Goal: Information Seeking & Learning: Learn about a topic

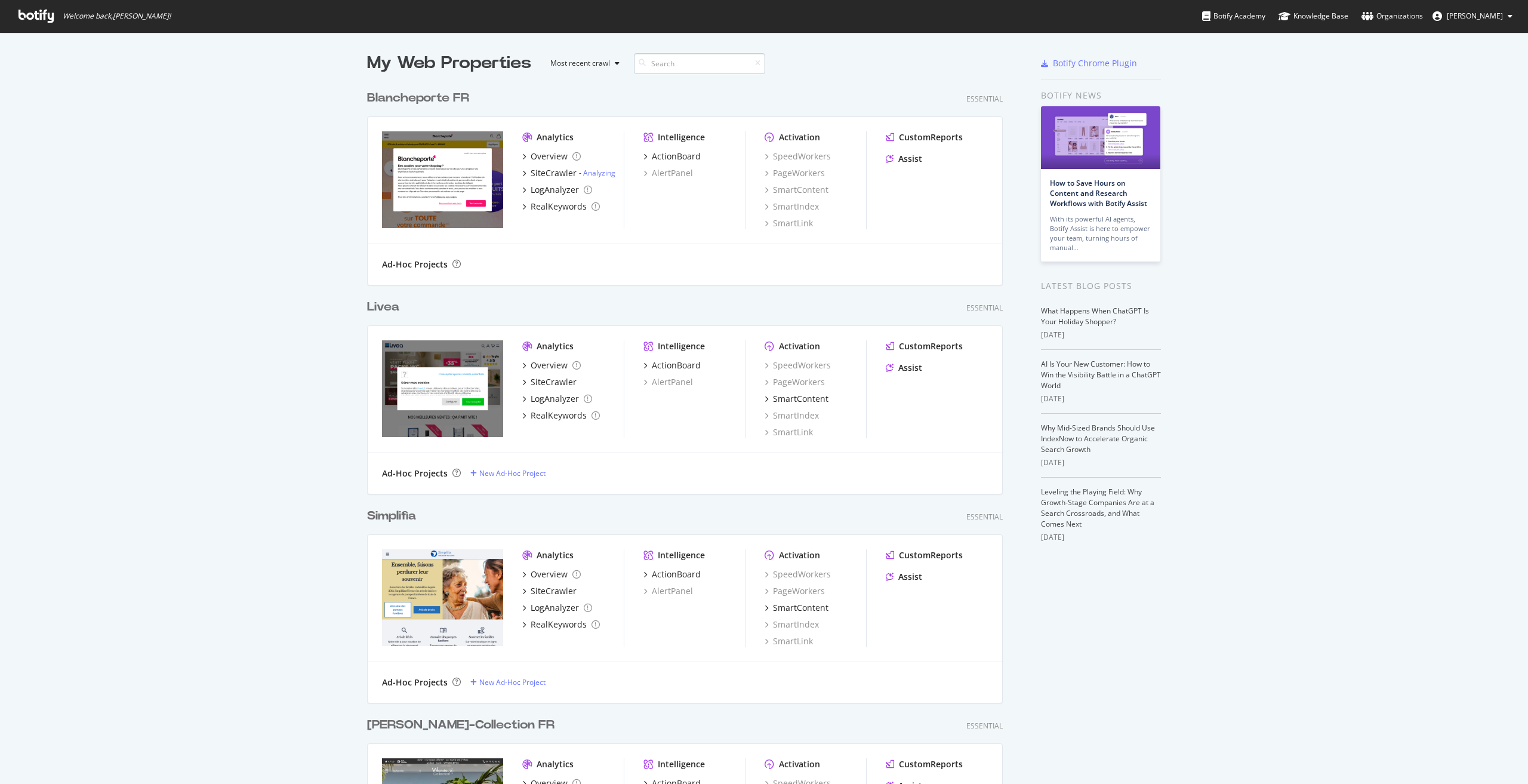
scroll to position [775, 1510]
click at [676, 67] on input at bounding box center [700, 64] width 132 height 21
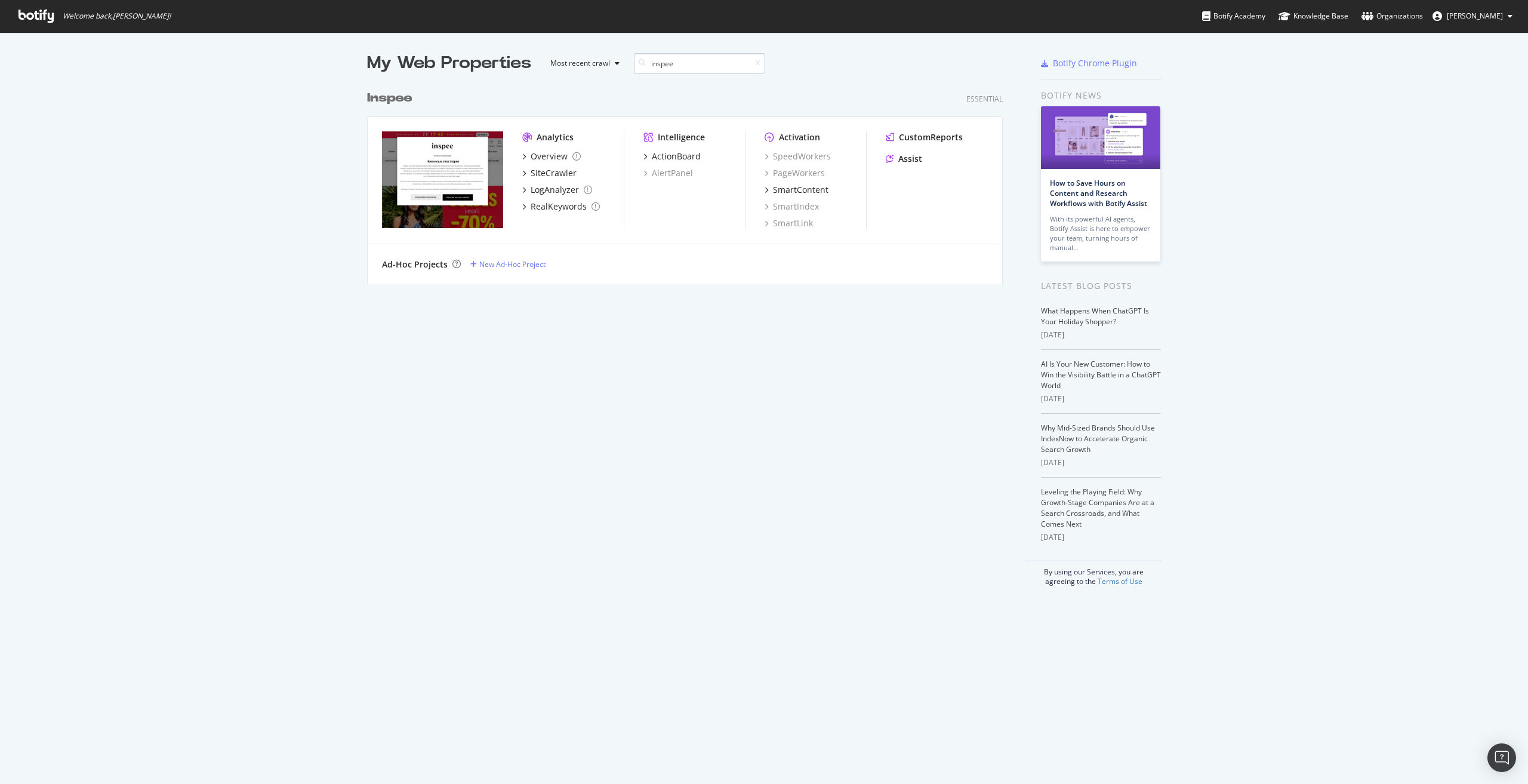
scroll to position [200, 636]
type input "inspee"
click at [549, 157] on div "Overview" at bounding box center [549, 156] width 37 height 12
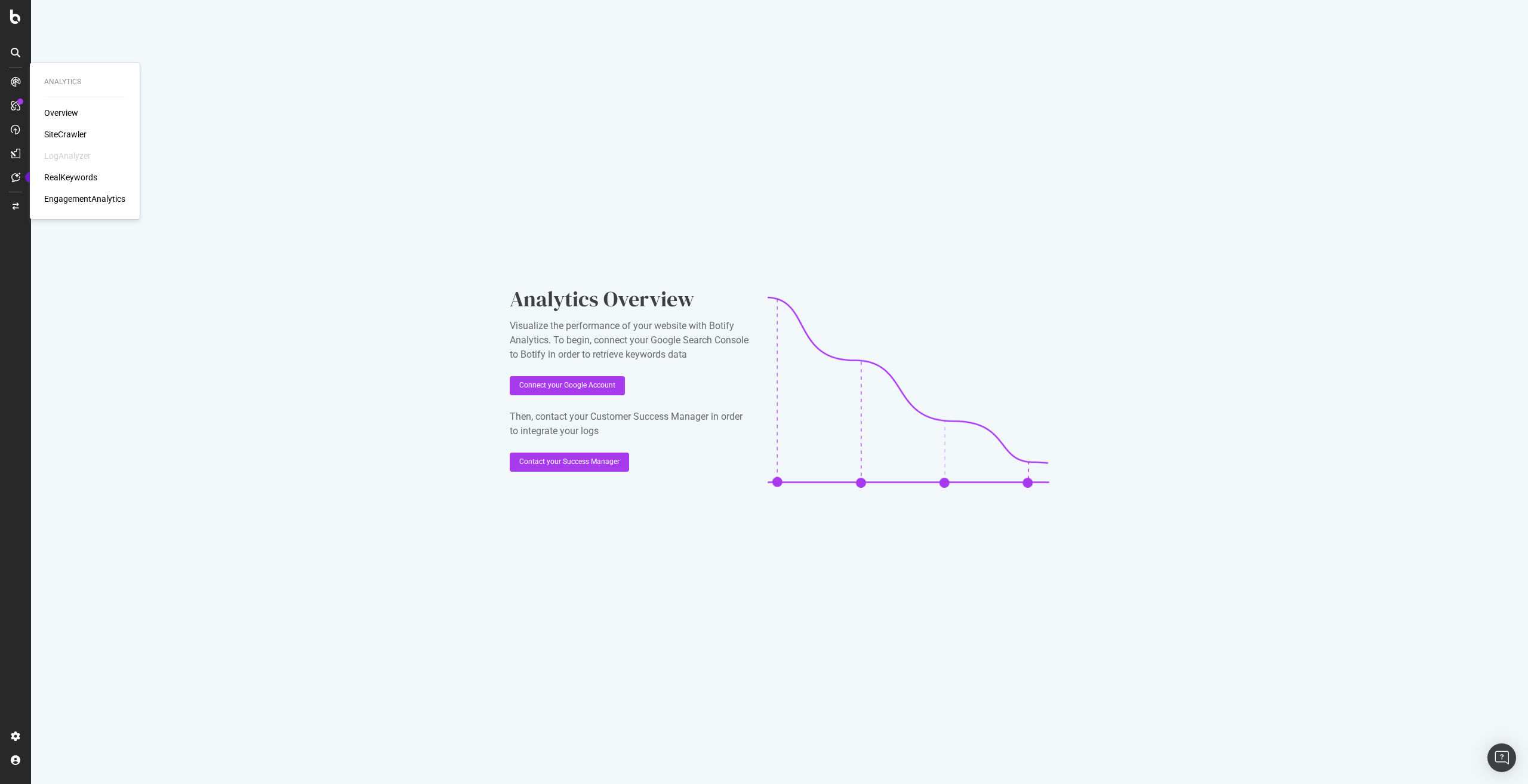
click at [68, 112] on div "Overview" at bounding box center [61, 112] width 34 height 12
click at [76, 138] on div "SiteCrawler" at bounding box center [66, 133] width 43 height 12
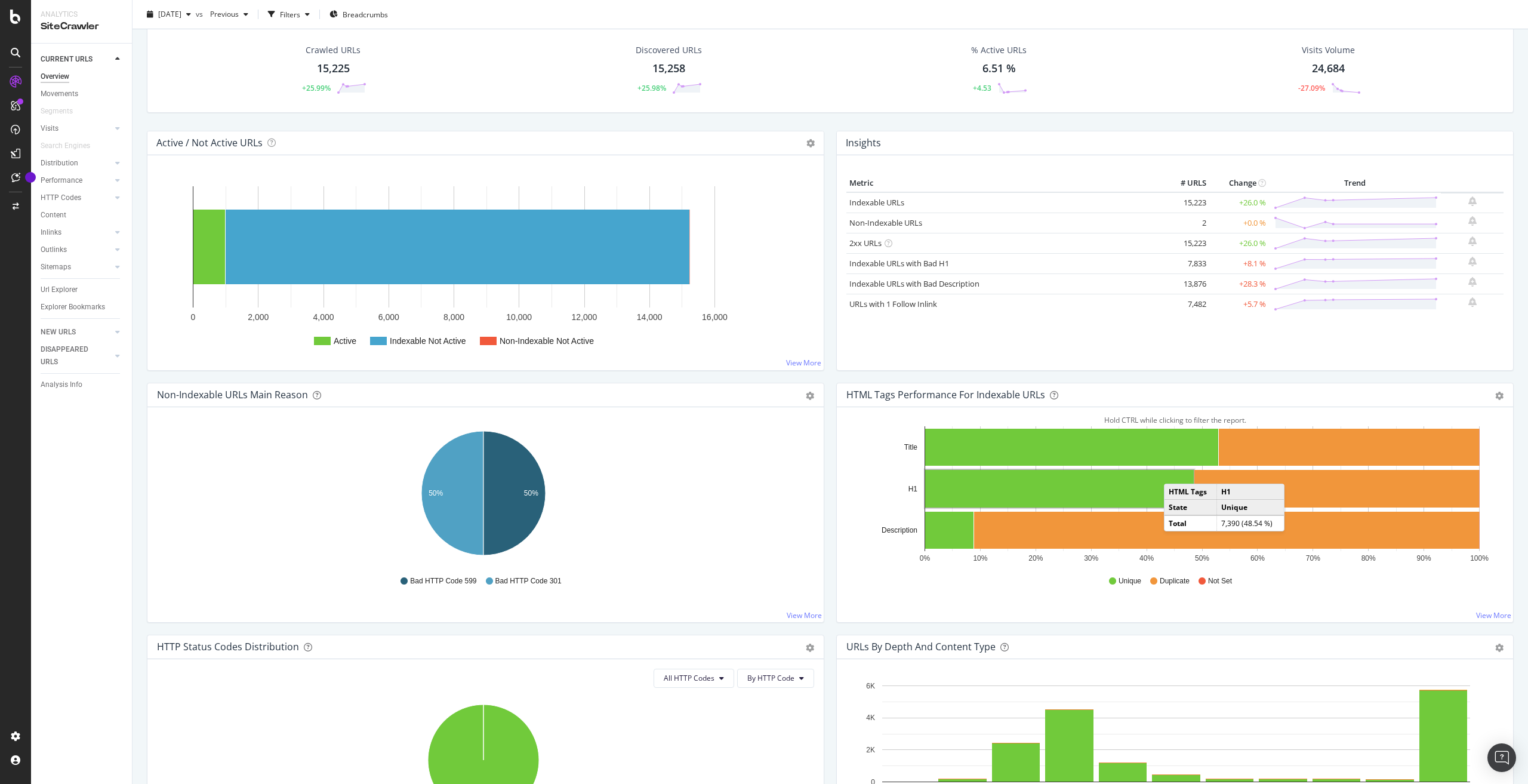
scroll to position [60, 0]
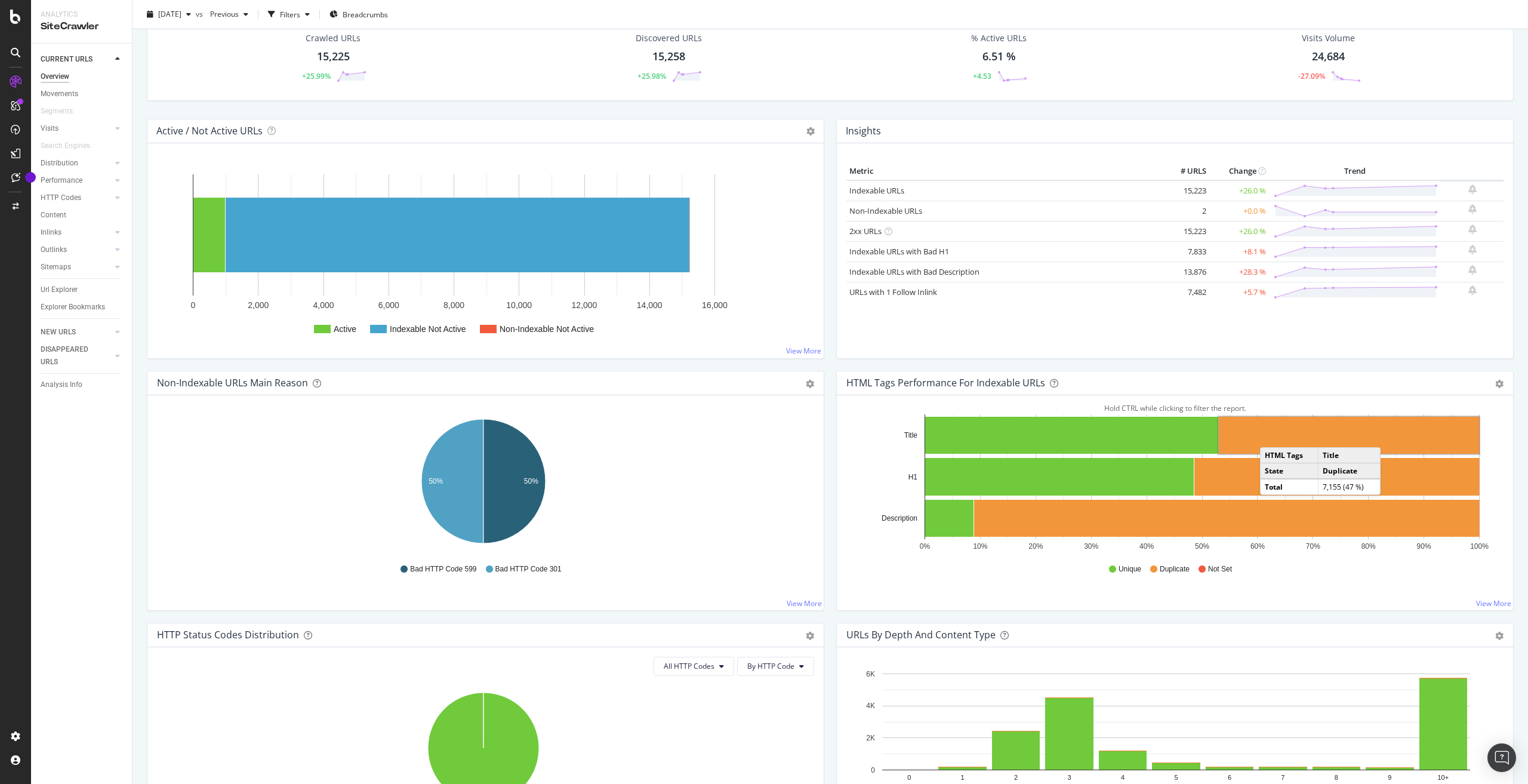
click at [1268, 436] on rect "A chart." at bounding box center [1348, 436] width 260 height 37
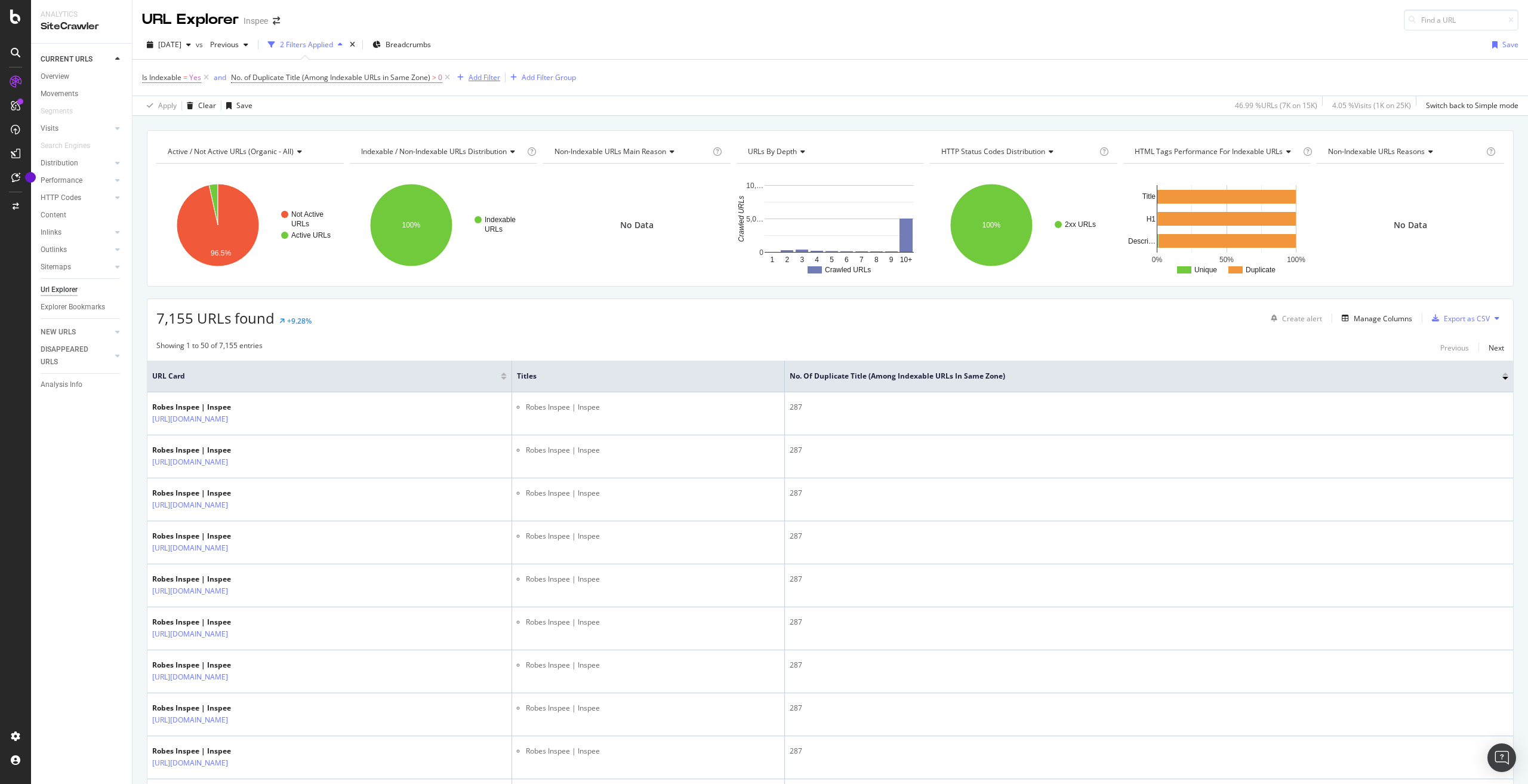
click at [476, 79] on div "Add Filter" at bounding box center [484, 76] width 32 height 10
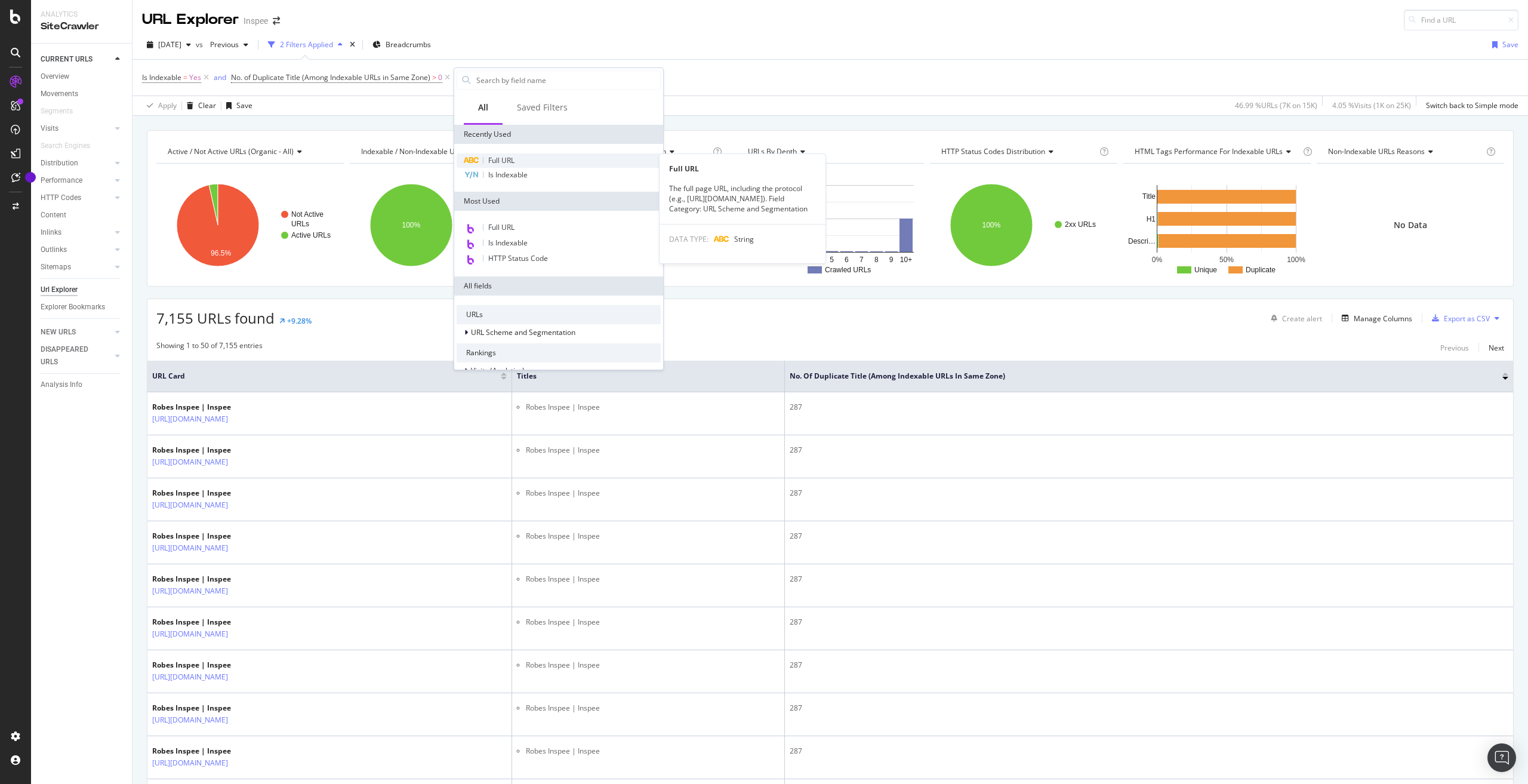
click at [516, 163] on div "Full URL" at bounding box center [559, 161] width 204 height 14
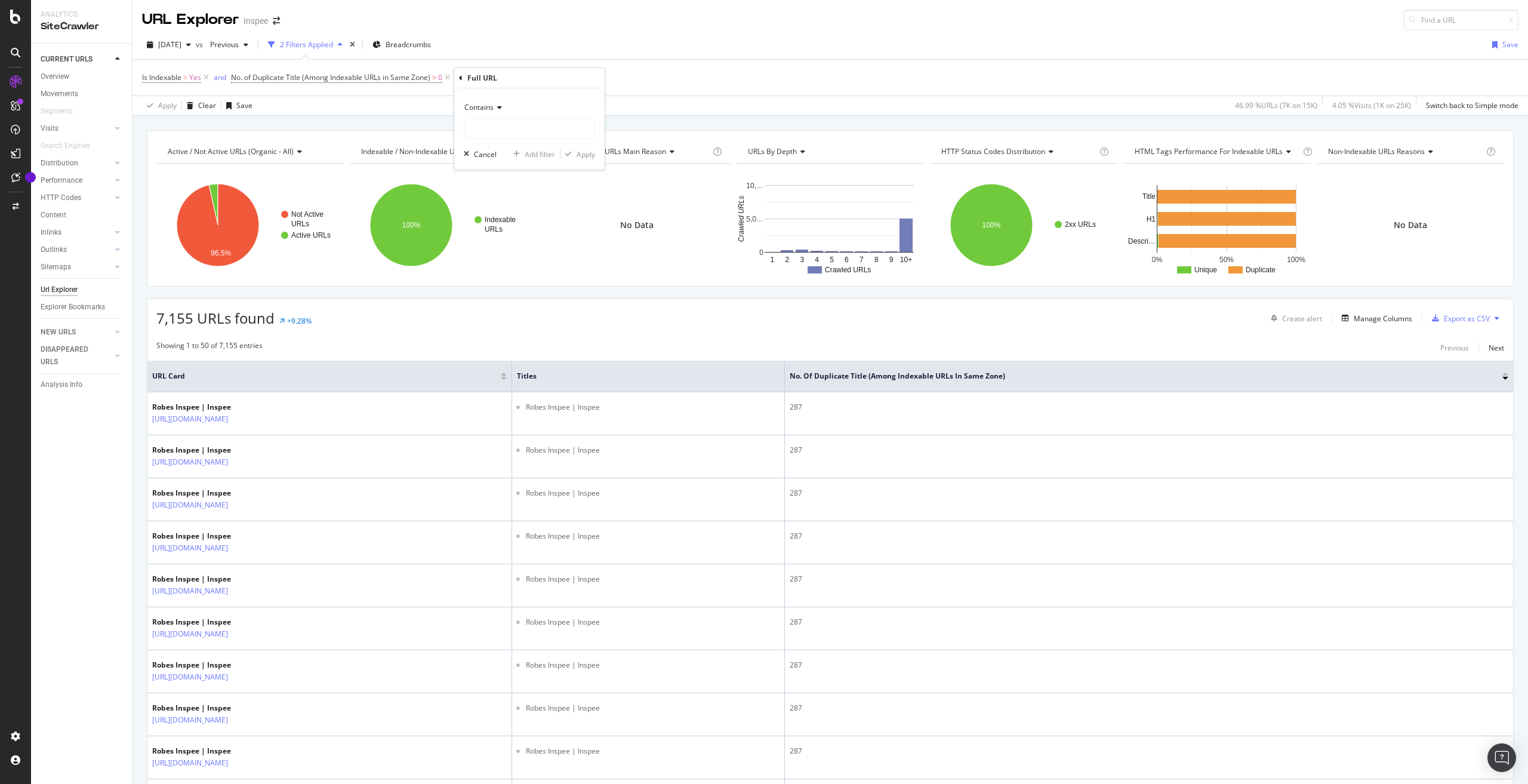
click at [493, 102] on span "Contains" at bounding box center [478, 107] width 29 height 10
click at [517, 212] on span "Doesn't end with" at bounding box center [498, 209] width 55 height 10
click at [505, 112] on div "Doesn't end with" at bounding box center [530, 107] width 132 height 19
click at [521, 239] on span "Doesn't contain" at bounding box center [496, 240] width 52 height 10
click at [505, 130] on input "text" at bounding box center [529, 128] width 130 height 19
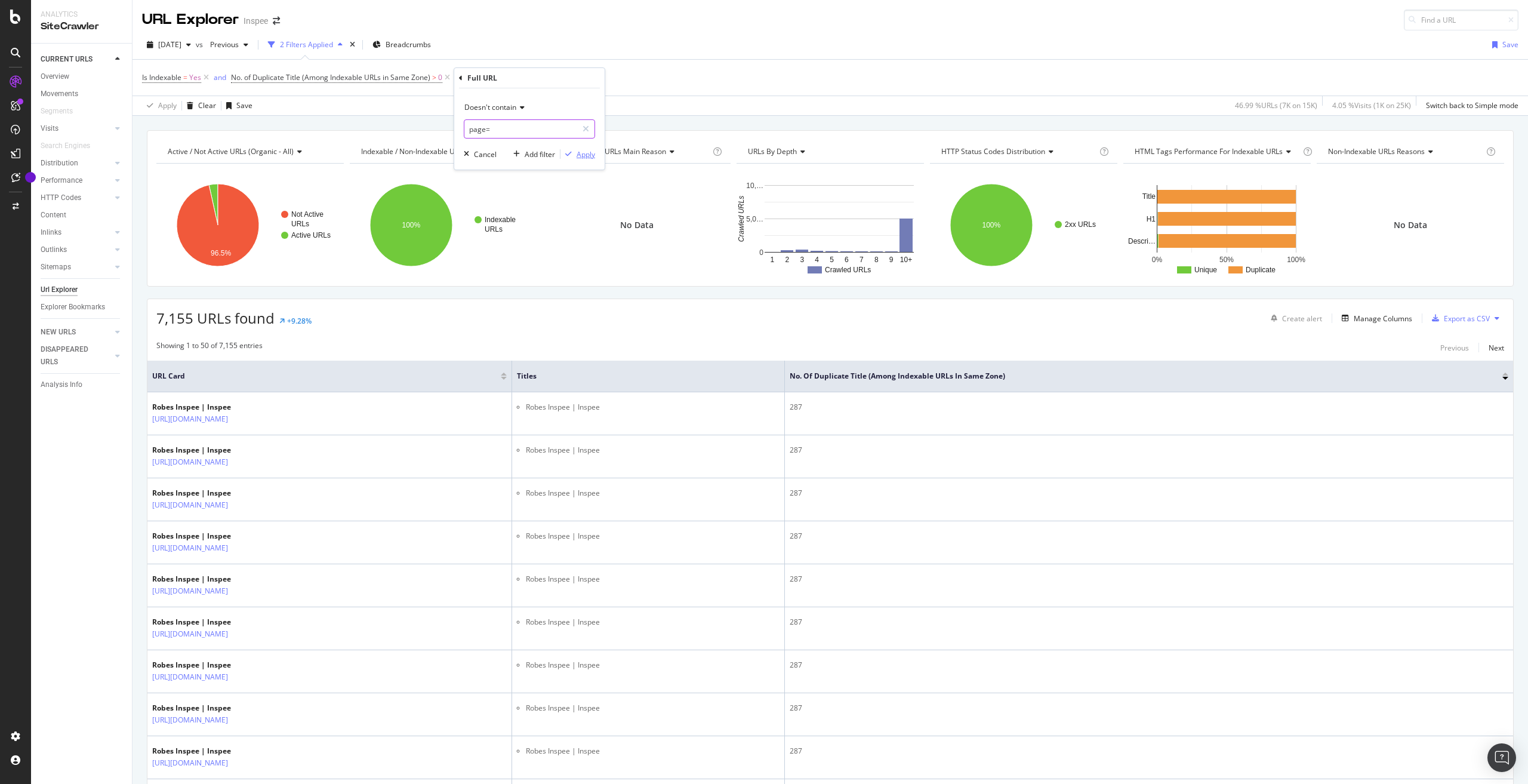
type input "page="
click at [583, 156] on div "Apply" at bounding box center [586, 154] width 19 height 10
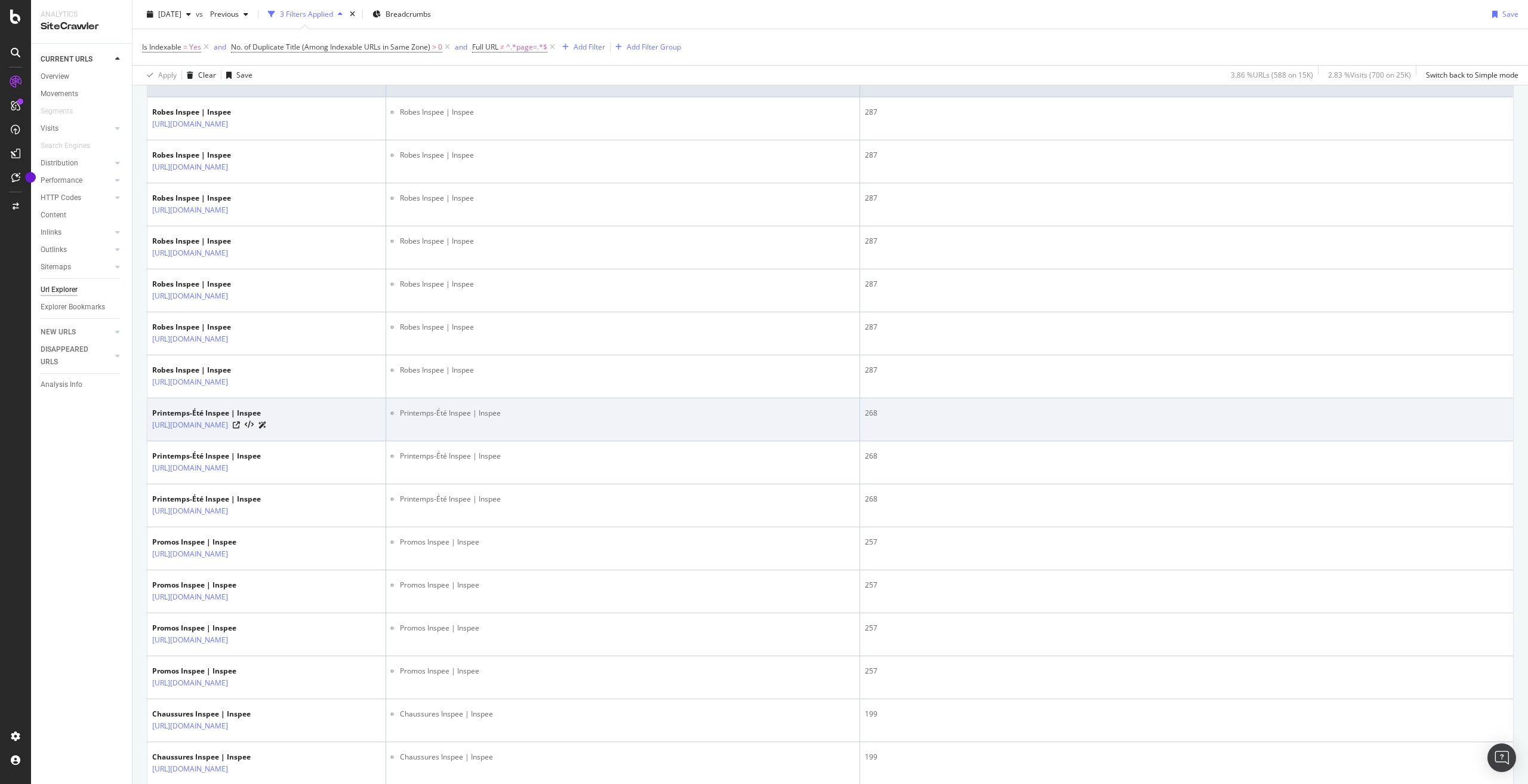
scroll to position [299, 0]
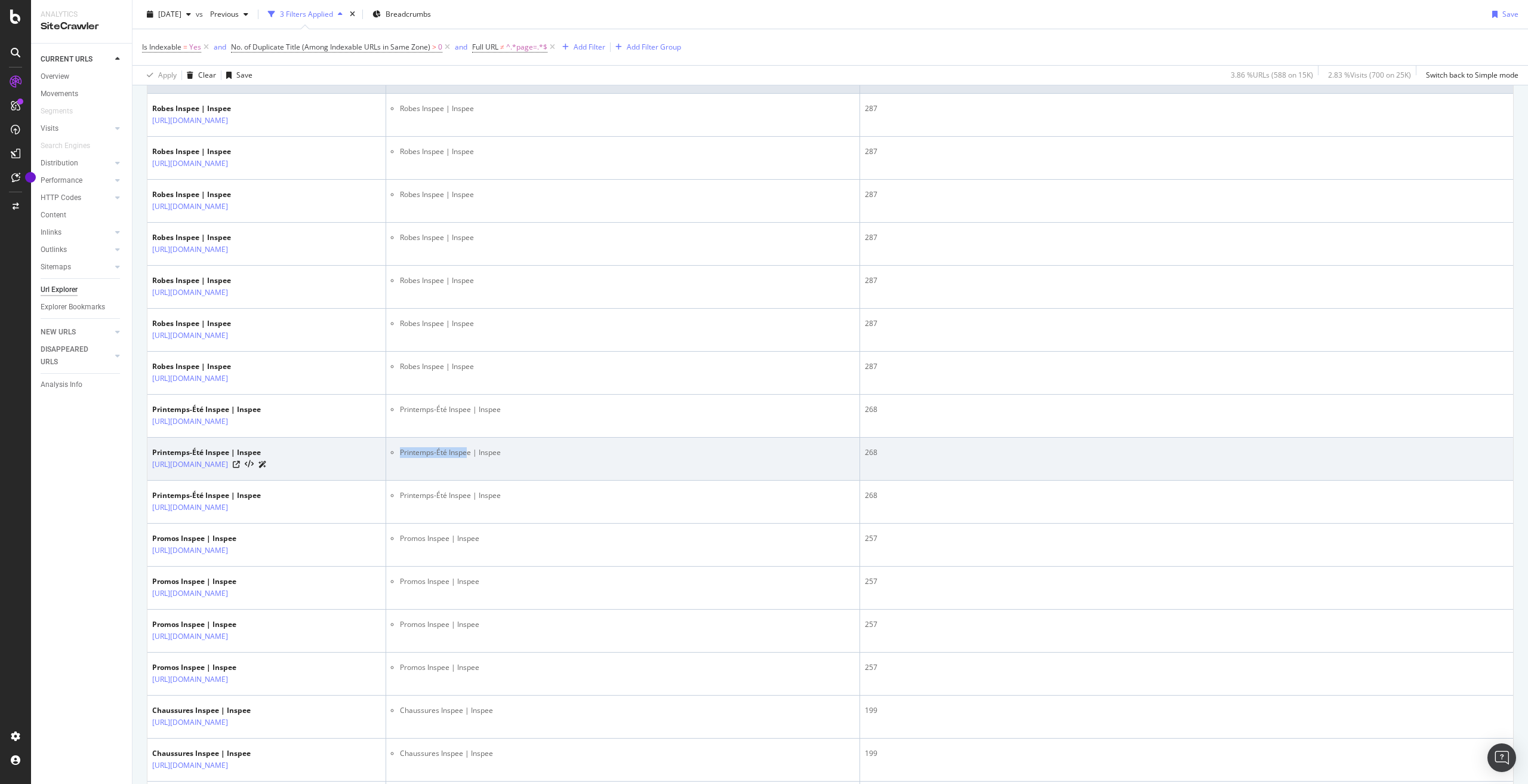
drag, startPoint x: 468, startPoint y: 476, endPoint x: 401, endPoint y: 474, distance: 67.0
click at [401, 474] on td "Printemps-Été Inspee | Inspee" at bounding box center [623, 459] width 474 height 43
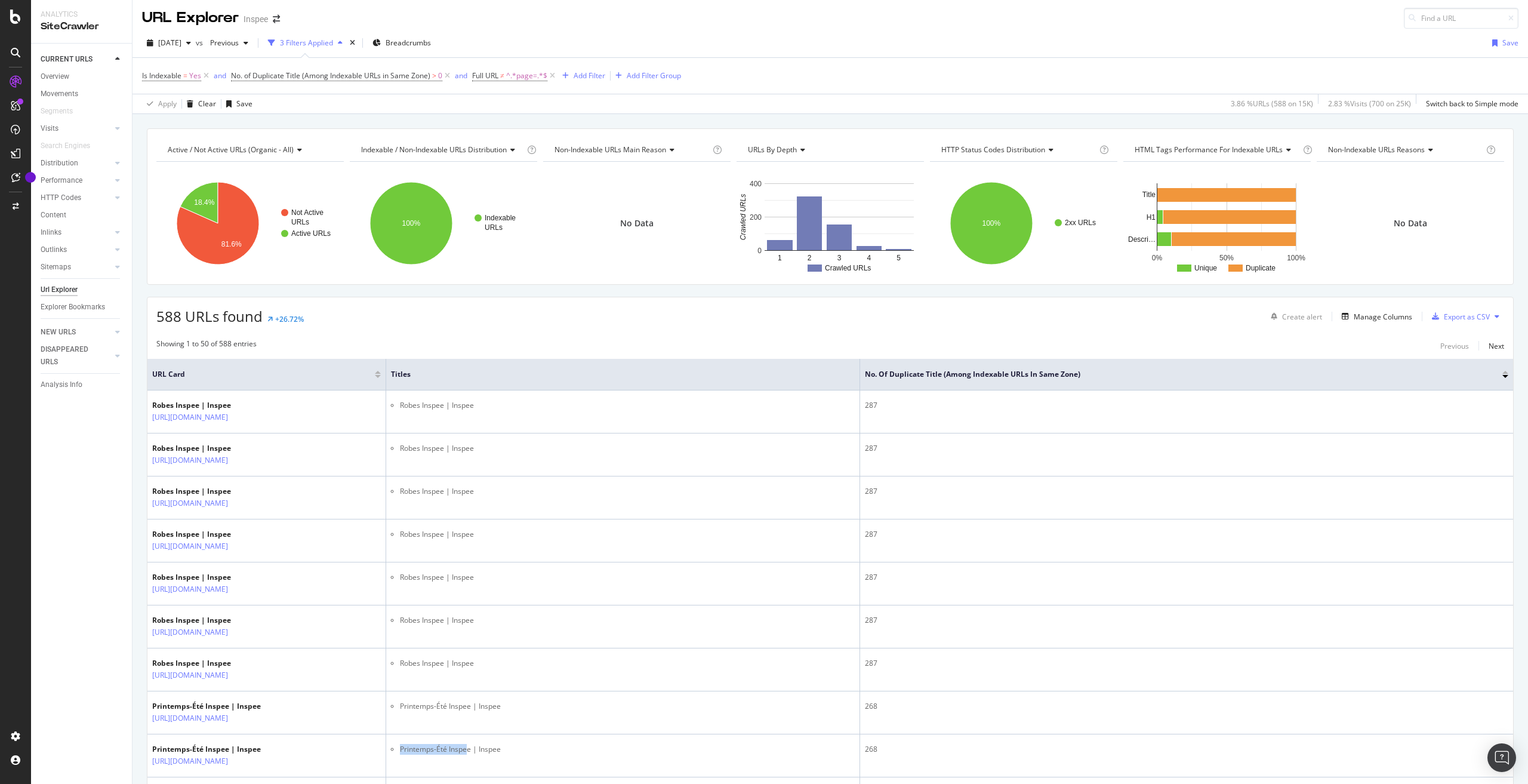
scroll to position [0, 0]
click at [587, 81] on div "Add Filter" at bounding box center [589, 76] width 32 height 10
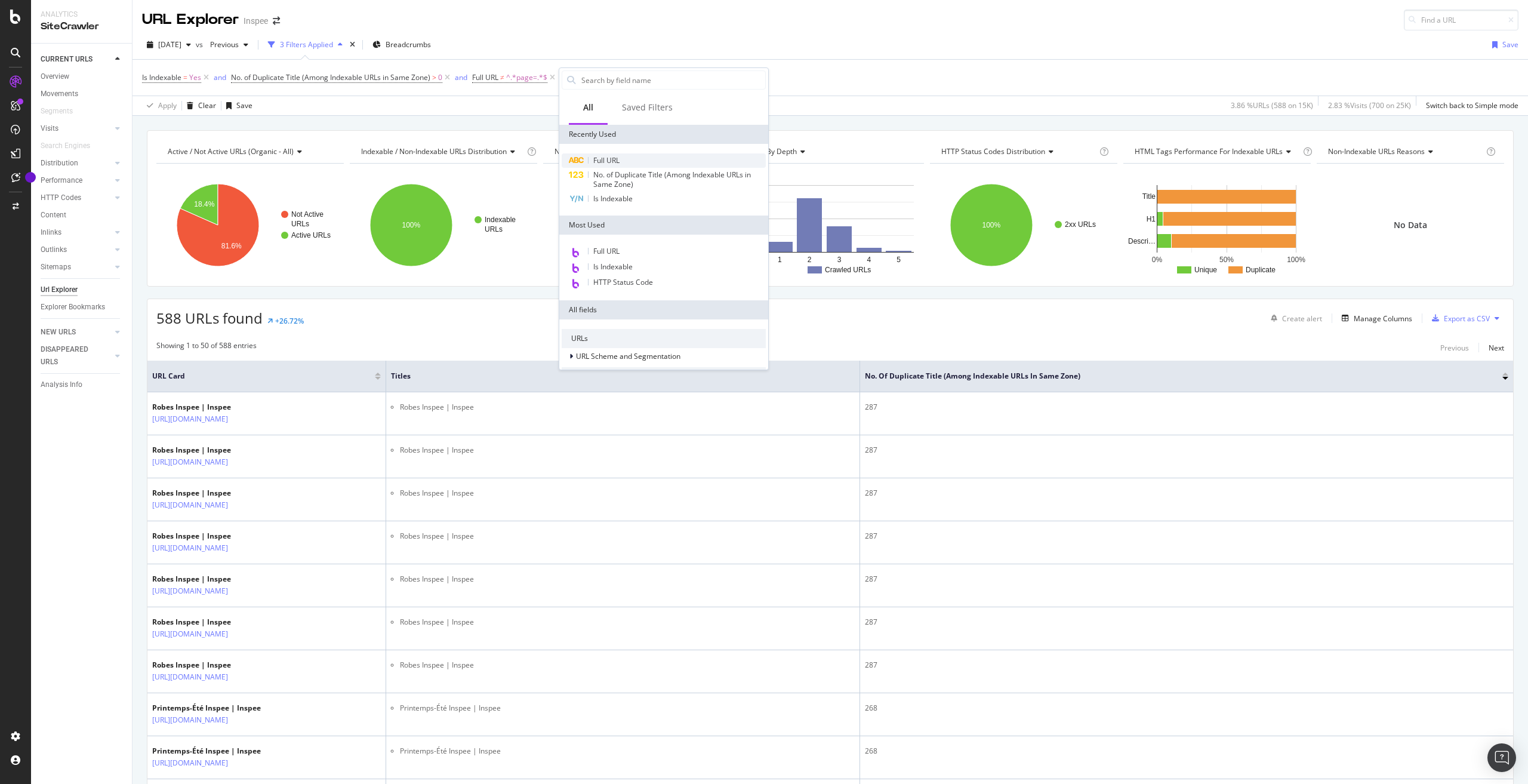
click at [607, 155] on div "Full URL" at bounding box center [664, 161] width 204 height 14
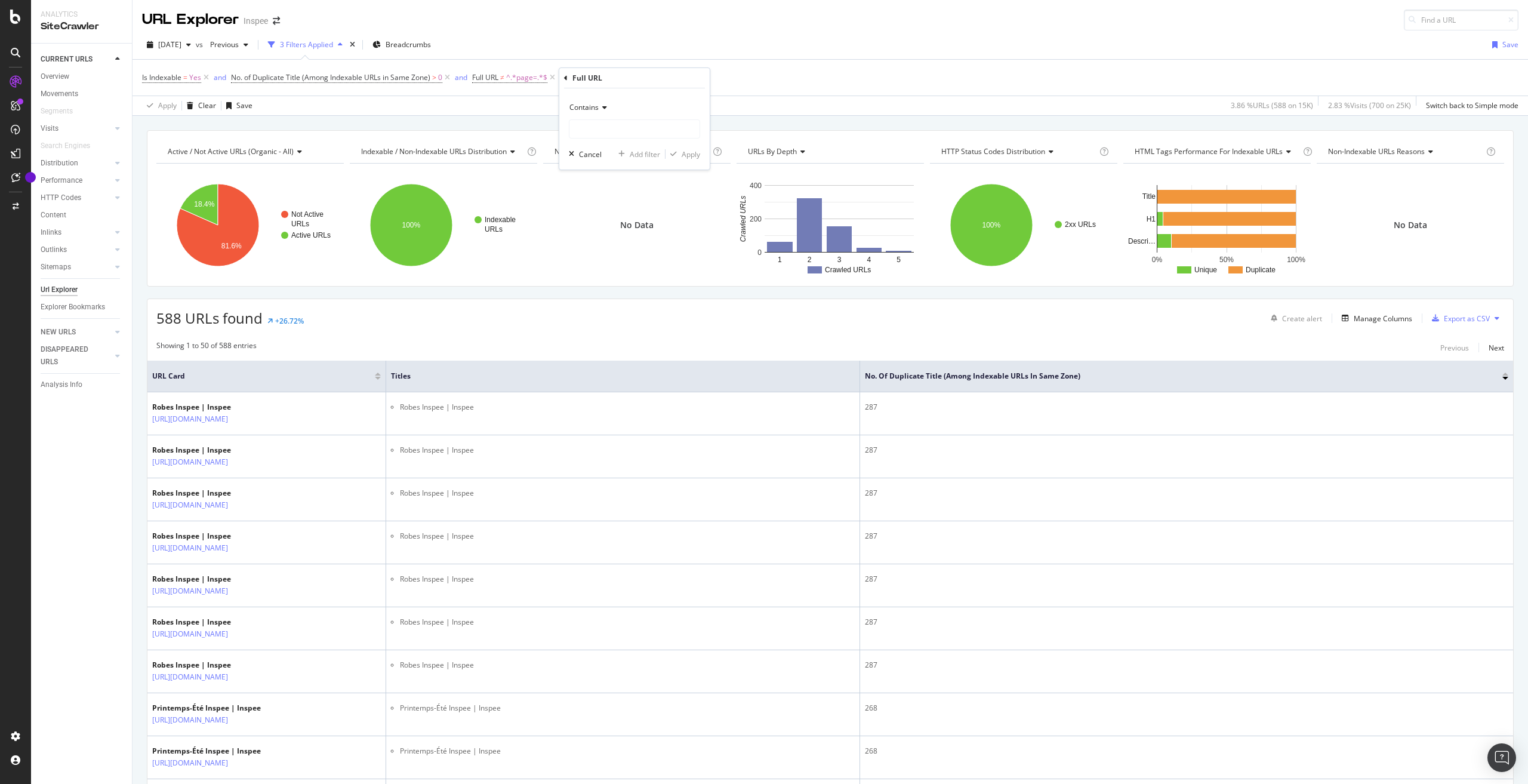
click at [597, 107] on span "Contains" at bounding box center [584, 107] width 29 height 10
click at [616, 241] on span "Doesn't contain" at bounding box center [601, 240] width 52 height 10
click at [601, 134] on input "text" at bounding box center [635, 128] width 130 height 19
type input "collection"
click at [697, 148] on button "Apply" at bounding box center [683, 154] width 35 height 12
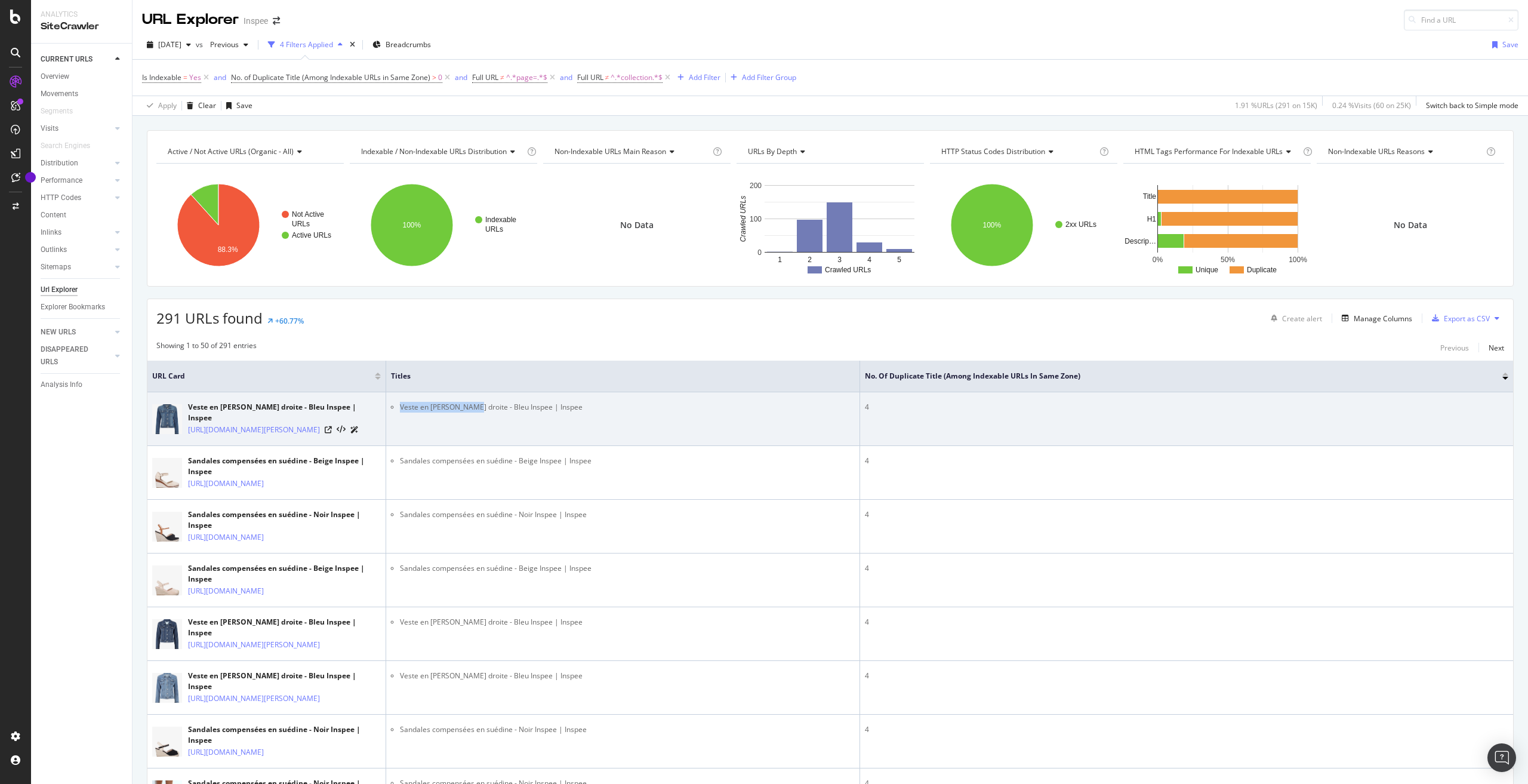
drag, startPoint x: 468, startPoint y: 413, endPoint x: 400, endPoint y: 424, distance: 68.9
click at [400, 424] on td "Veste en [PERSON_NAME] droite - Bleu Inspee | Inspee" at bounding box center [623, 419] width 474 height 53
click at [332, 427] on icon at bounding box center [328, 430] width 7 height 7
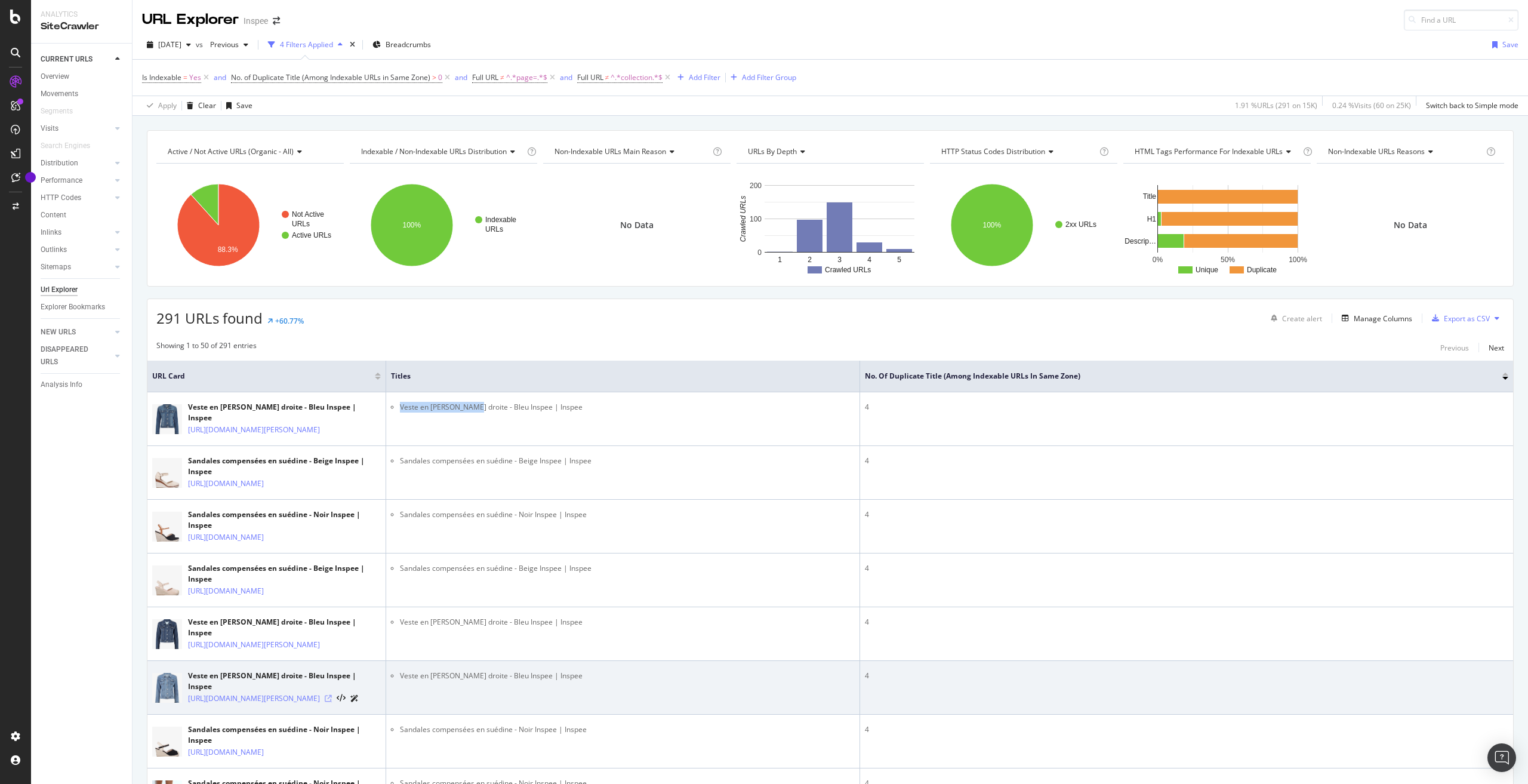
click at [332, 702] on icon at bounding box center [328, 699] width 7 height 7
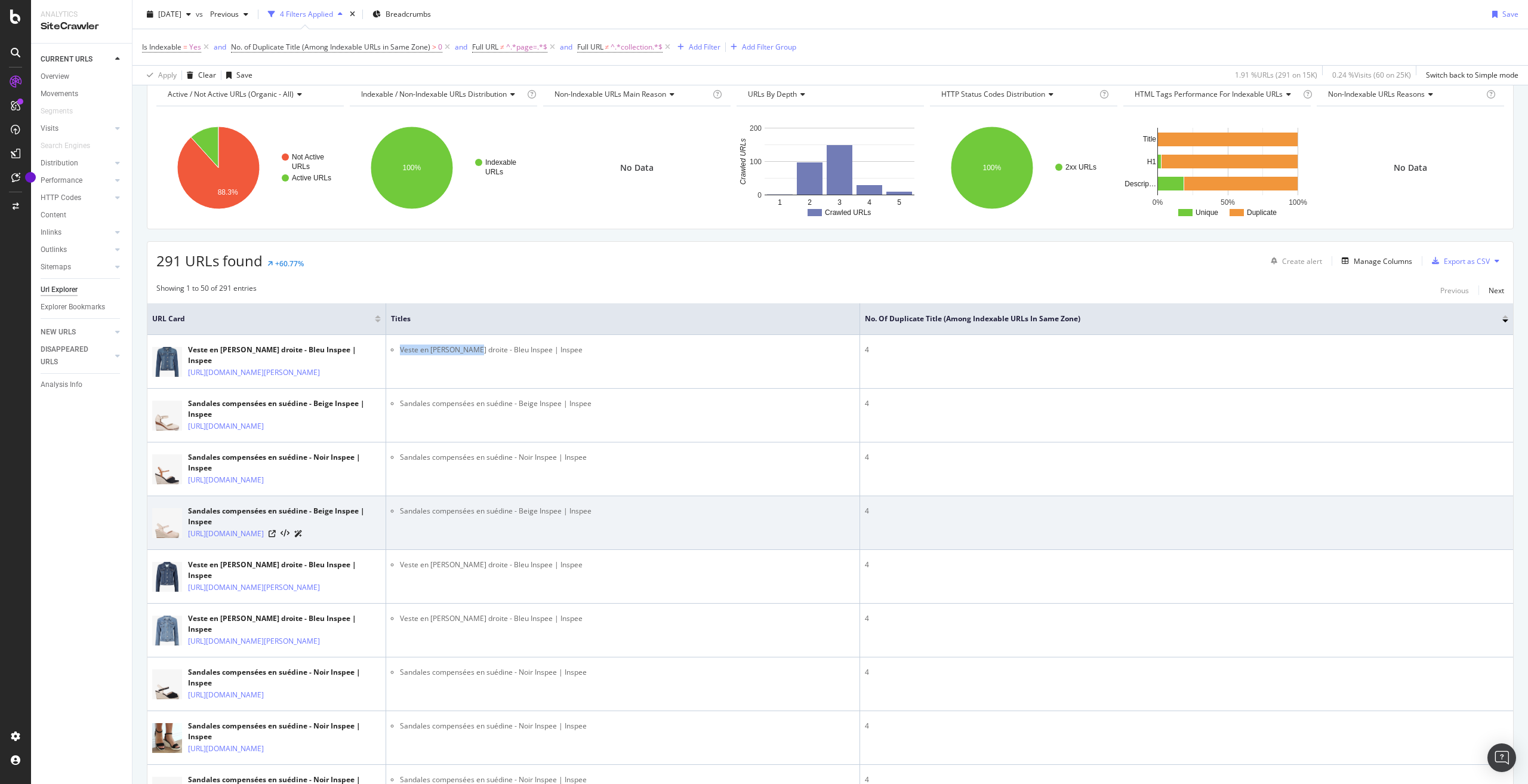
scroll to position [60, 0]
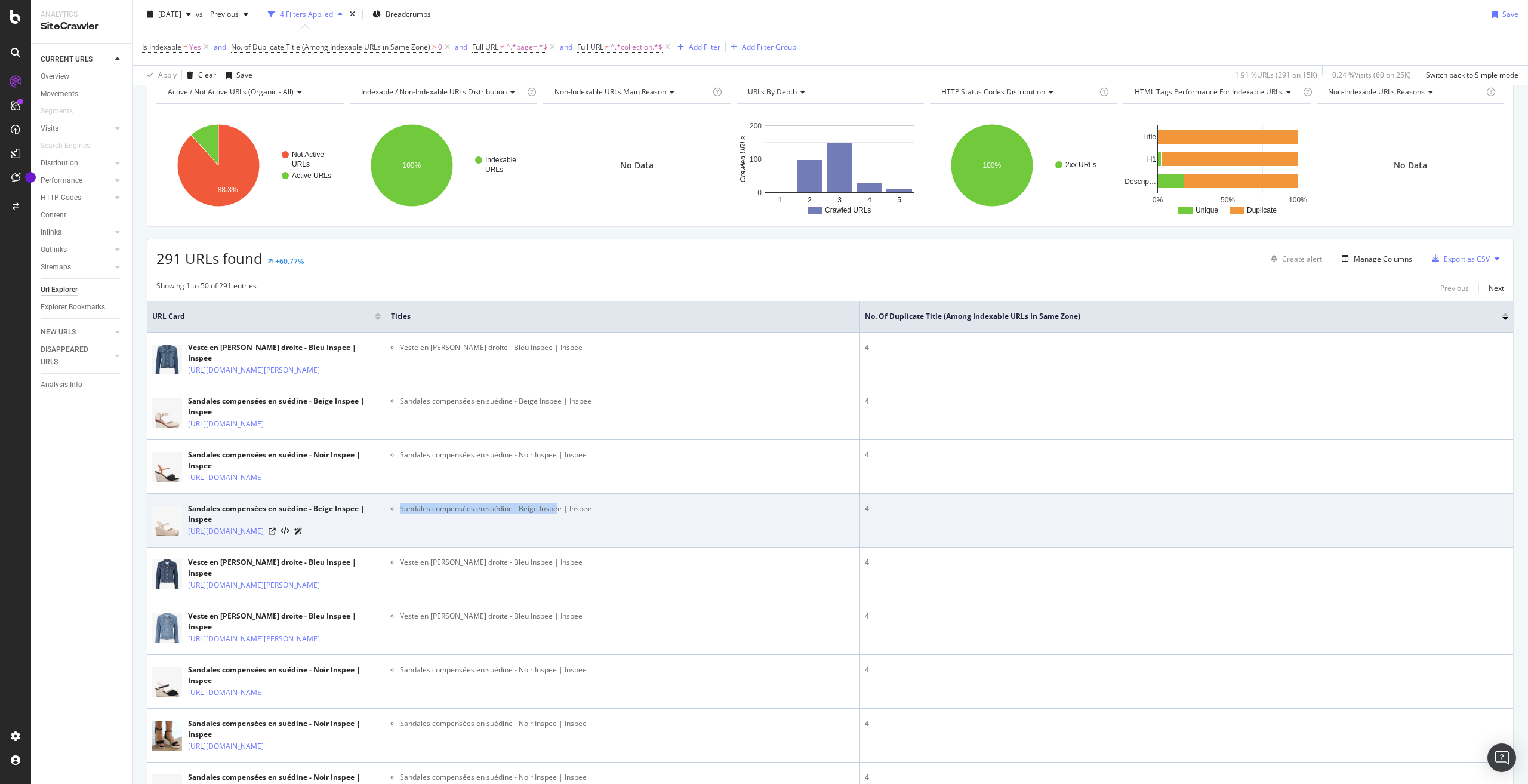
drag, startPoint x: 558, startPoint y: 530, endPoint x: 400, endPoint y: 537, distance: 158.2
click at [400, 514] on li "Sandales compensées en suédine - Beige Inspee | Inspee" at bounding box center [628, 508] width 455 height 11
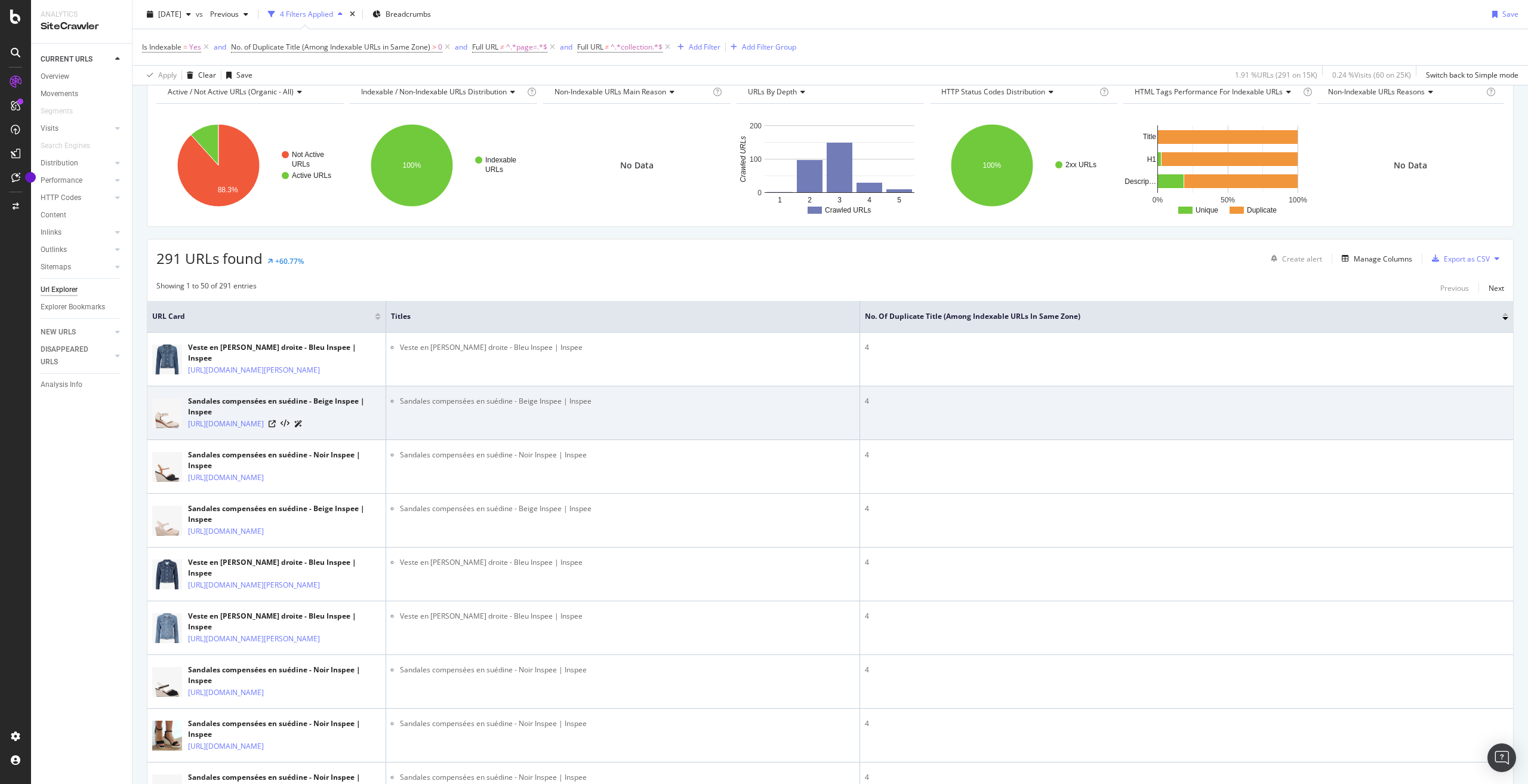
click at [491, 428] on td "Sandales compensées en suédine - Beige Inspee | Inspee" at bounding box center [623, 413] width 474 height 53
drag, startPoint x: 559, startPoint y: 399, endPoint x: 544, endPoint y: 403, distance: 15.5
click at [544, 403] on li "Sandales compensées en suédine - Beige Inspee | Inspee" at bounding box center [628, 401] width 455 height 11
click at [539, 405] on li "Sandales compensées en suédine - Beige Inspee | Inspee" at bounding box center [628, 401] width 455 height 11
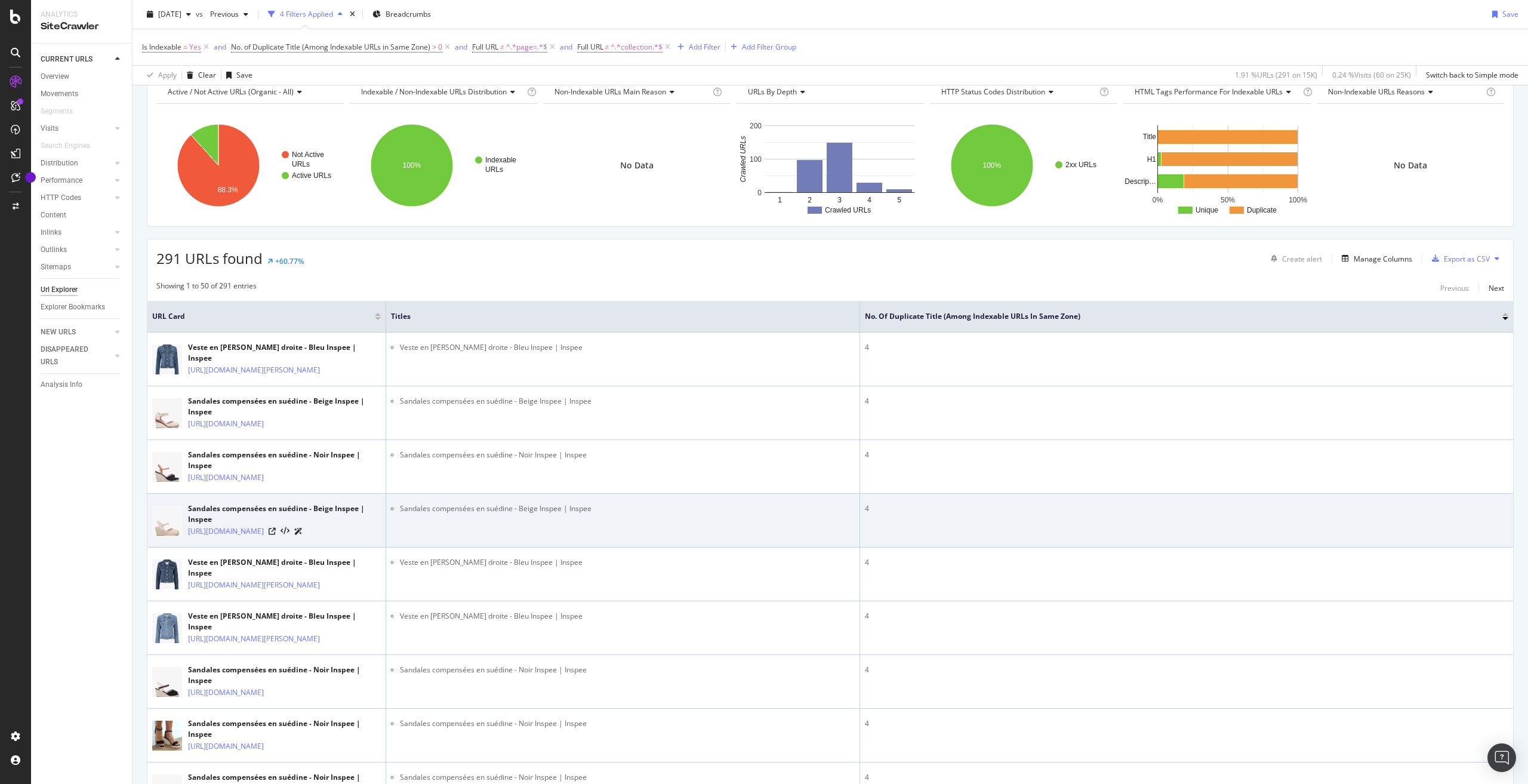
drag, startPoint x: 136, startPoint y: 415, endPoint x: 177, endPoint y: 552, distance: 143.0
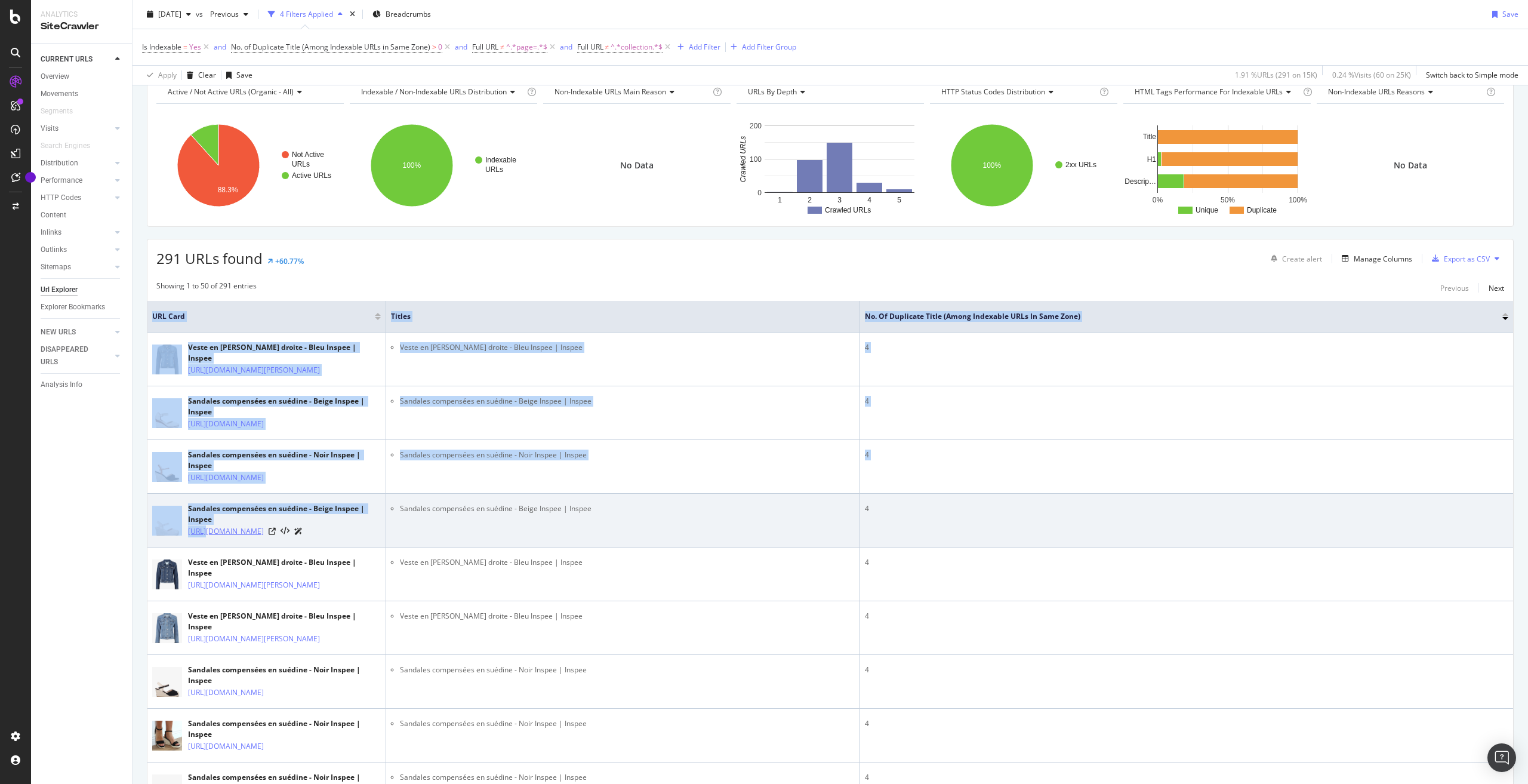
drag, startPoint x: 140, startPoint y: 556, endPoint x: 197, endPoint y: 561, distance: 57.2
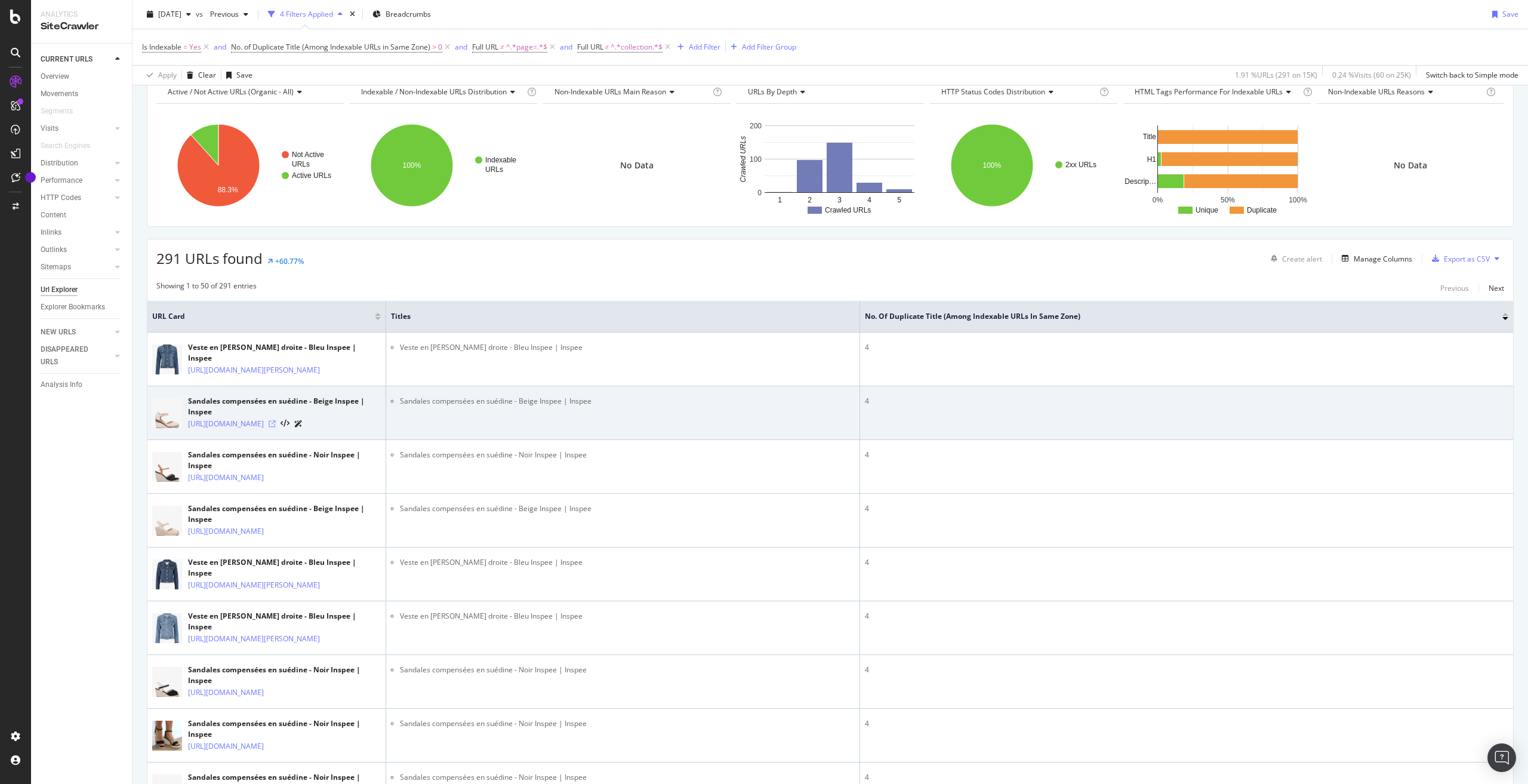
click at [276, 428] on icon at bounding box center [272, 424] width 7 height 7
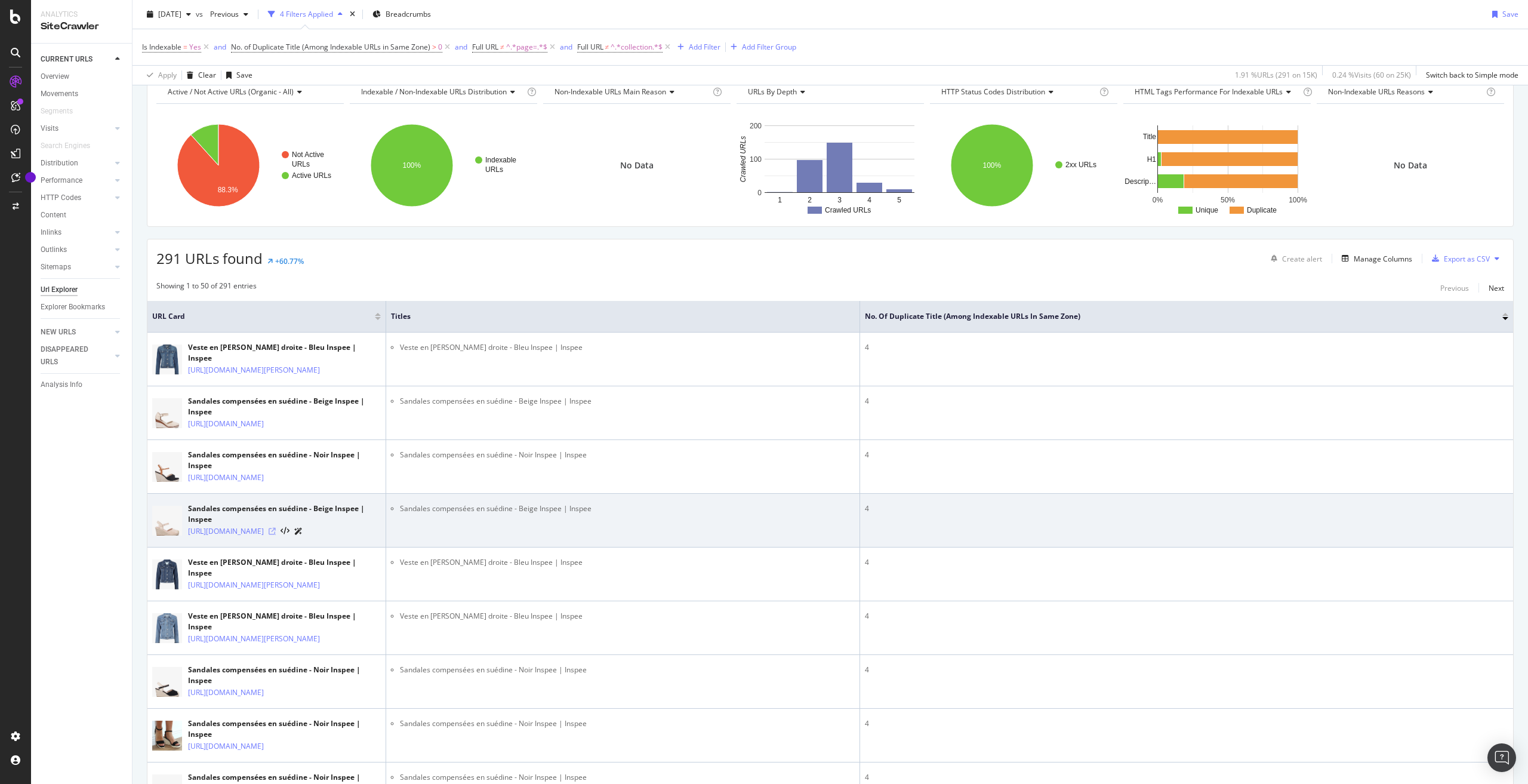
click at [276, 535] on icon at bounding box center [272, 532] width 7 height 7
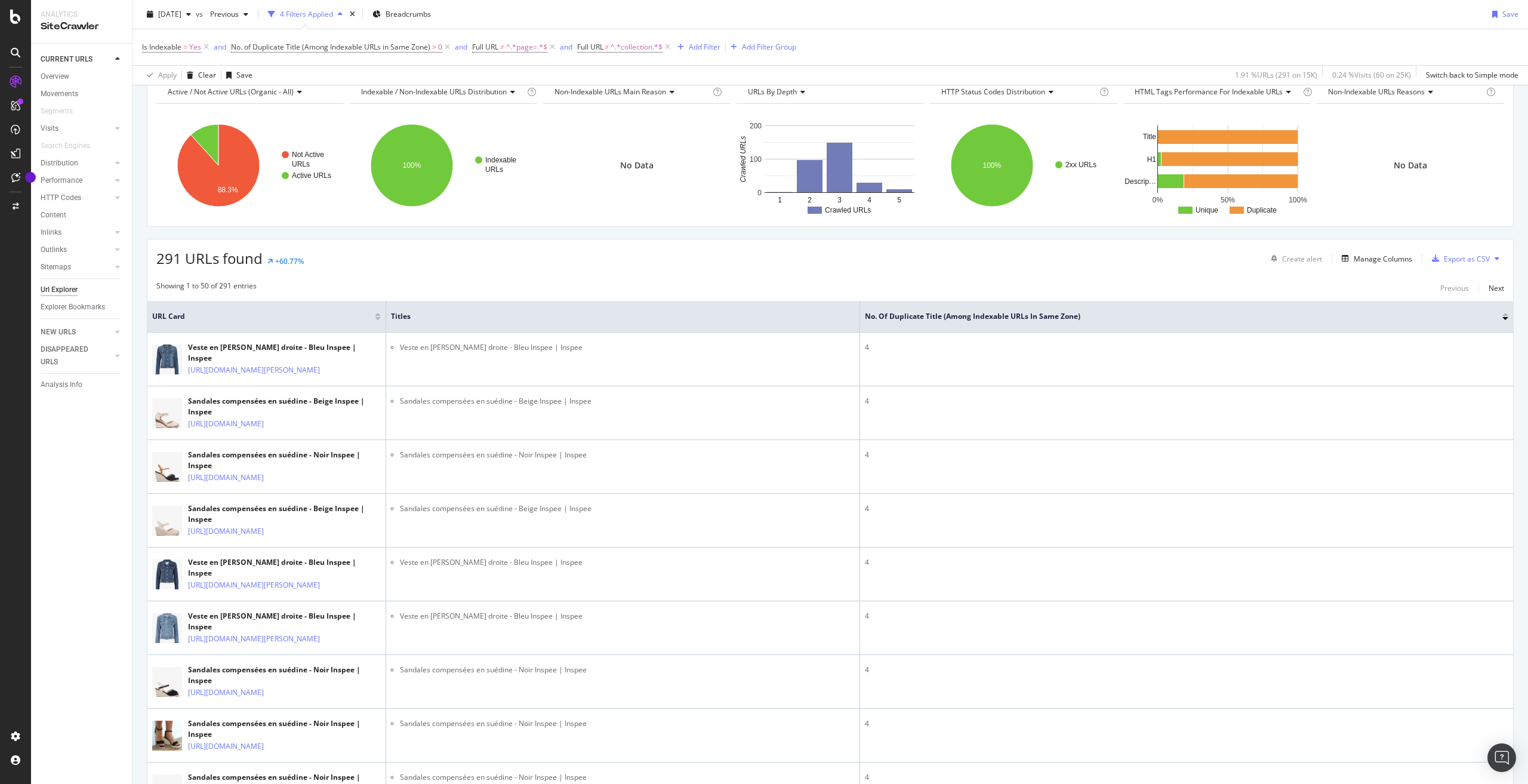
scroll to position [0, 0]
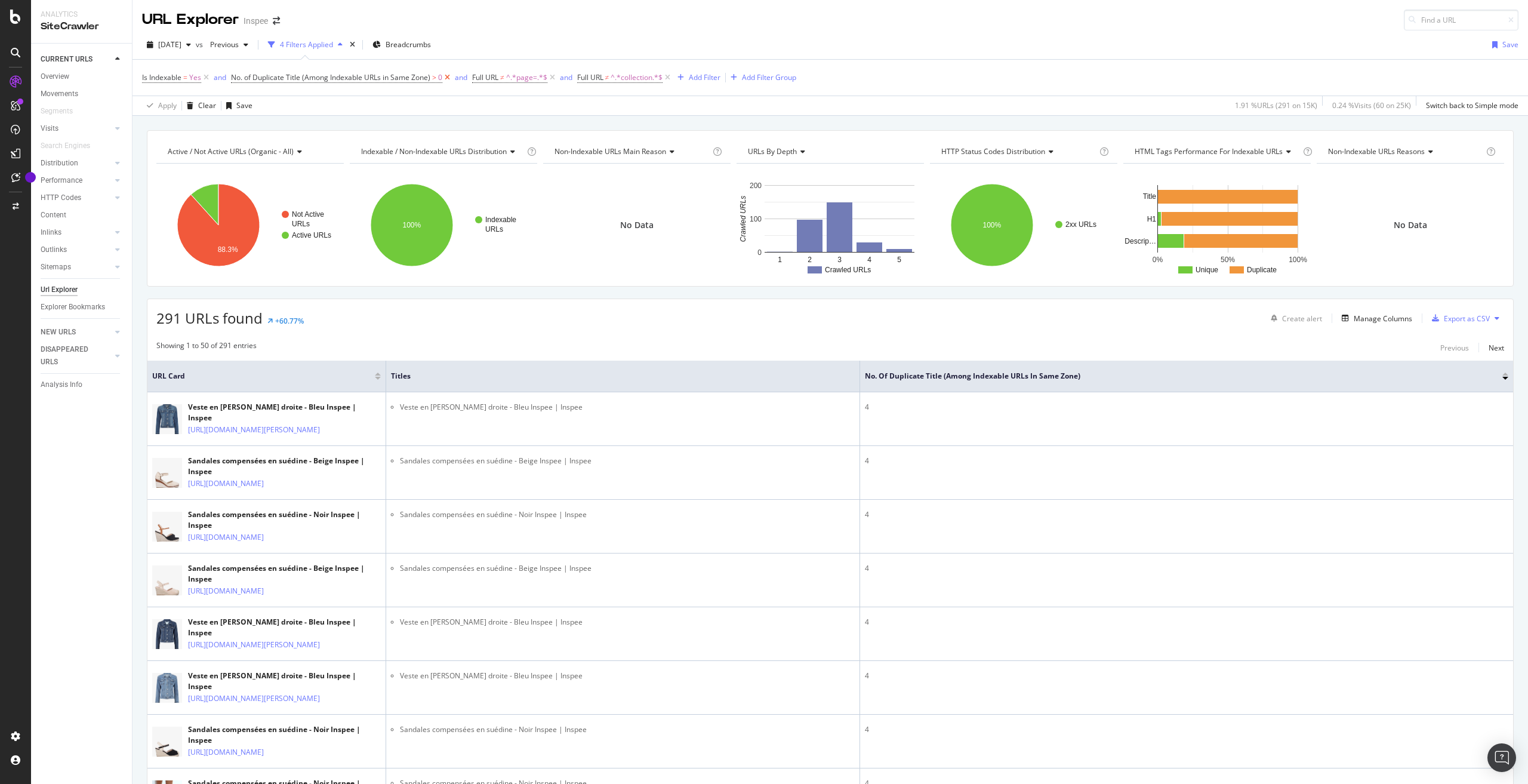
click at [446, 76] on icon at bounding box center [447, 77] width 10 height 12
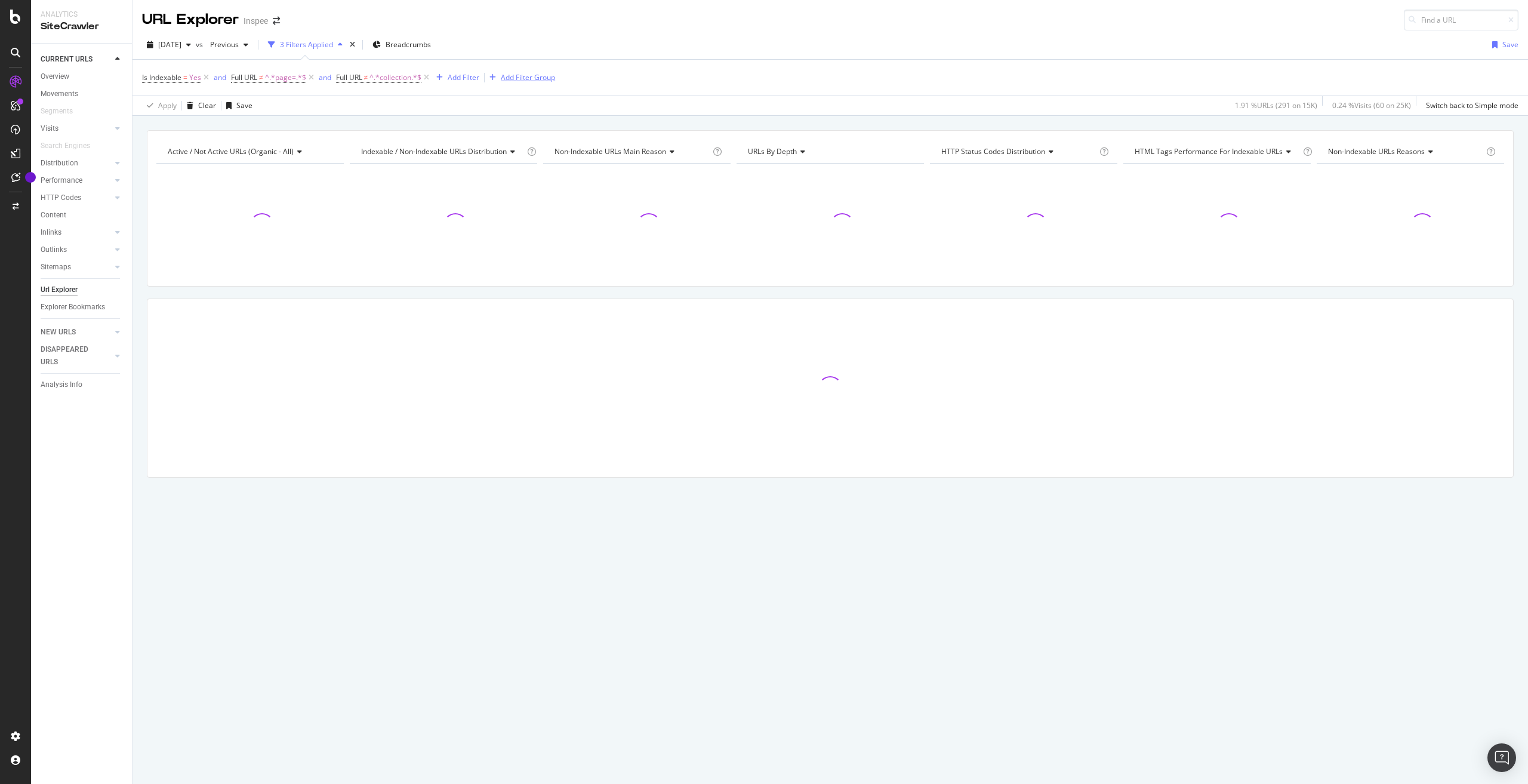
drag, startPoint x: 428, startPoint y: 74, endPoint x: 422, endPoint y: 81, distance: 9.2
click at [428, 74] on icon at bounding box center [426, 77] width 10 height 12
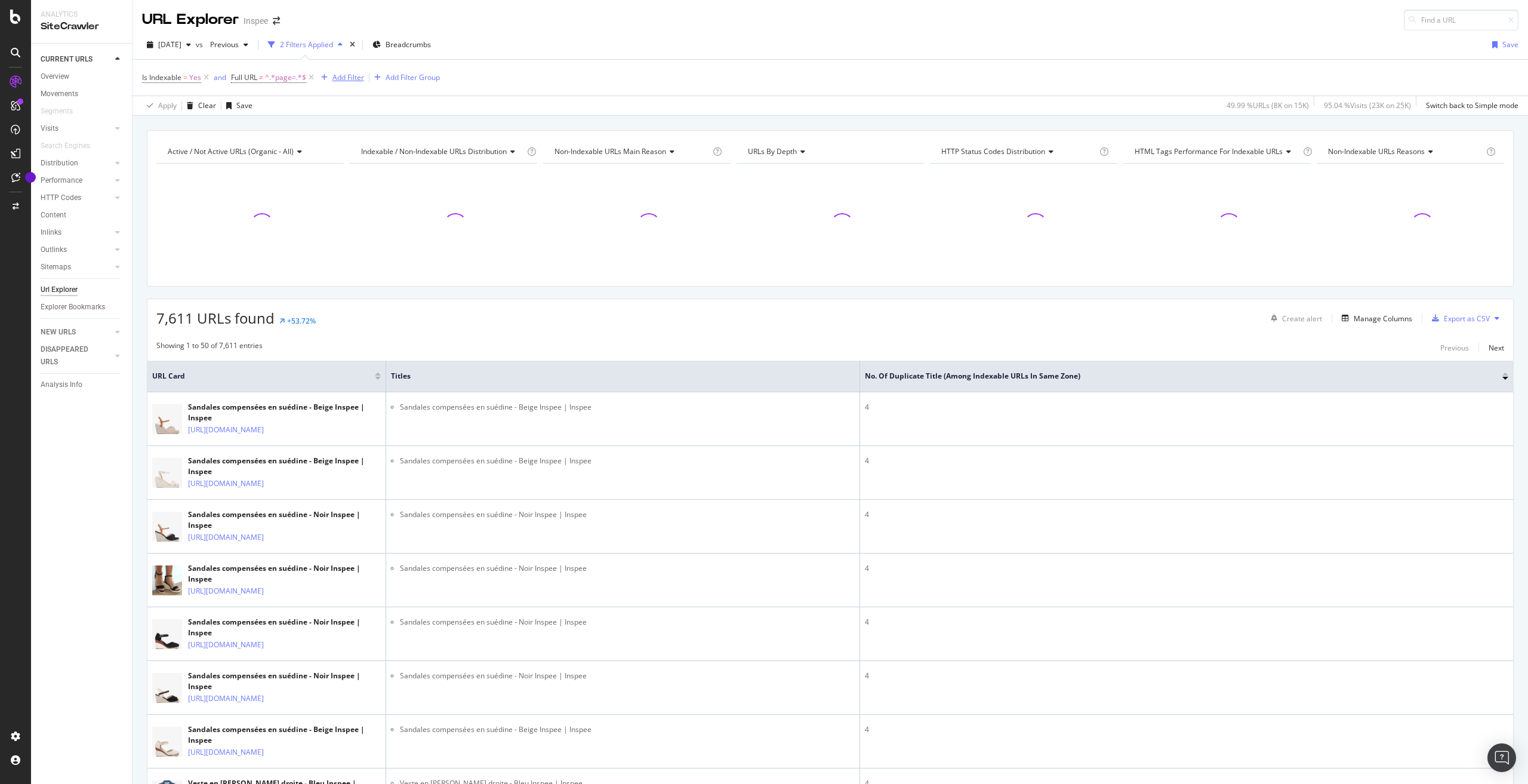
click at [353, 74] on div "Add Filter" at bounding box center [348, 76] width 32 height 10
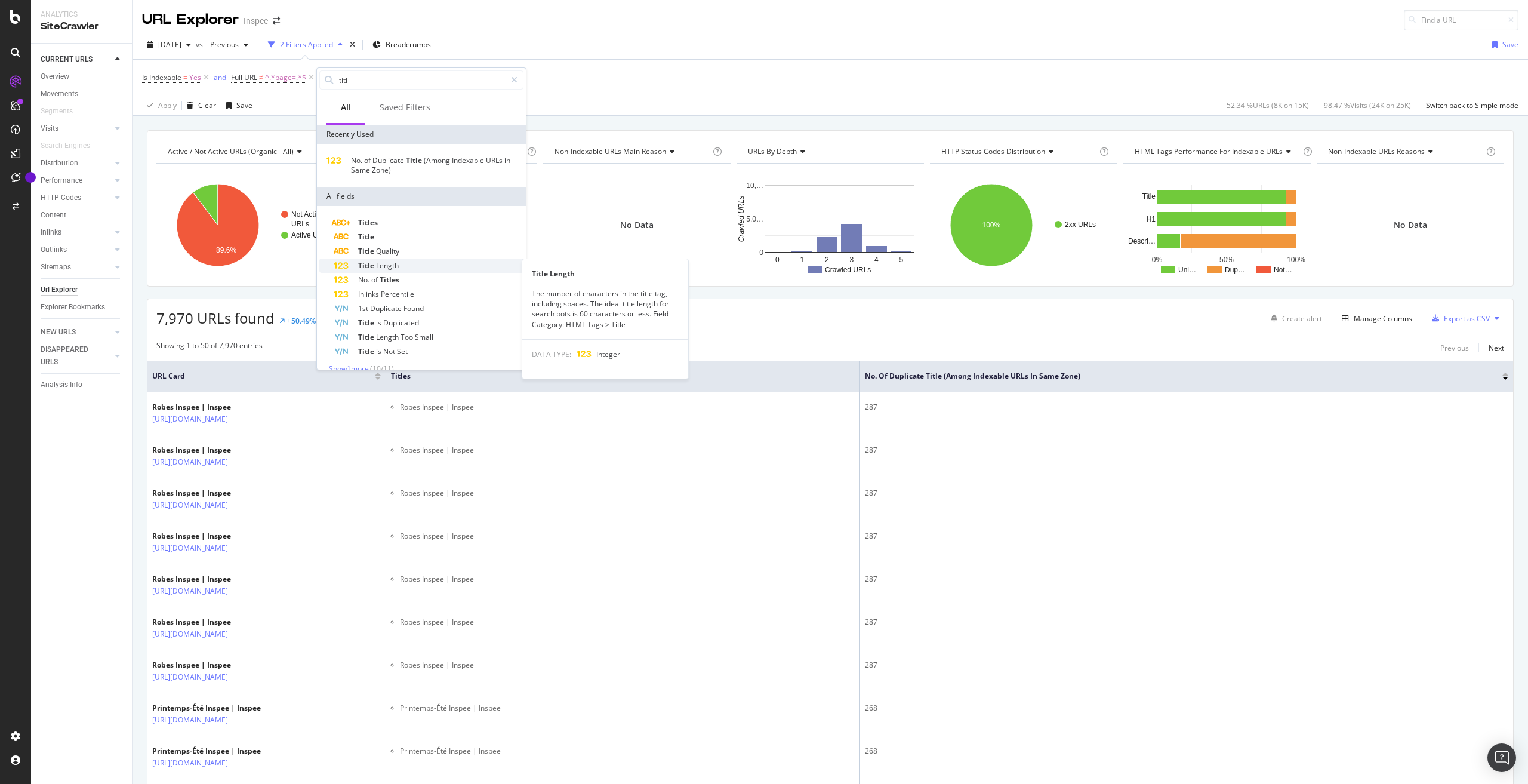
type input "titl"
click at [410, 268] on div "Title Length" at bounding box center [428, 266] width 190 height 14
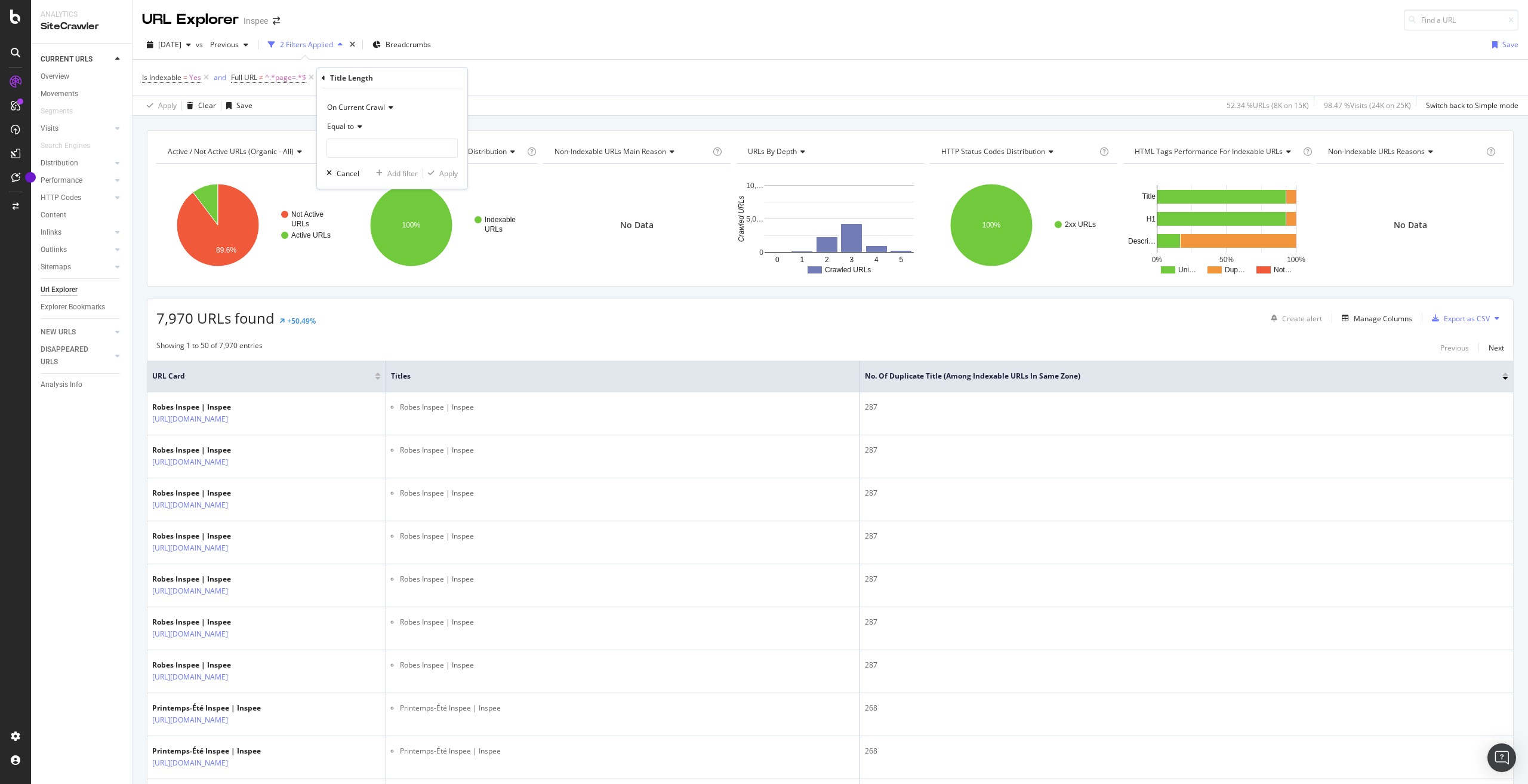
click at [351, 128] on span "Equal to" at bounding box center [340, 125] width 27 height 10
click at [372, 185] on div "Less than" at bounding box center [394, 181] width 128 height 15
click at [375, 148] on input "number" at bounding box center [392, 148] width 132 height 19
type input "30"
click at [449, 172] on div "Apply" at bounding box center [448, 172] width 19 height 10
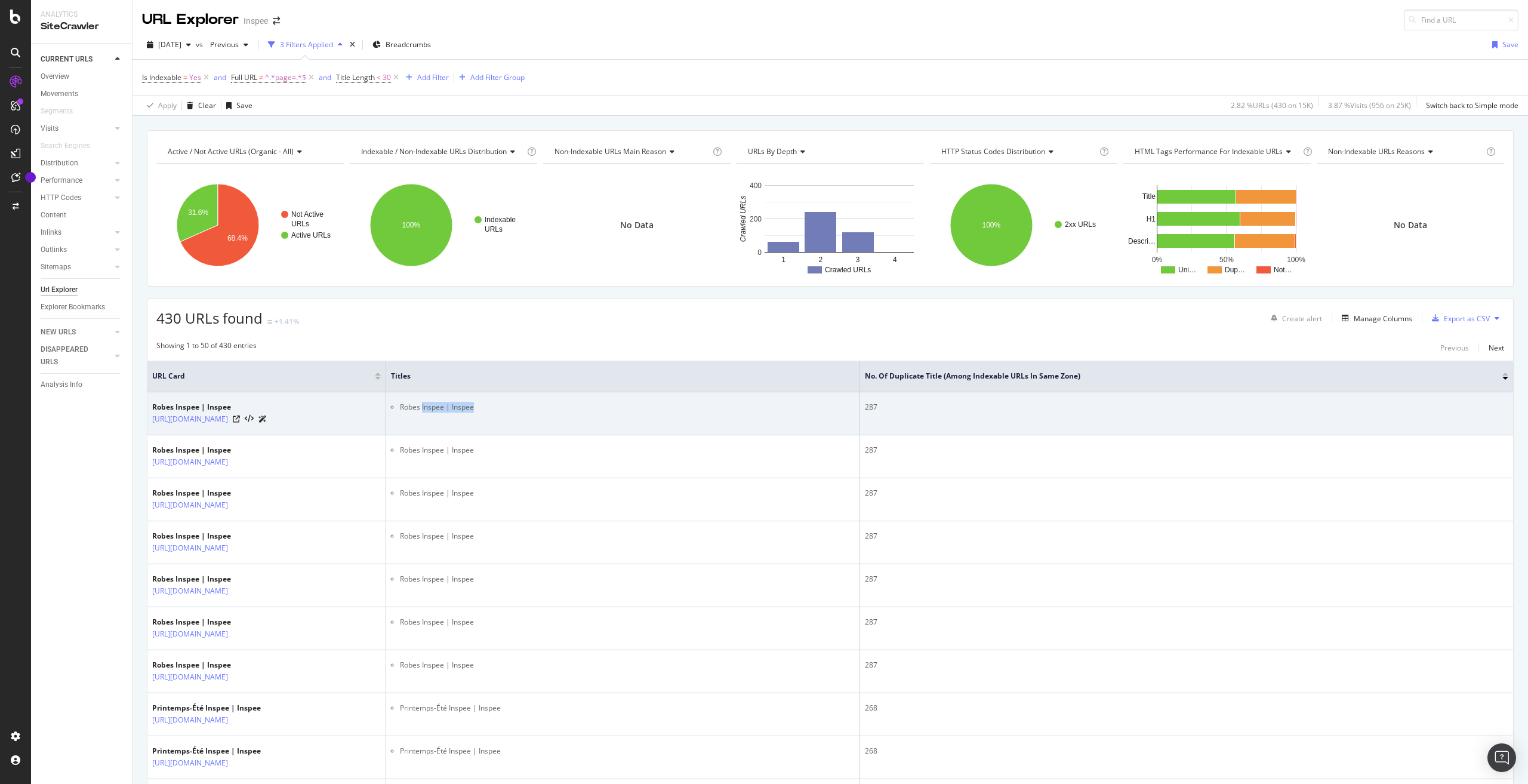
drag, startPoint x: 488, startPoint y: 412, endPoint x: 422, endPoint y: 403, distance: 66.6
click at [422, 403] on li "Robes Inspee | Inspee" at bounding box center [628, 407] width 455 height 11
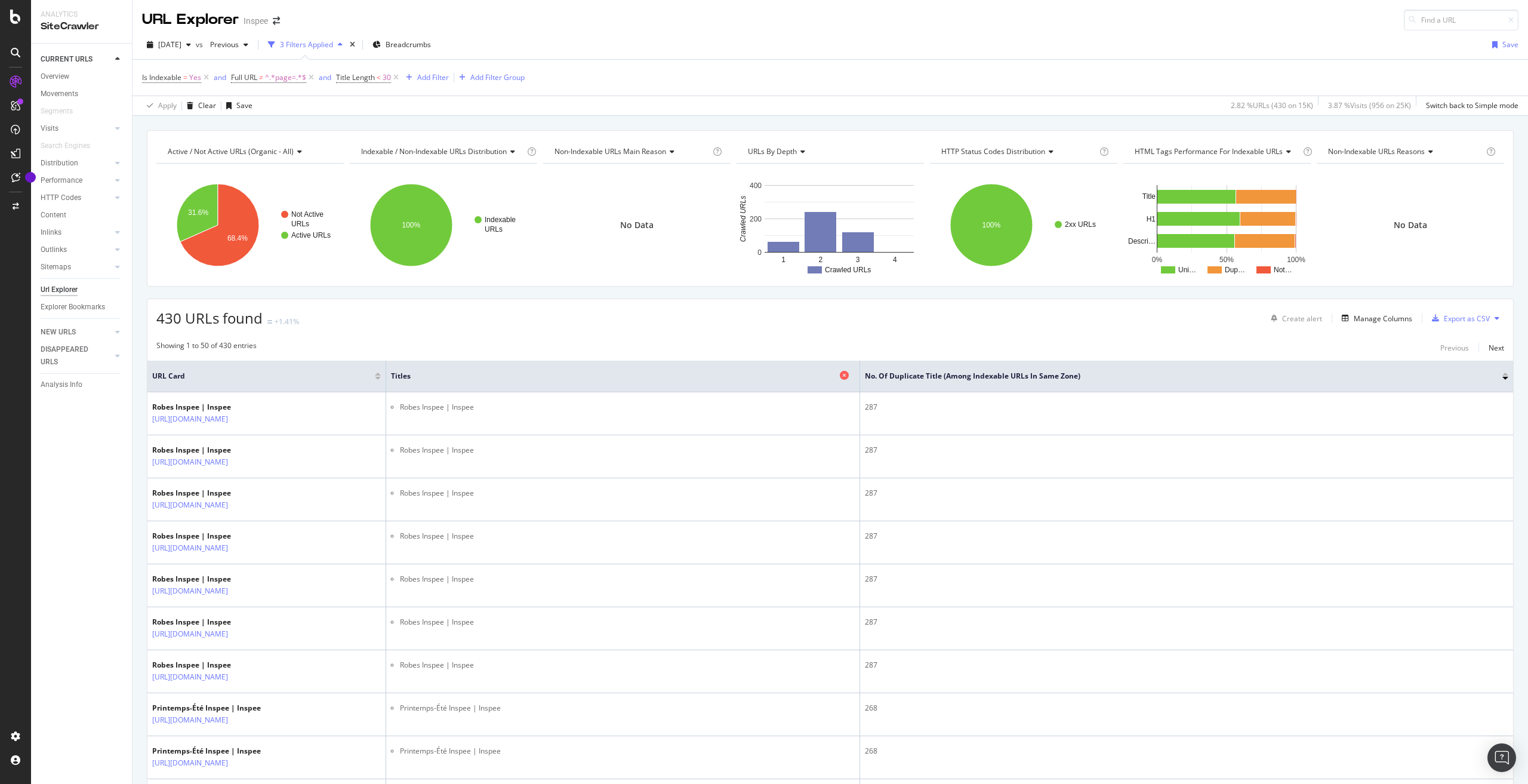
click at [473, 372] on span "Titles" at bounding box center [614, 376] width 446 height 11
click at [519, 386] on th "Titles" at bounding box center [623, 377] width 474 height 32
click at [556, 342] on div "Showing 1 to 50 of 430 entries Previous Next" at bounding box center [830, 348] width 1366 height 14
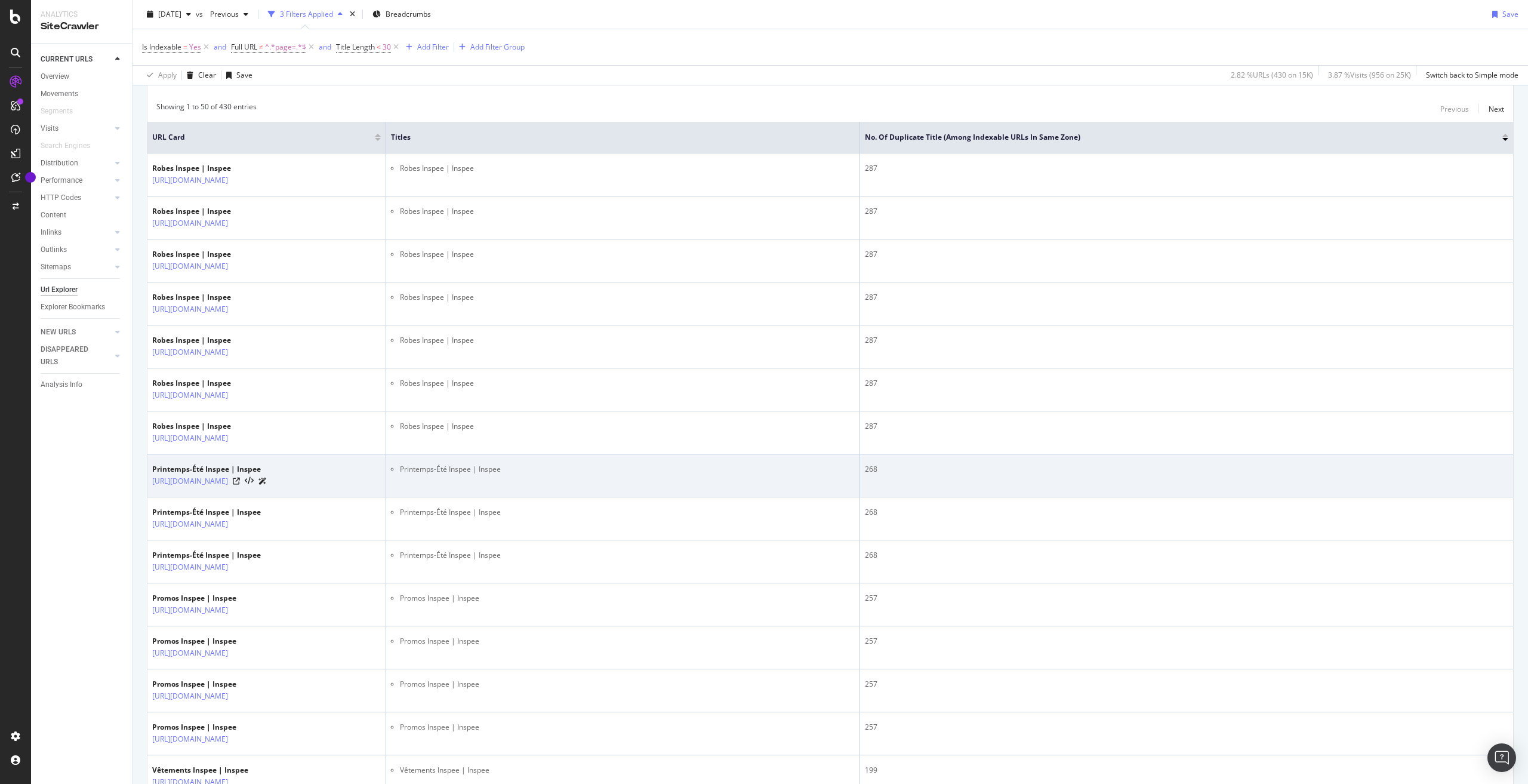
scroll to position [299, 0]
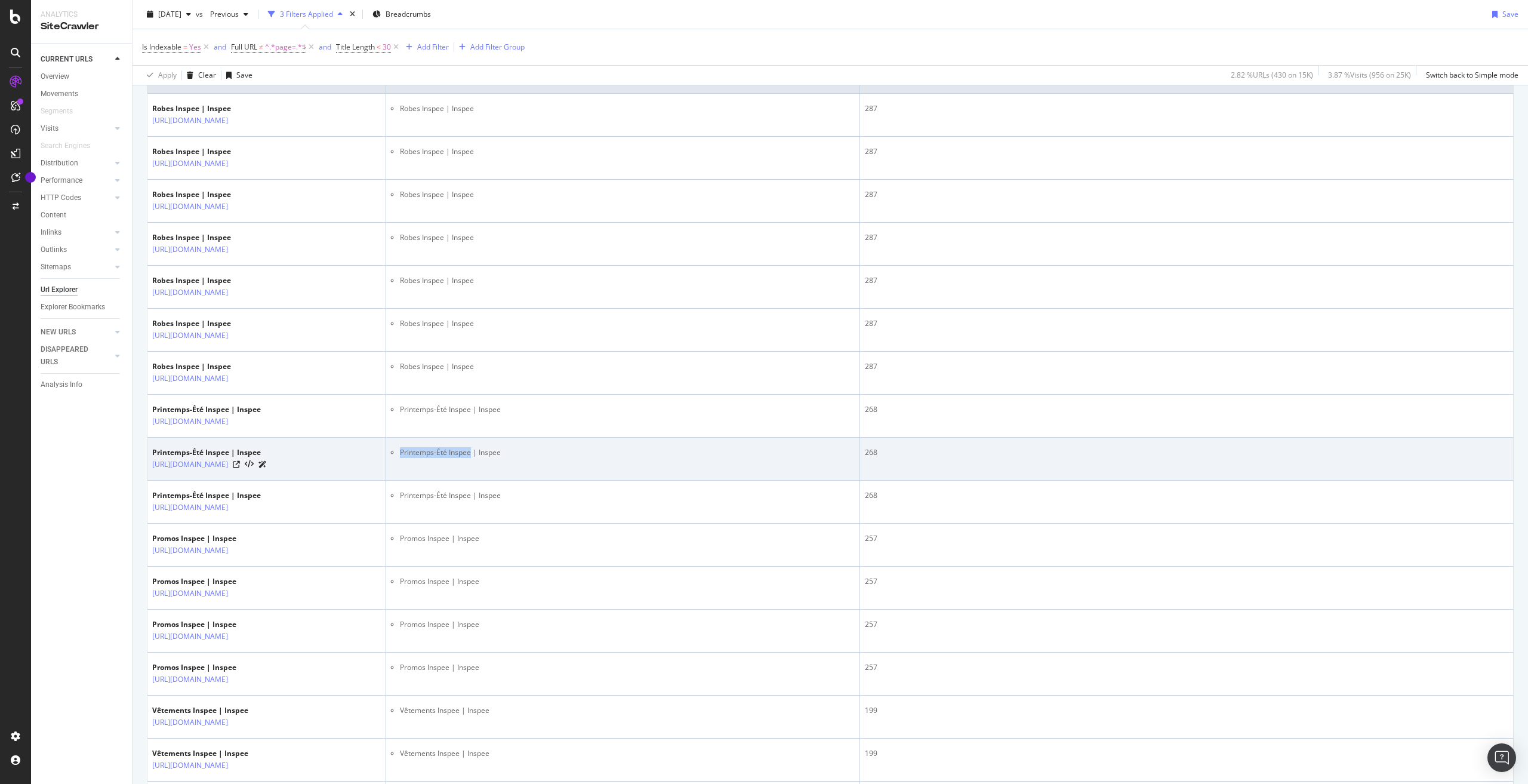
drag, startPoint x: 470, startPoint y: 468, endPoint x: 399, endPoint y: 473, distance: 71.2
click at [399, 473] on td "Printemps-Été Inspee | Inspee" at bounding box center [623, 459] width 474 height 43
click at [240, 468] on icon at bounding box center [236, 464] width 7 height 7
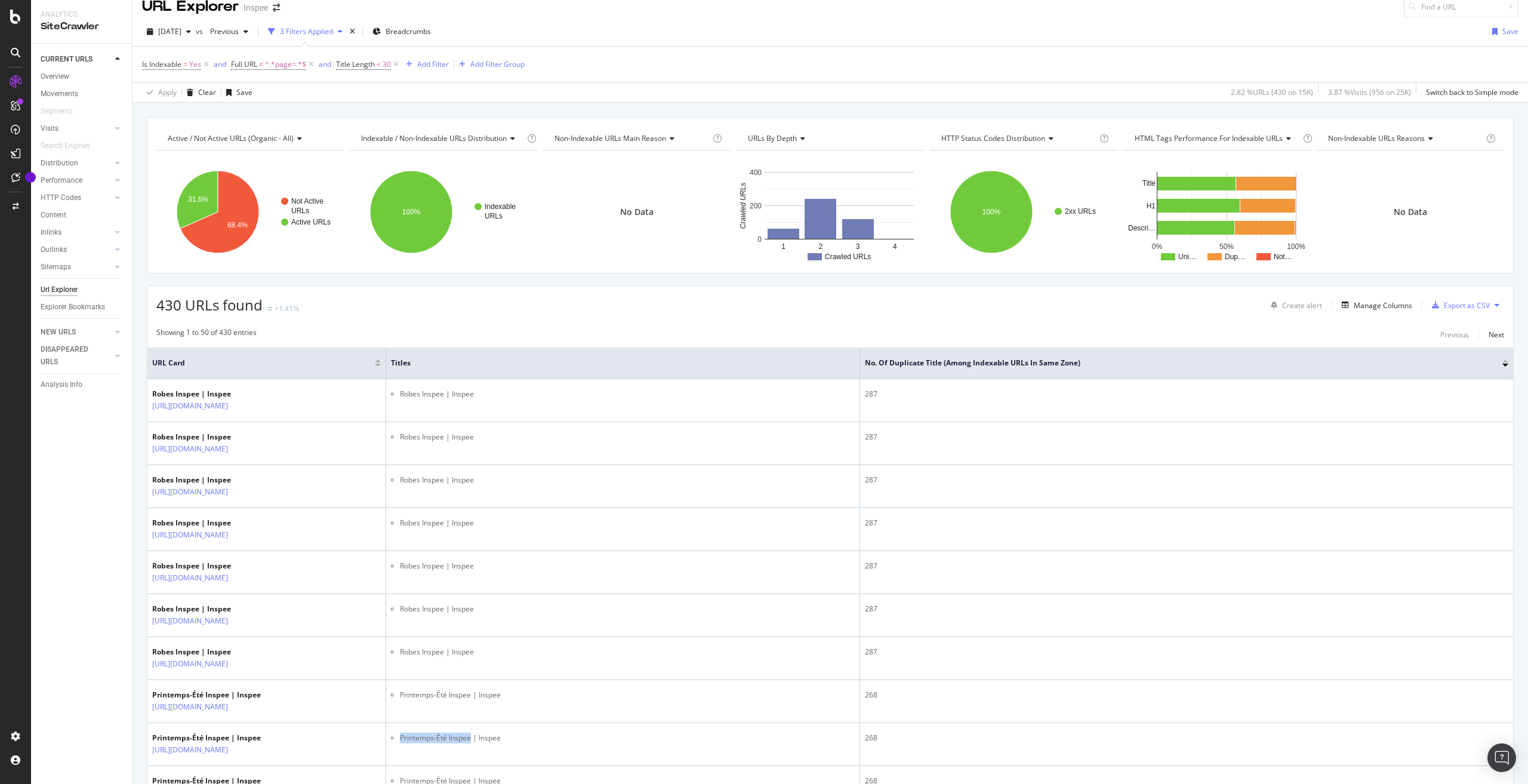
scroll to position [0, 0]
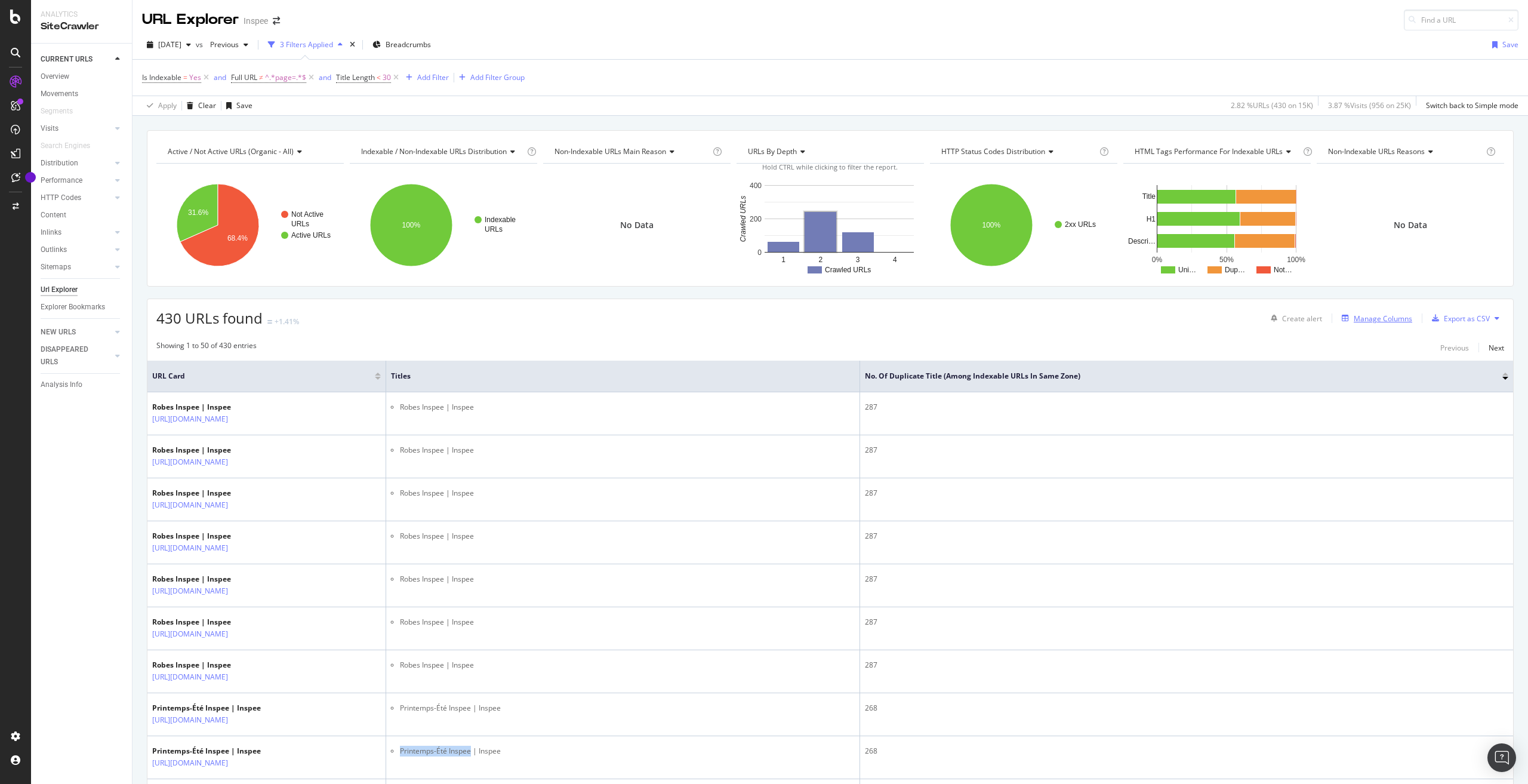
click at [1393, 318] on div "Manage Columns" at bounding box center [1383, 318] width 59 height 10
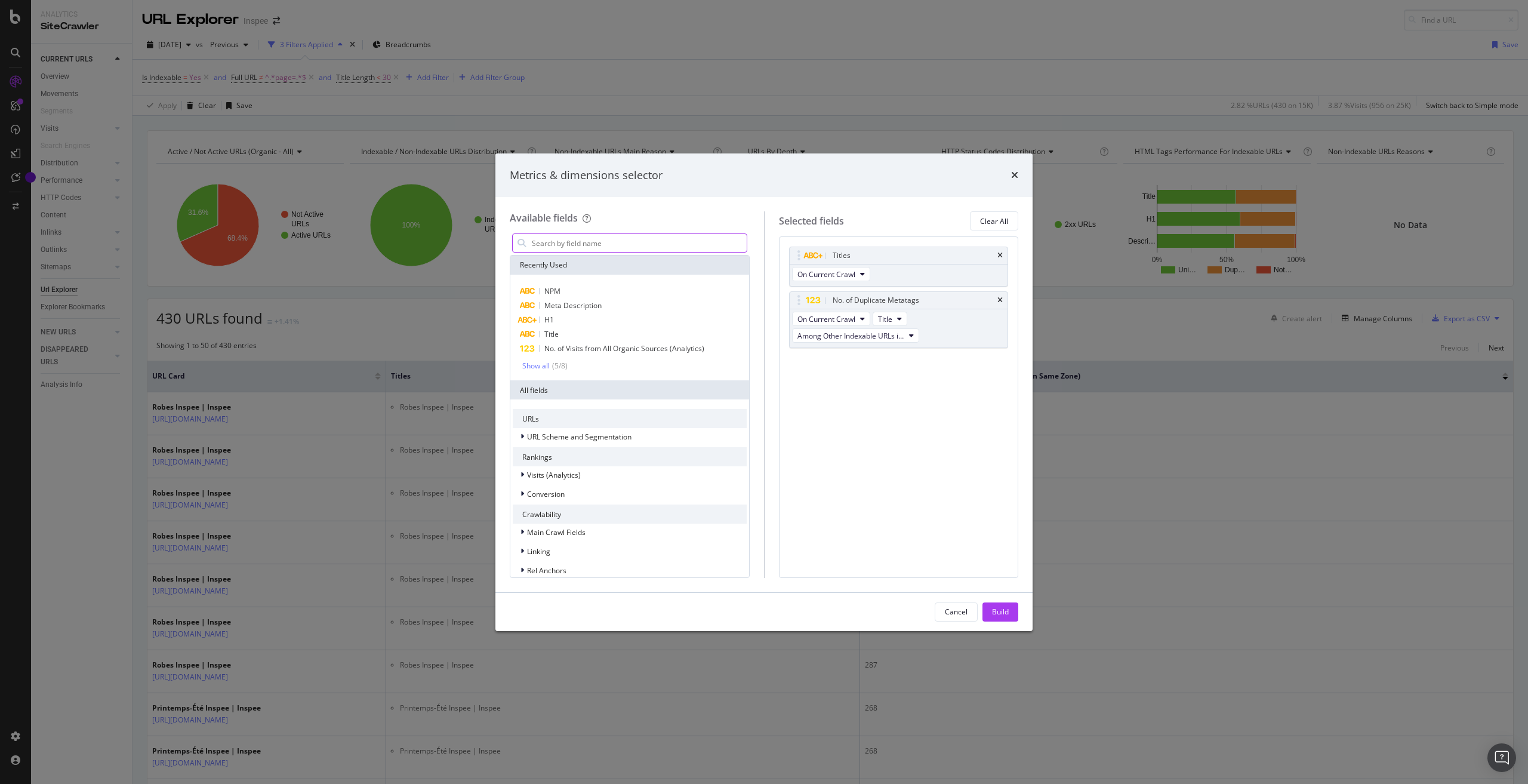
click at [676, 242] on input "modal" at bounding box center [638, 243] width 216 height 18
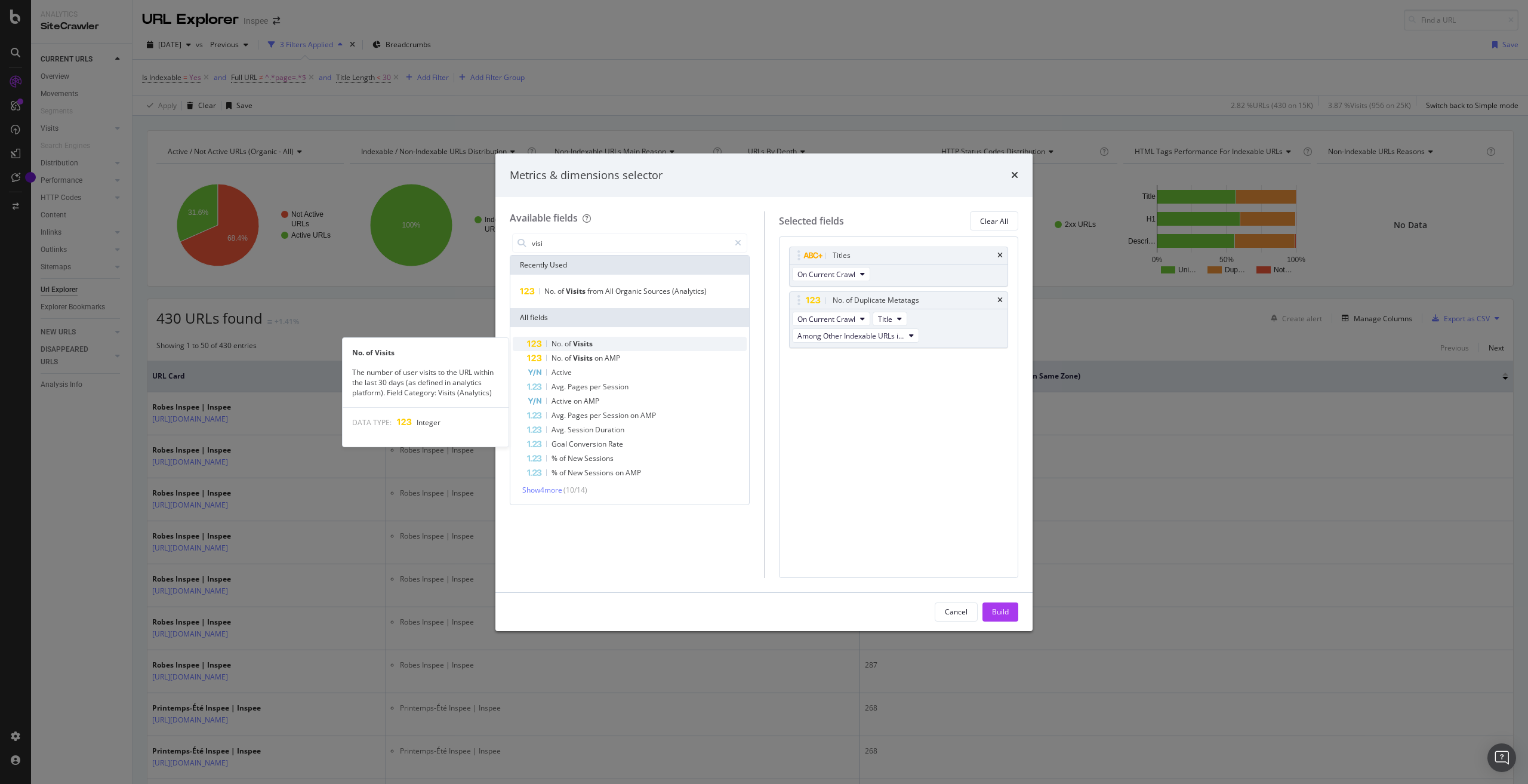
type input "visi"
click at [604, 348] on div "No. of Visits" at bounding box center [636, 344] width 220 height 14
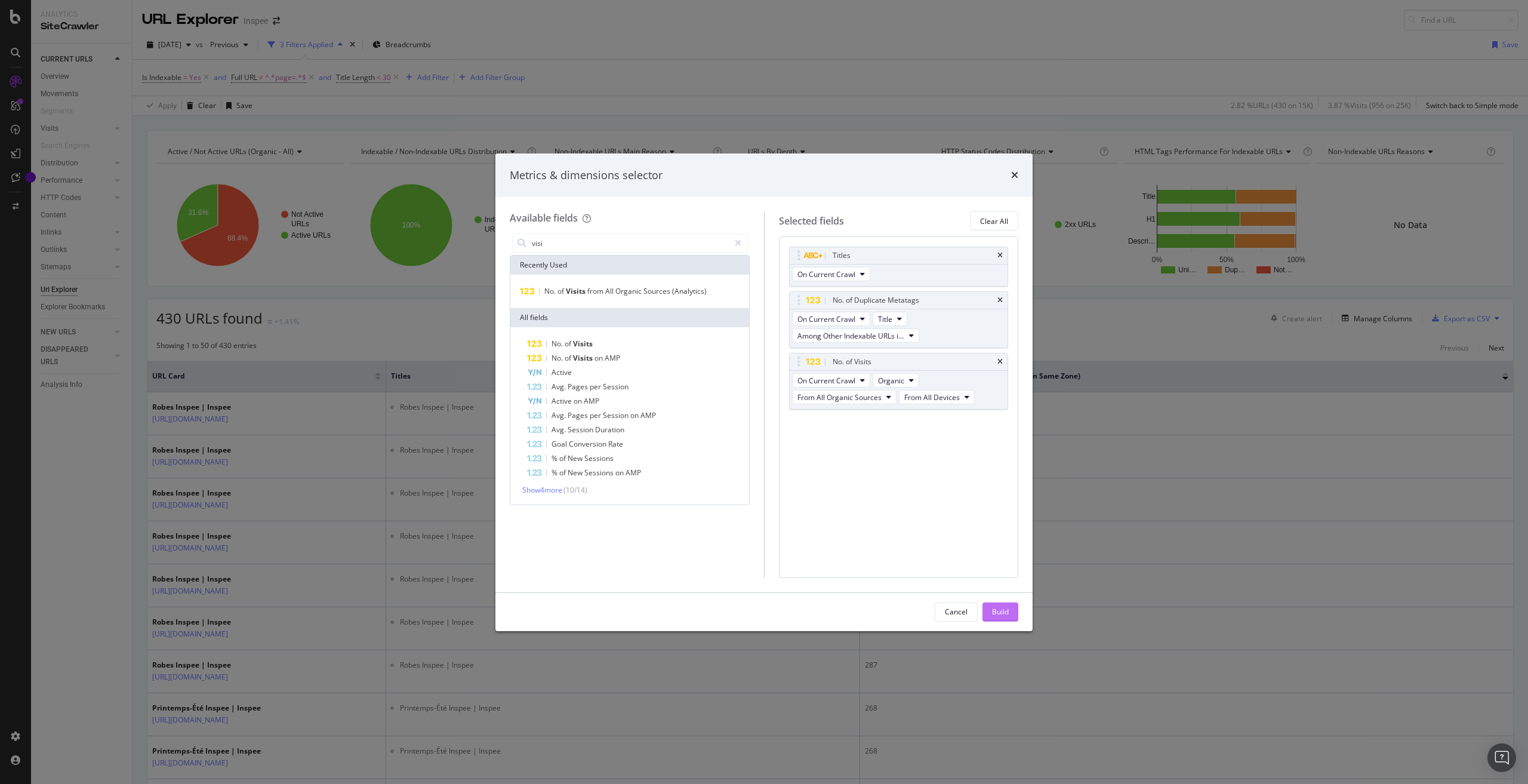
click at [1006, 612] on div "Build" at bounding box center [1000, 611] width 17 height 10
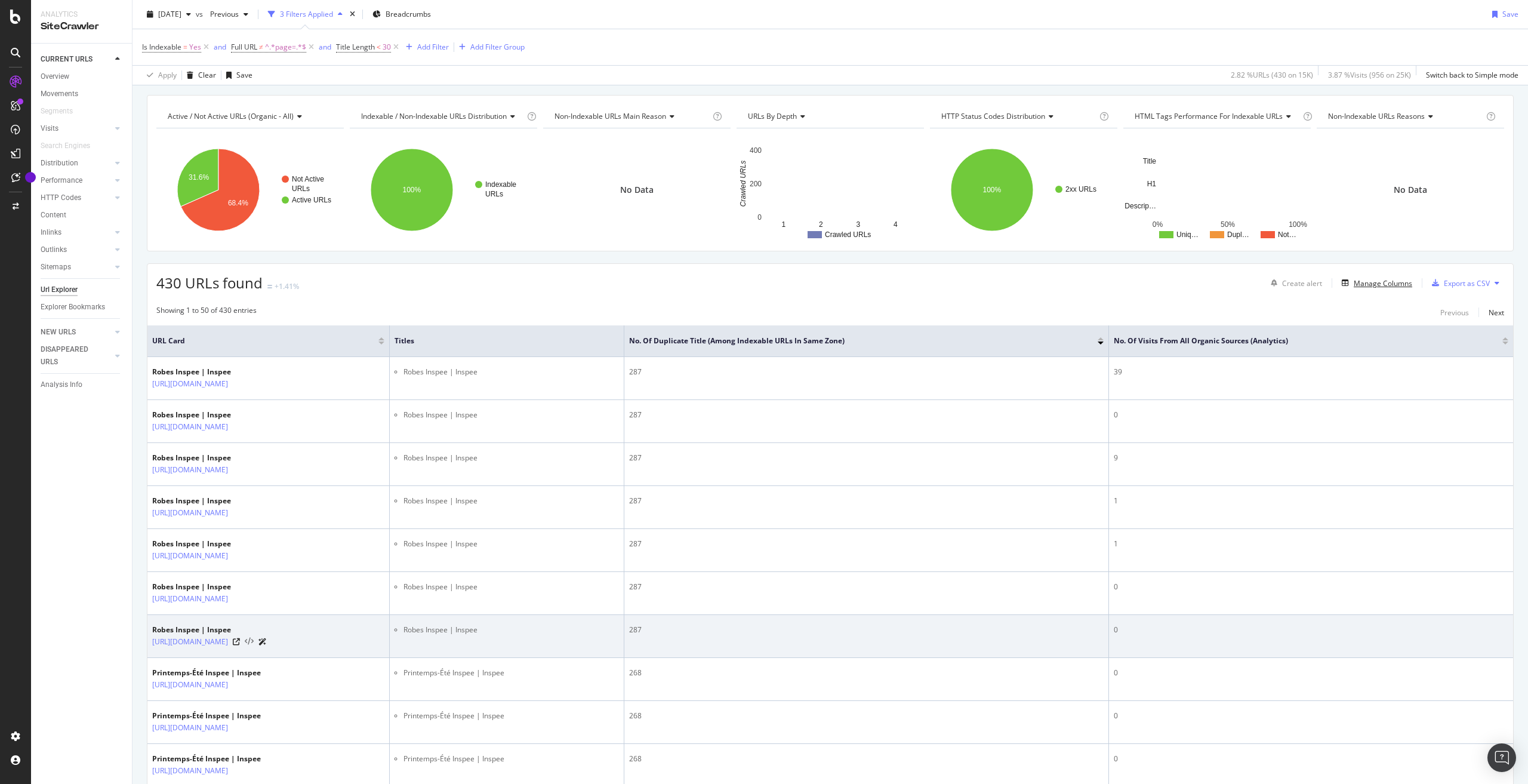
scroll to position [60, 0]
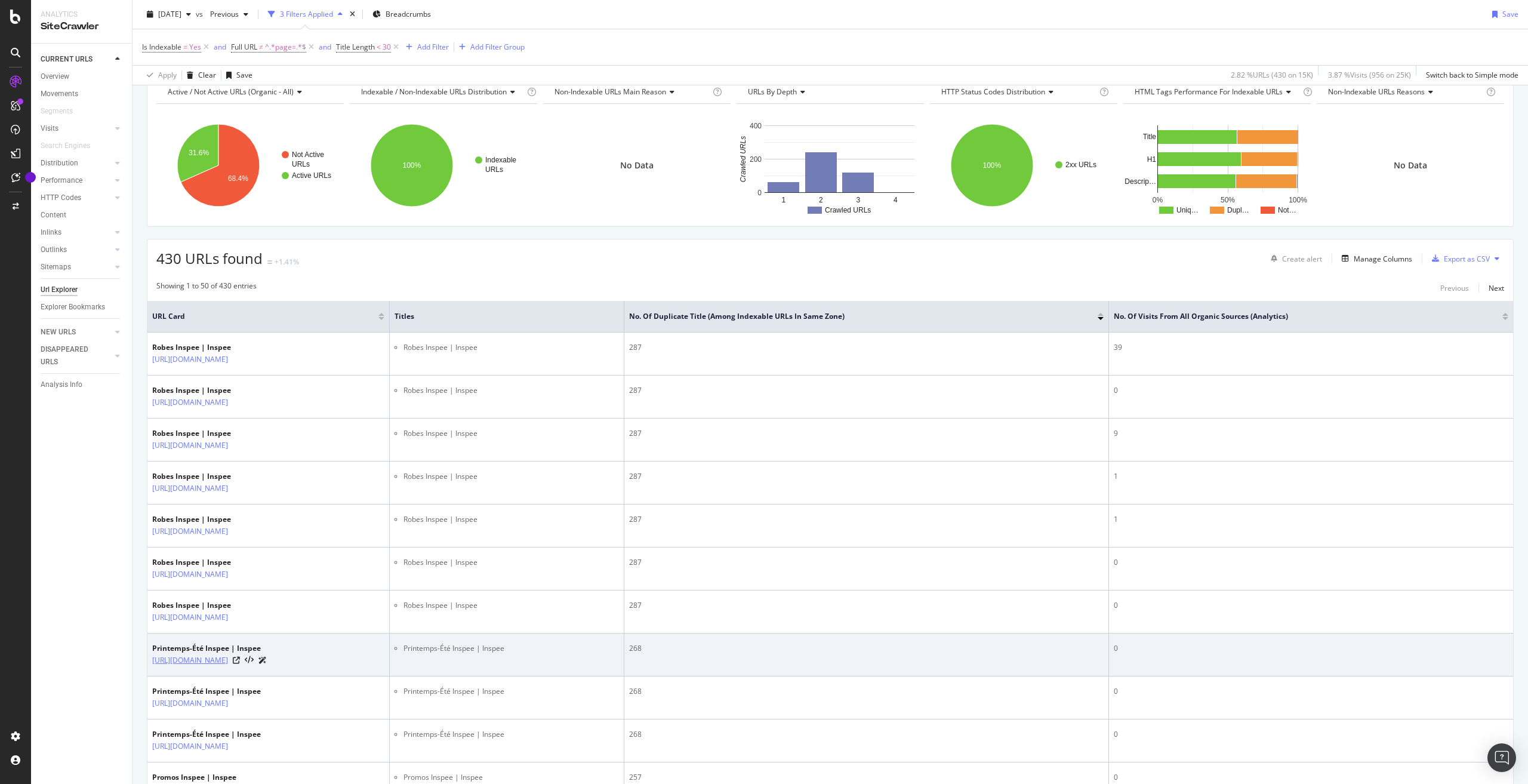
click at [228, 660] on link "[URL][DOMAIN_NAME]" at bounding box center [189, 660] width 76 height 12
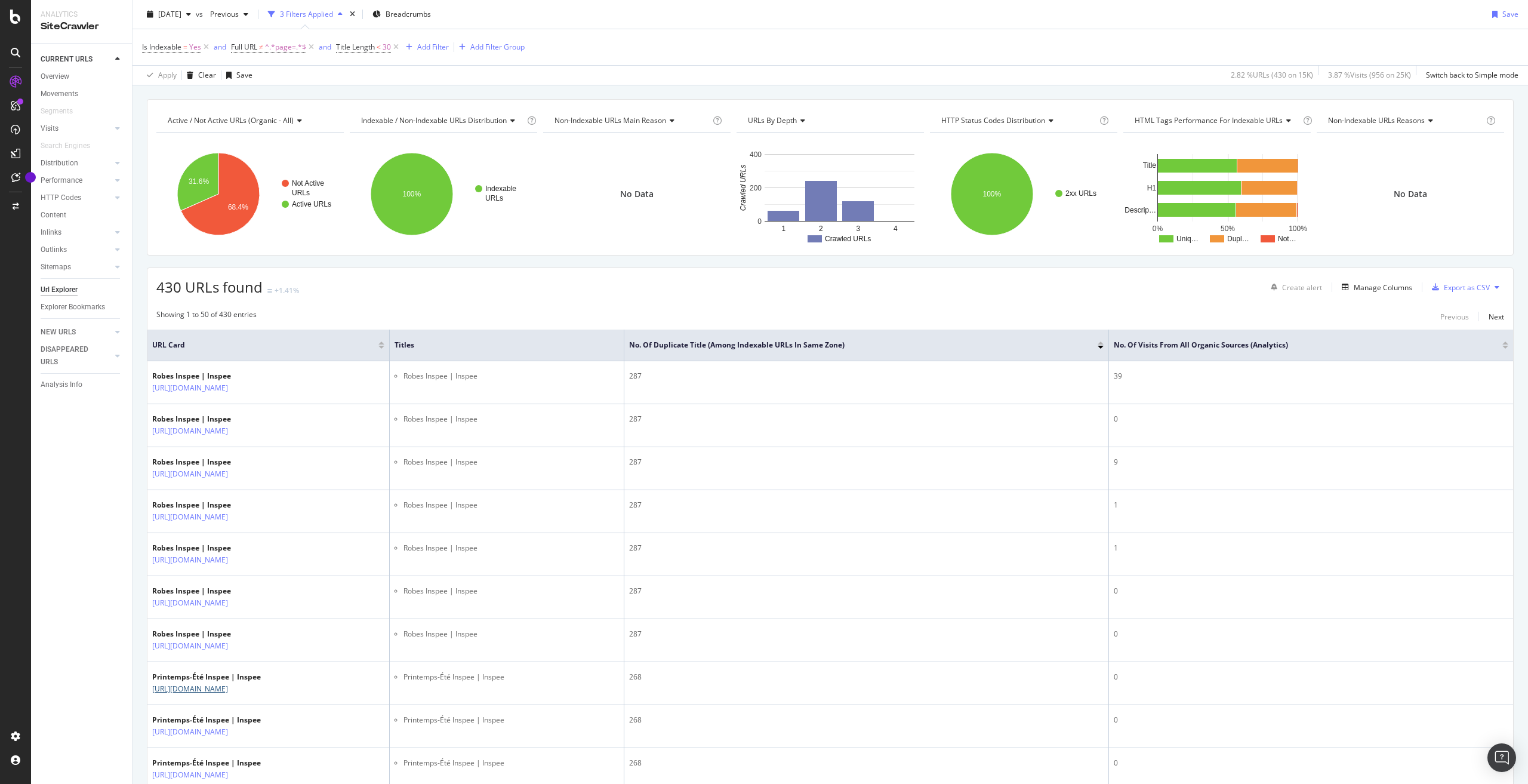
scroll to position [0, 0]
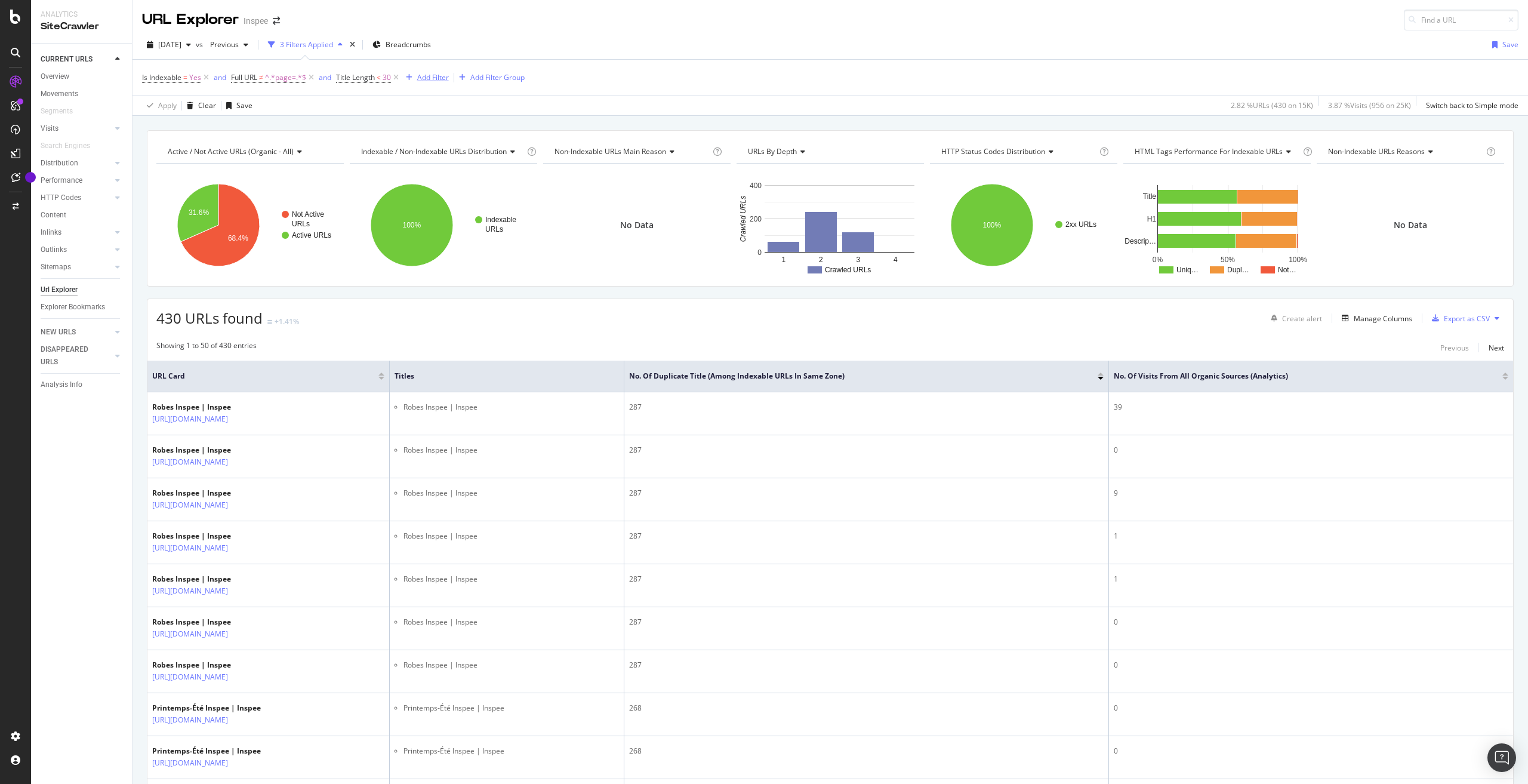
click at [434, 76] on div "Add Filter" at bounding box center [433, 76] width 32 height 10
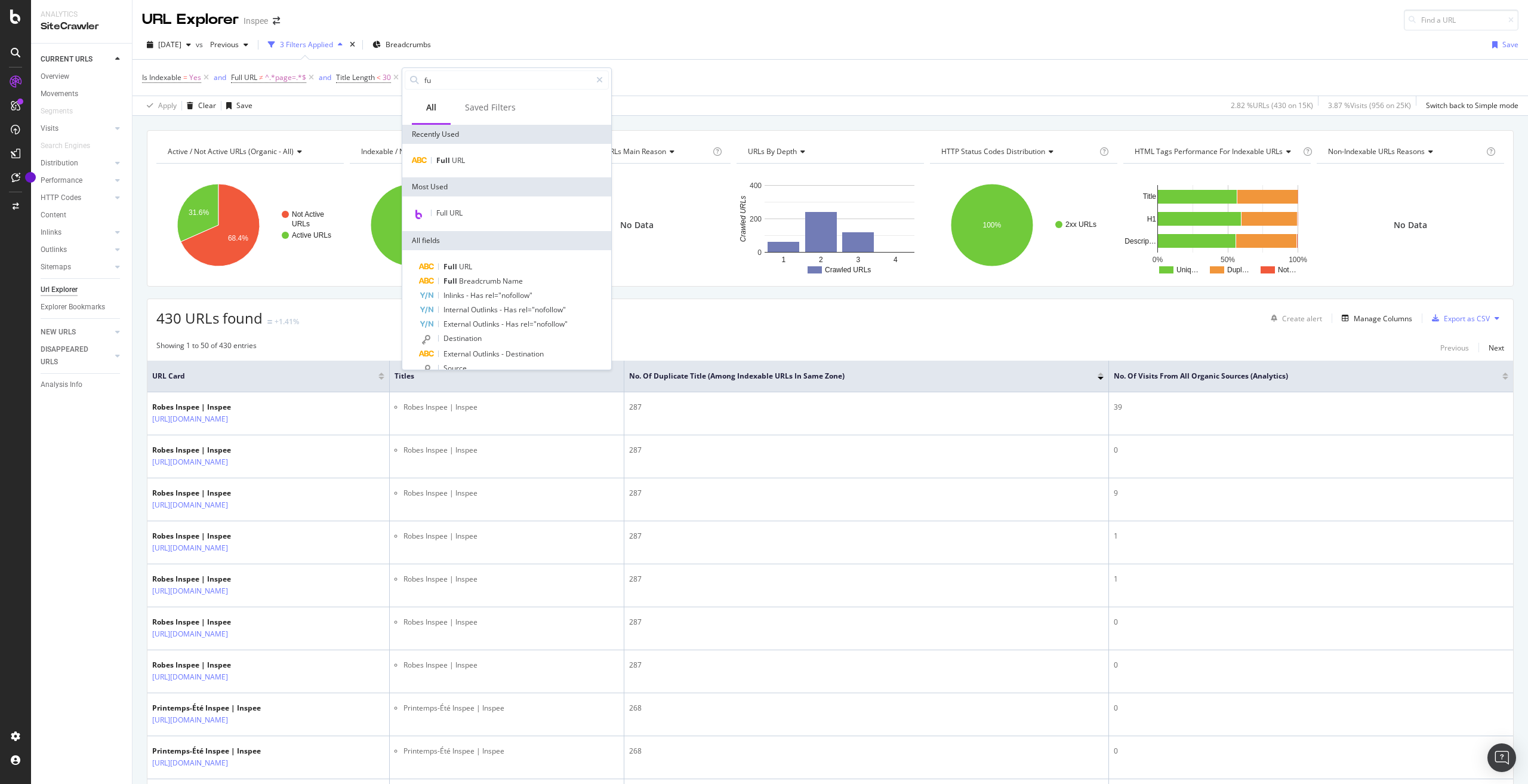
type input "f"
click at [554, 46] on div "[DATE] vs Previous 3 Filters Applied Breadcrumbs Save" at bounding box center [830, 47] width 1396 height 24
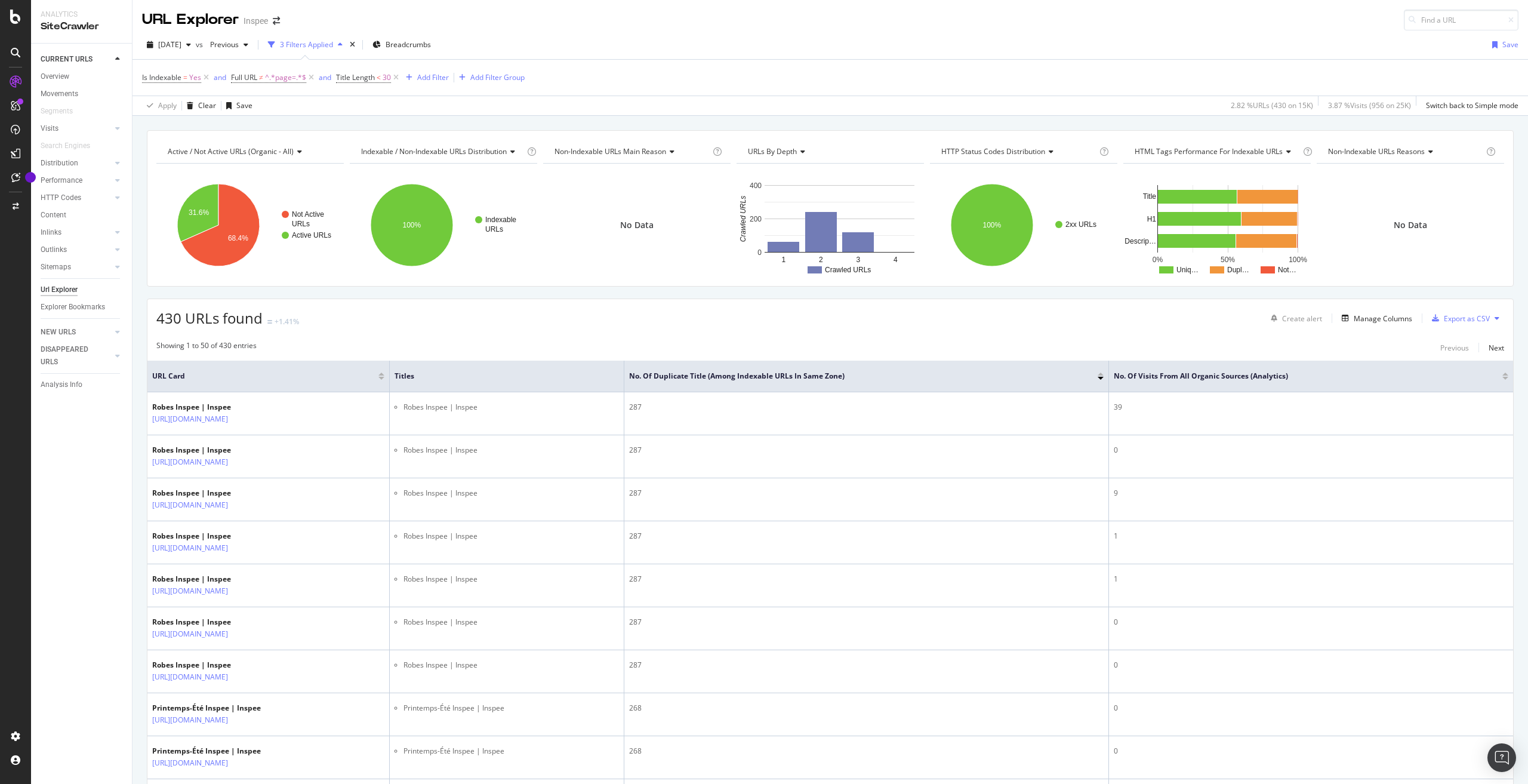
click at [1328, 30] on div "[DATE] vs Previous 3 Filters Applied Breadcrumbs Save Is Indexable = Yes and Fu…" at bounding box center [830, 73] width 1396 height 85
click at [1431, 21] on input at bounding box center [1461, 20] width 115 height 21
paste input "[URL][DOMAIN_NAME]"
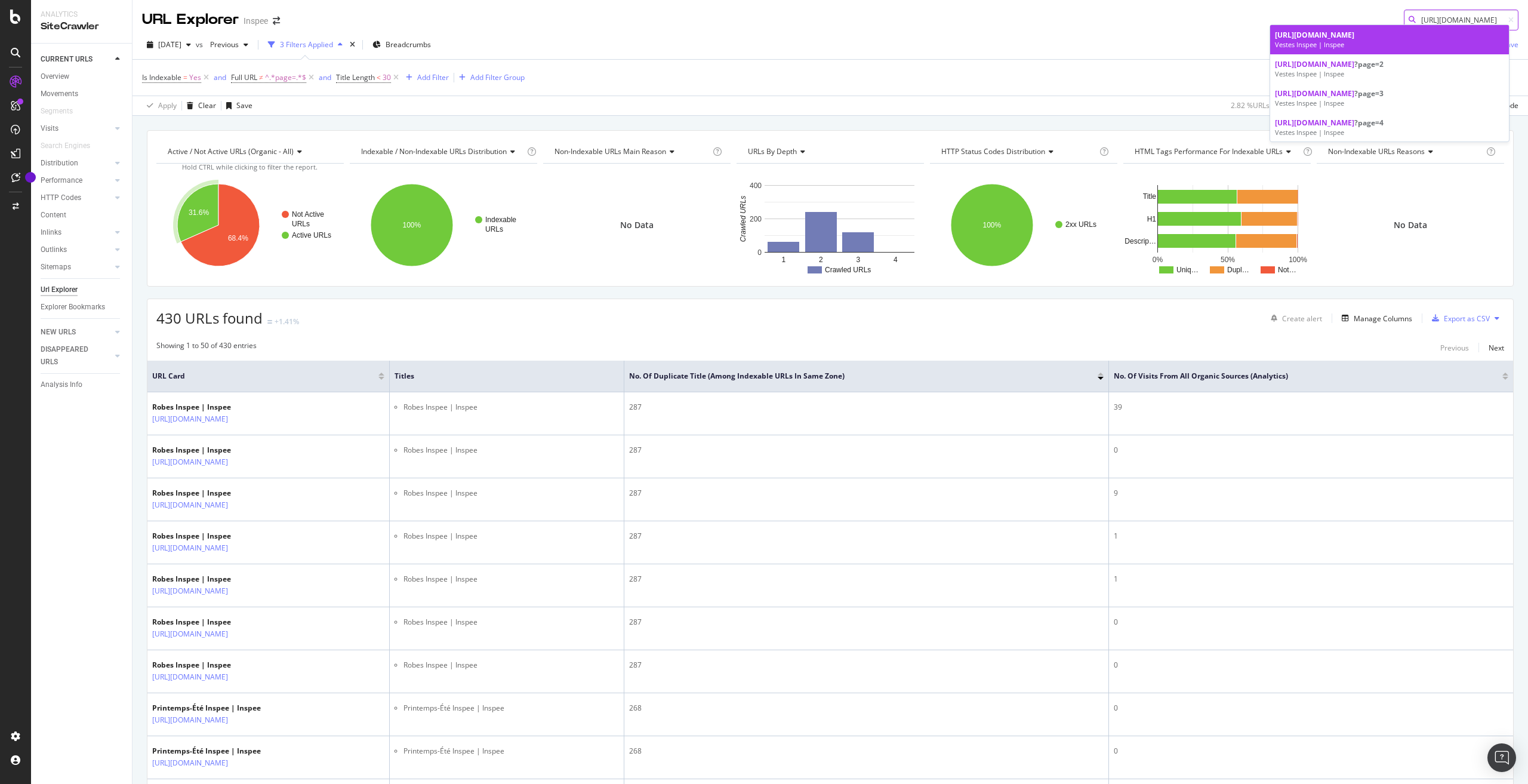
type input "[URL][DOMAIN_NAME]"
click at [1430, 28] on link "[URL][DOMAIN_NAME] Vestes Inspee | Inspee" at bounding box center [1389, 39] width 239 height 29
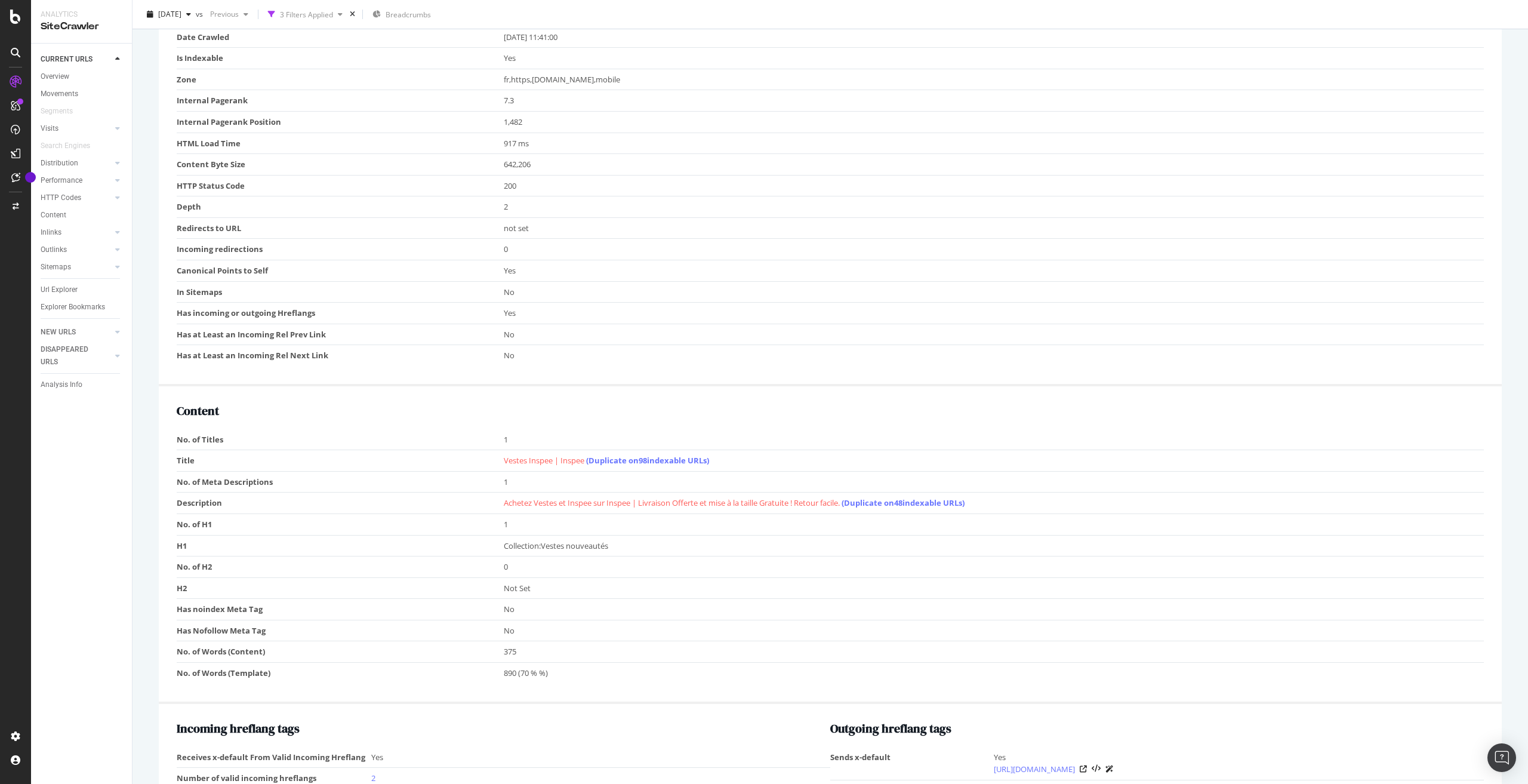
scroll to position [418, 0]
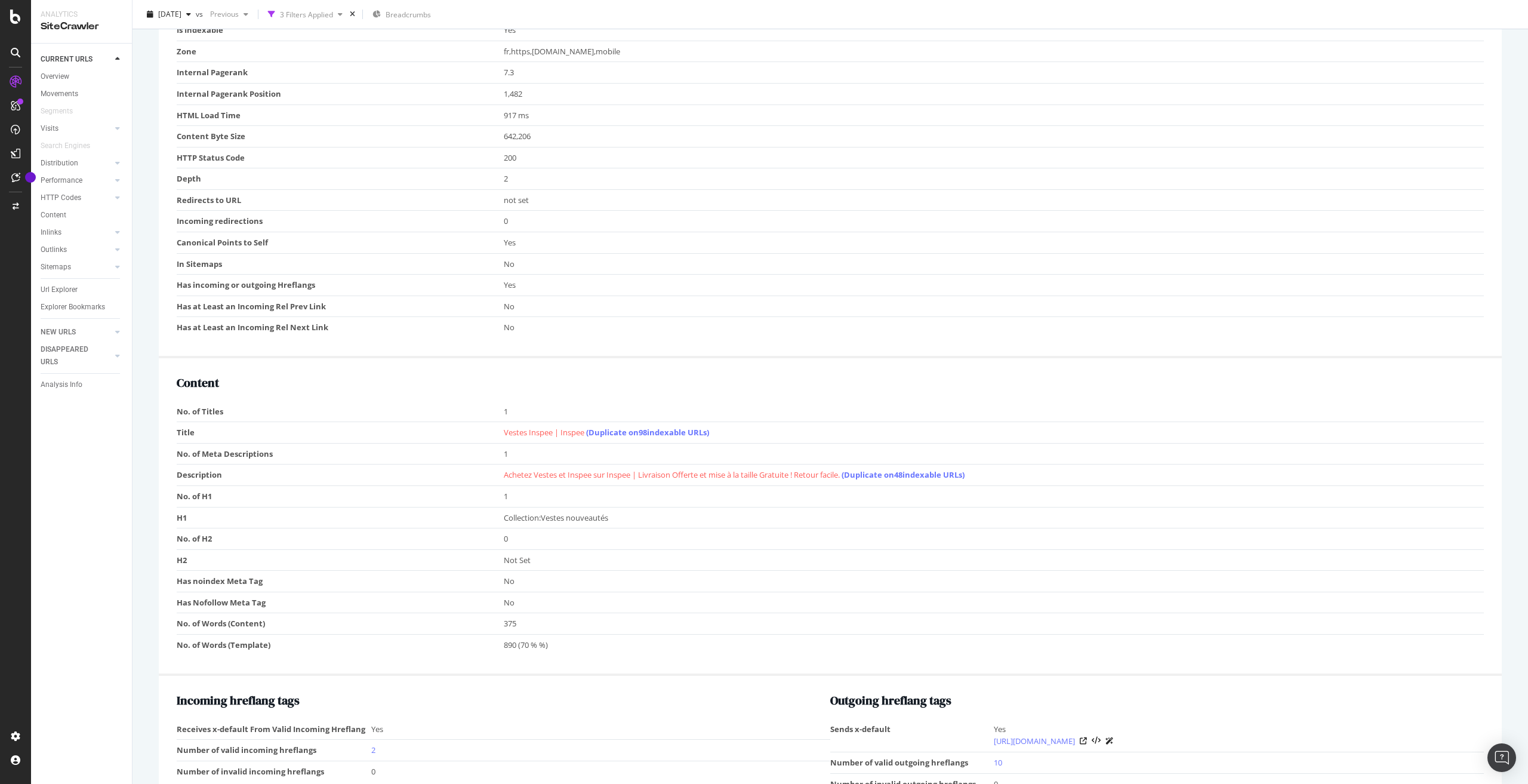
click at [183, 428] on td "Title" at bounding box center [340, 433] width 327 height 21
click at [604, 520] on span "Collection:Vestes nouveautés" at bounding box center [556, 517] width 105 height 11
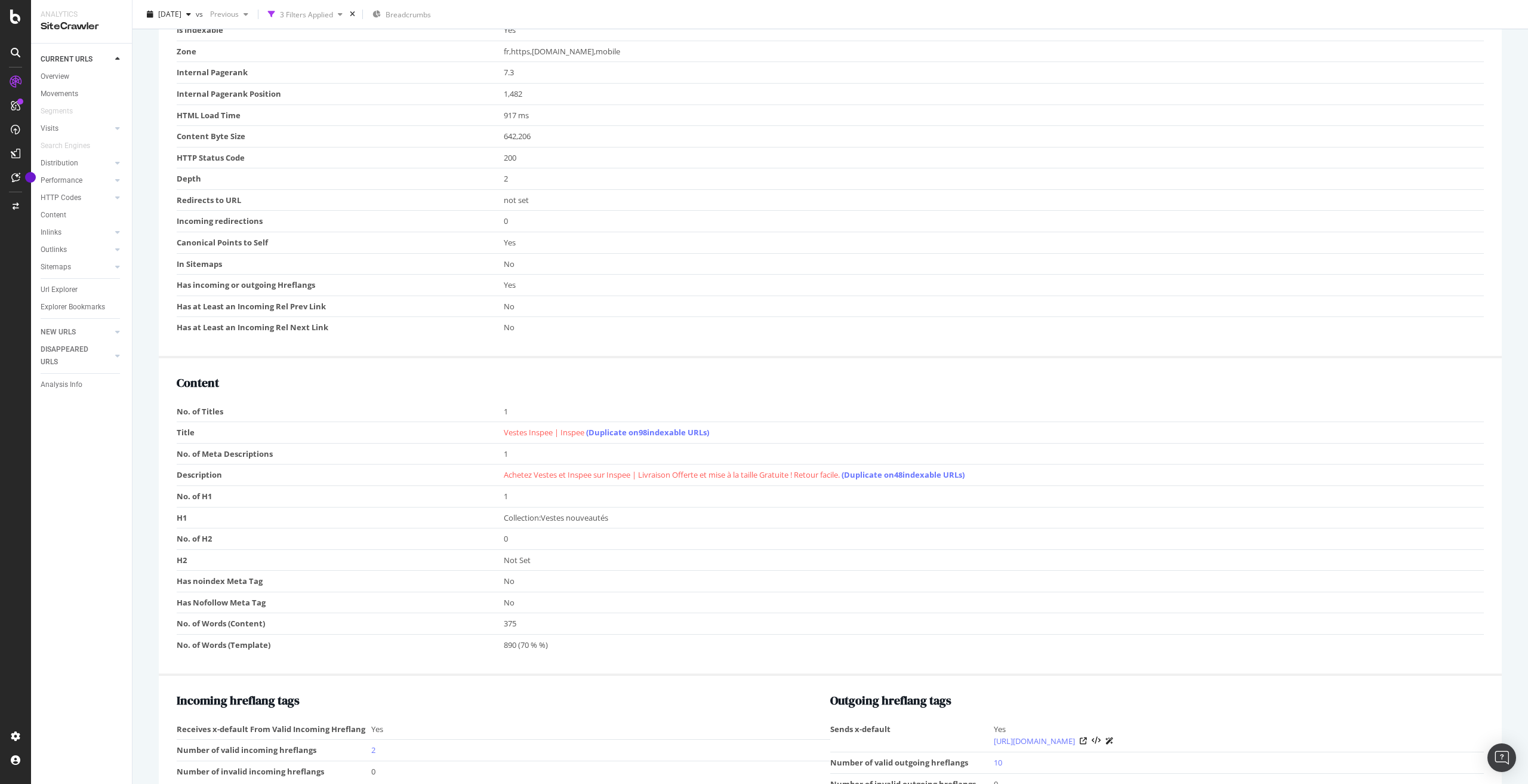
click at [537, 437] on span "Vestes Inspee | Inspee (Duplicate on 98 indexable URLs)" at bounding box center [606, 432] width 205 height 11
click at [850, 391] on div "Content No. of Titles 1 Title Vestes Inspee | Inspee (Duplicate on 98 indexable…" at bounding box center [830, 516] width 1343 height 317
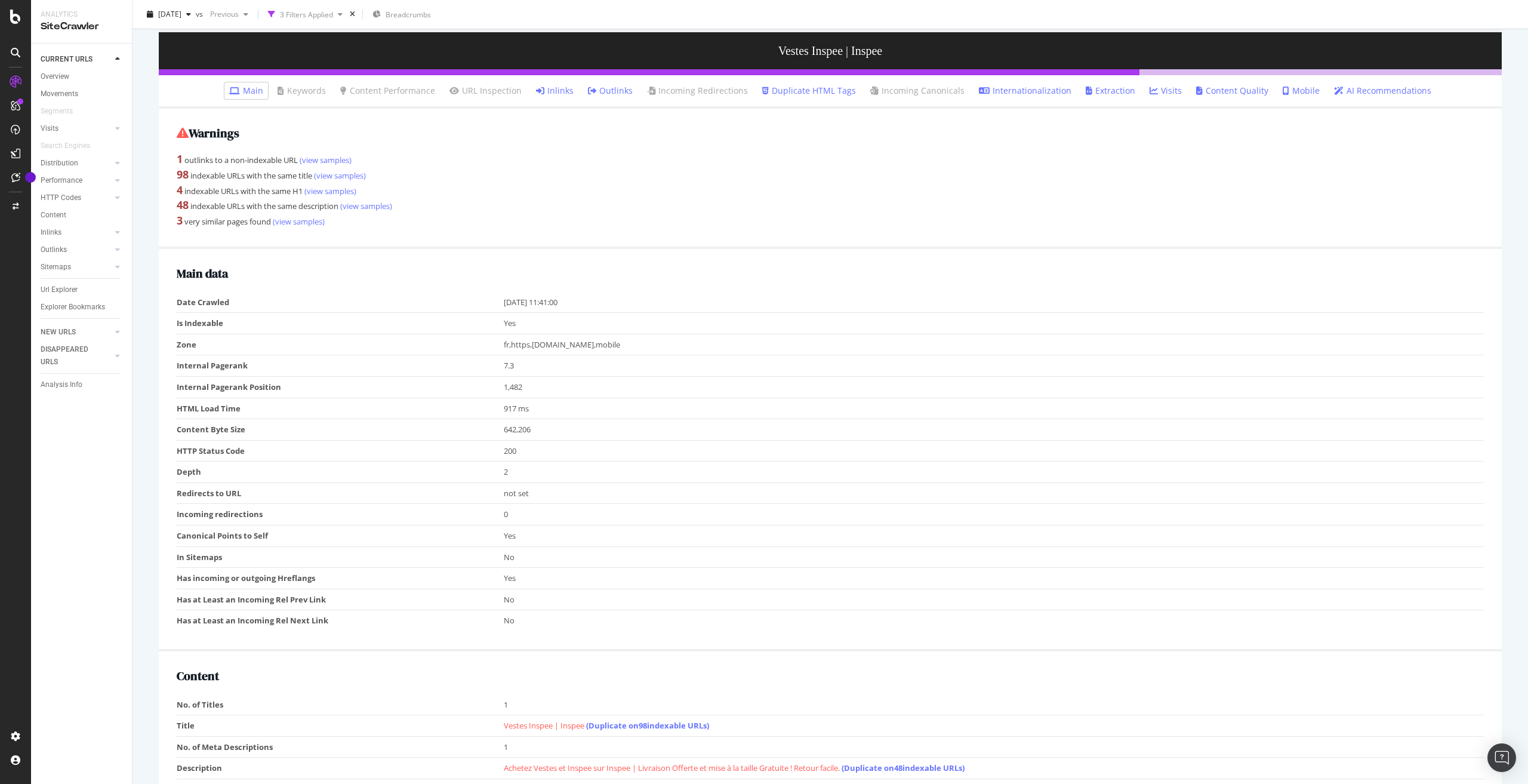
scroll to position [0, 0]
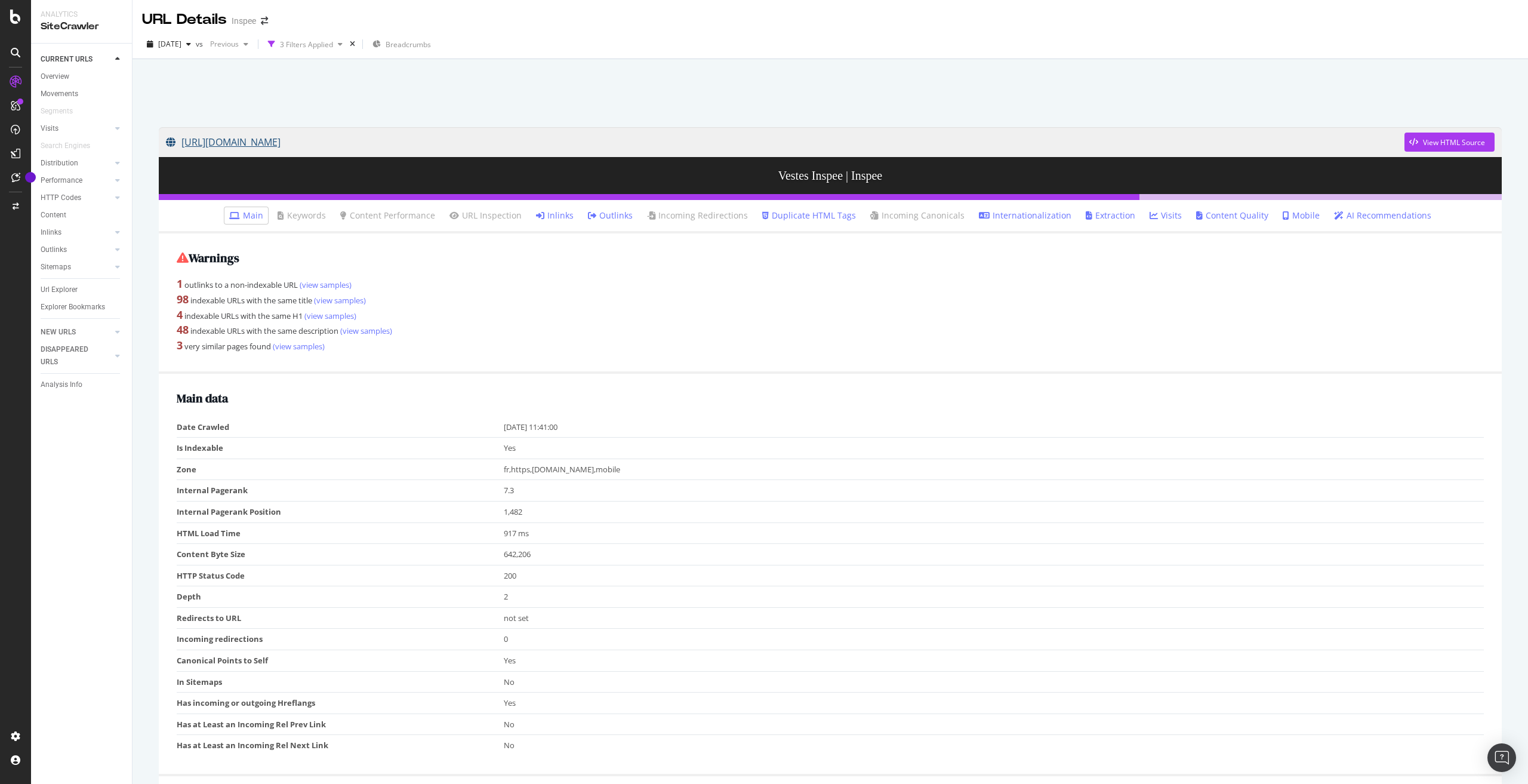
click at [383, 140] on link "[URL][DOMAIN_NAME]" at bounding box center [786, 142] width 1239 height 30
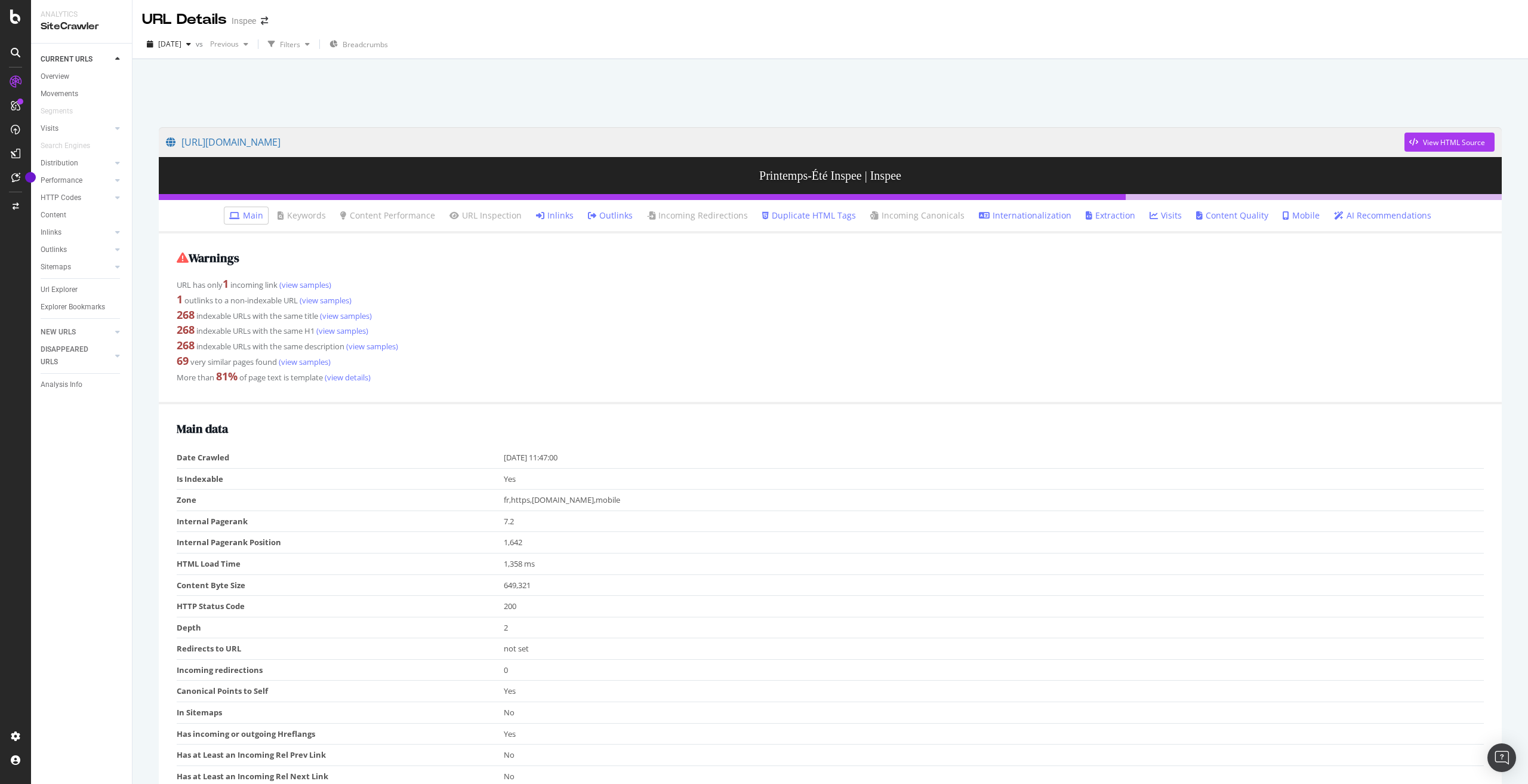
click at [556, 217] on link "Inlinks" at bounding box center [555, 215] width 37 height 12
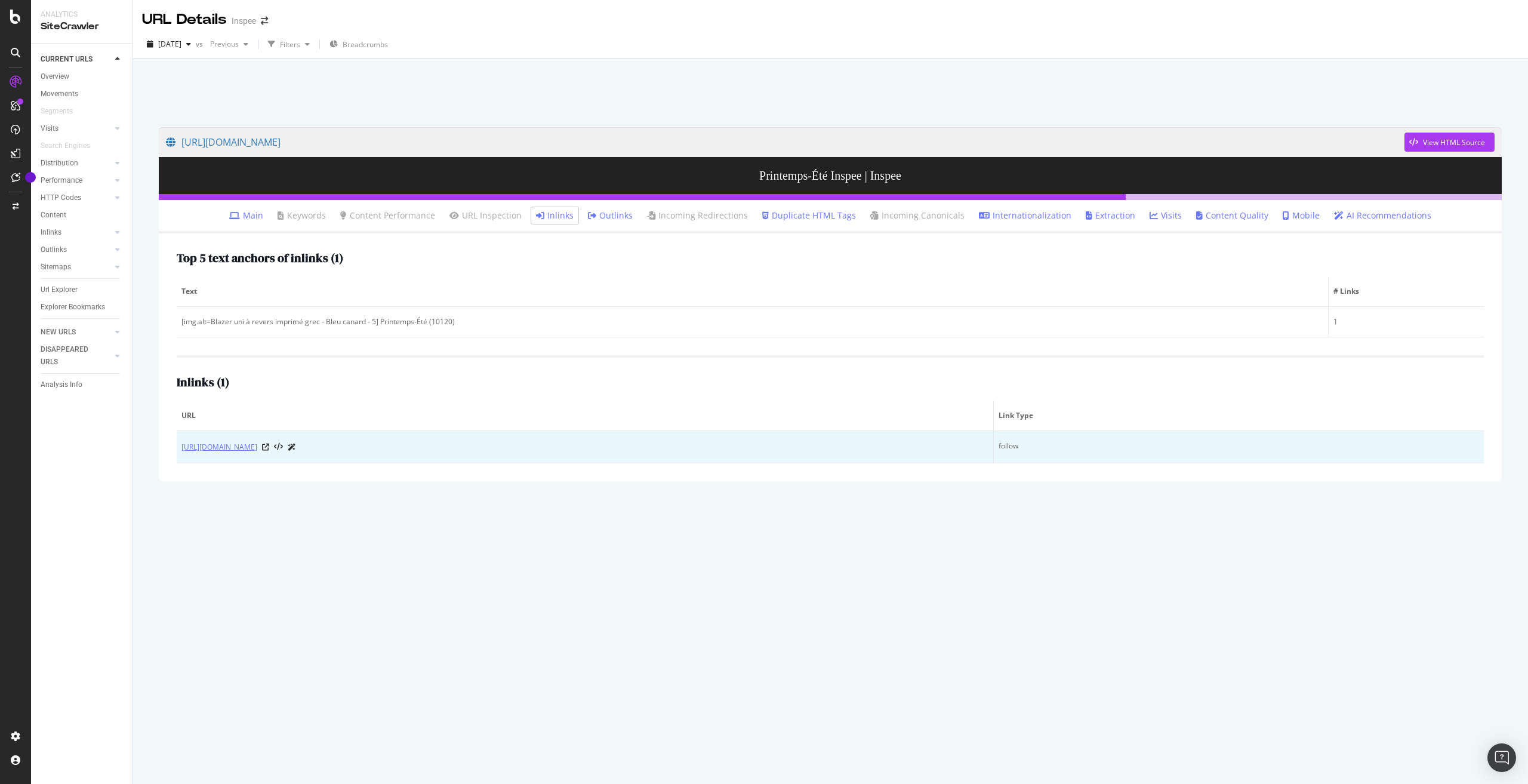
click at [257, 449] on link "https://www.inspee.com/collections" at bounding box center [219, 446] width 76 height 12
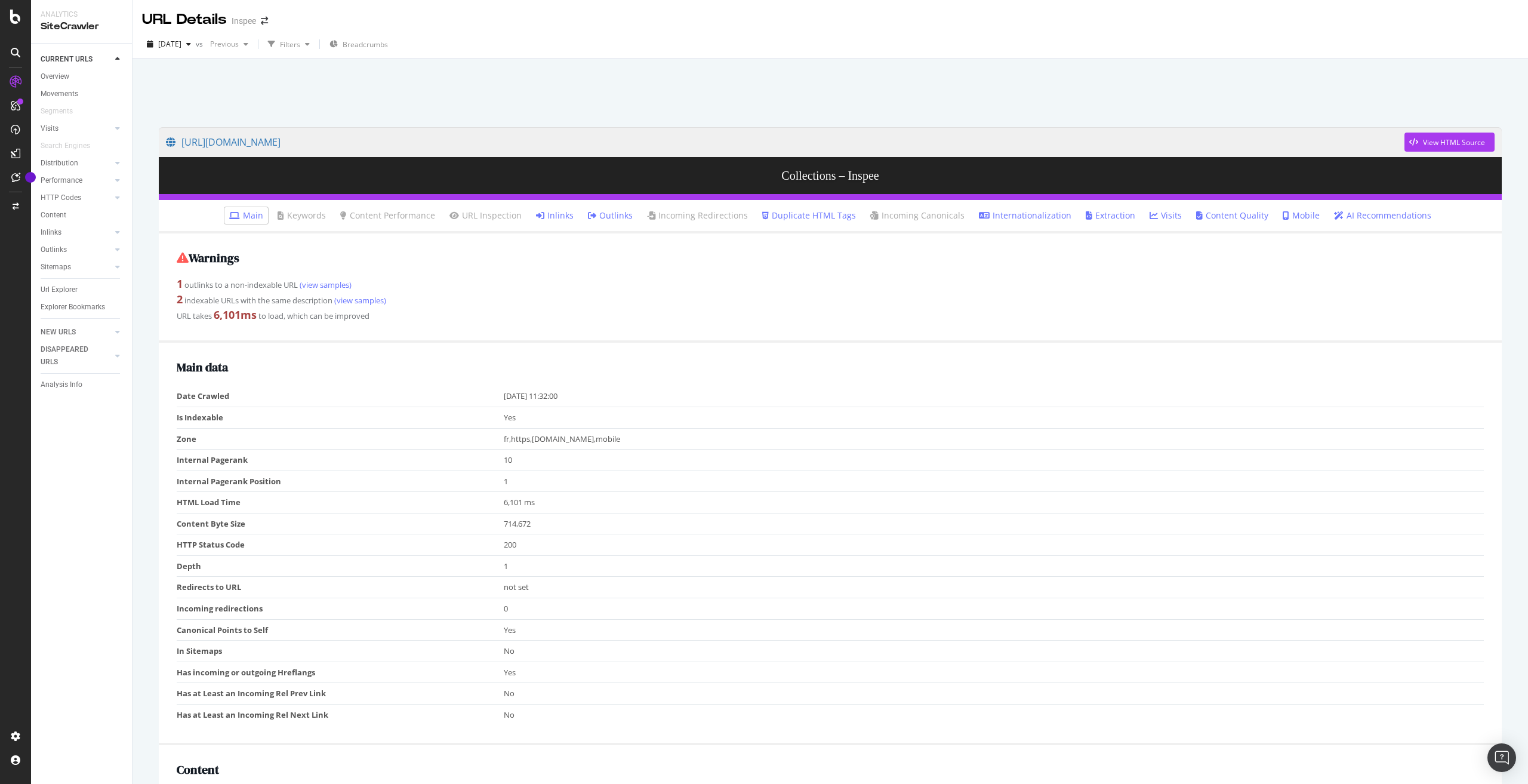
click at [553, 215] on link "Inlinks" at bounding box center [555, 215] width 37 height 12
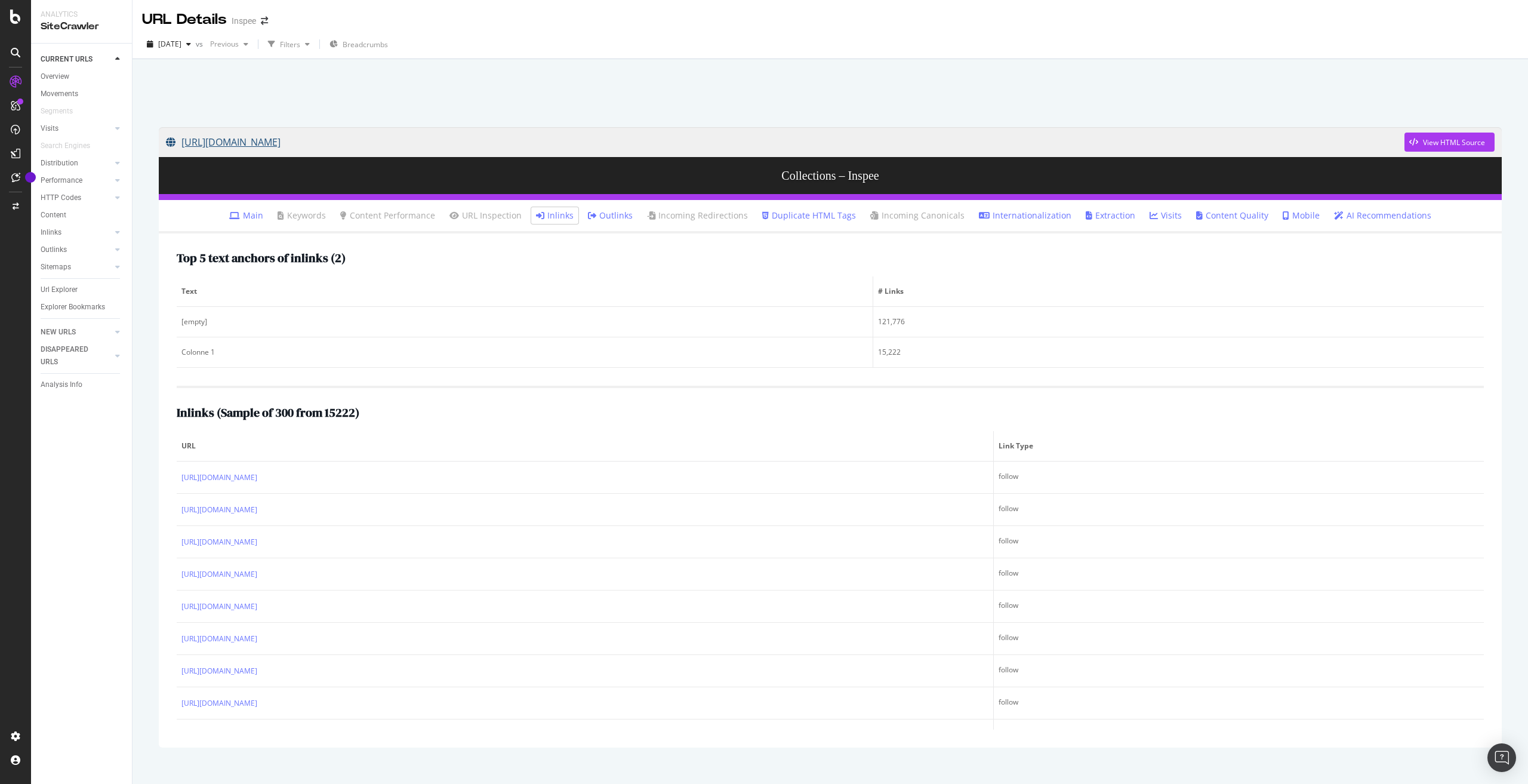
drag, startPoint x: 168, startPoint y: 123, endPoint x: 340, endPoint y: 148, distance: 173.8
click at [340, 148] on div "https://www.inspee.com/collections View HTML Source Collections – Inspee Main K…" at bounding box center [830, 437] width 1367 height 644
copy link "https://www.inspee.com/collections"
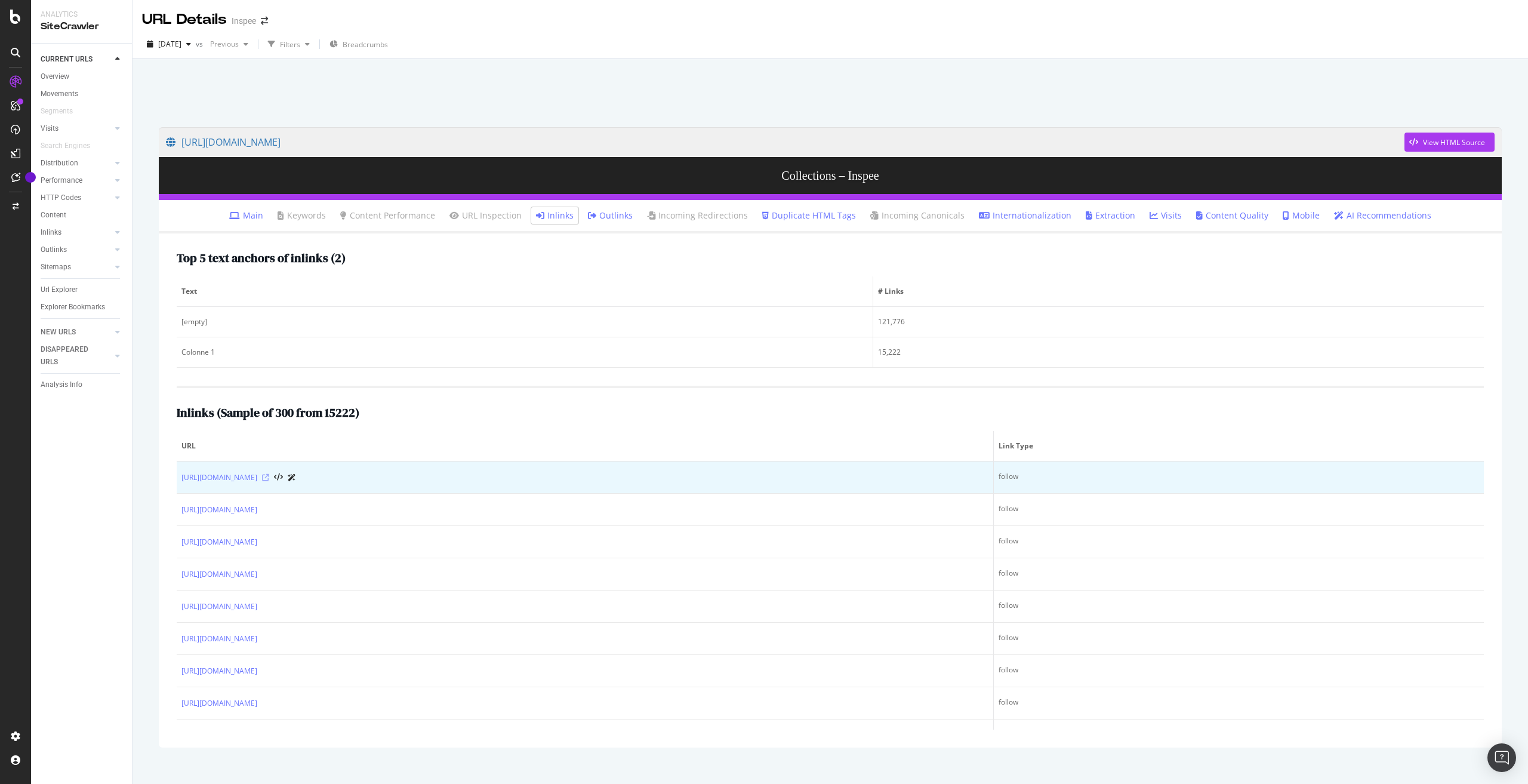
click at [269, 476] on icon at bounding box center [266, 477] width 7 height 7
click at [253, 476] on link "https://www.inspee.com/" at bounding box center [219, 477] width 76 height 12
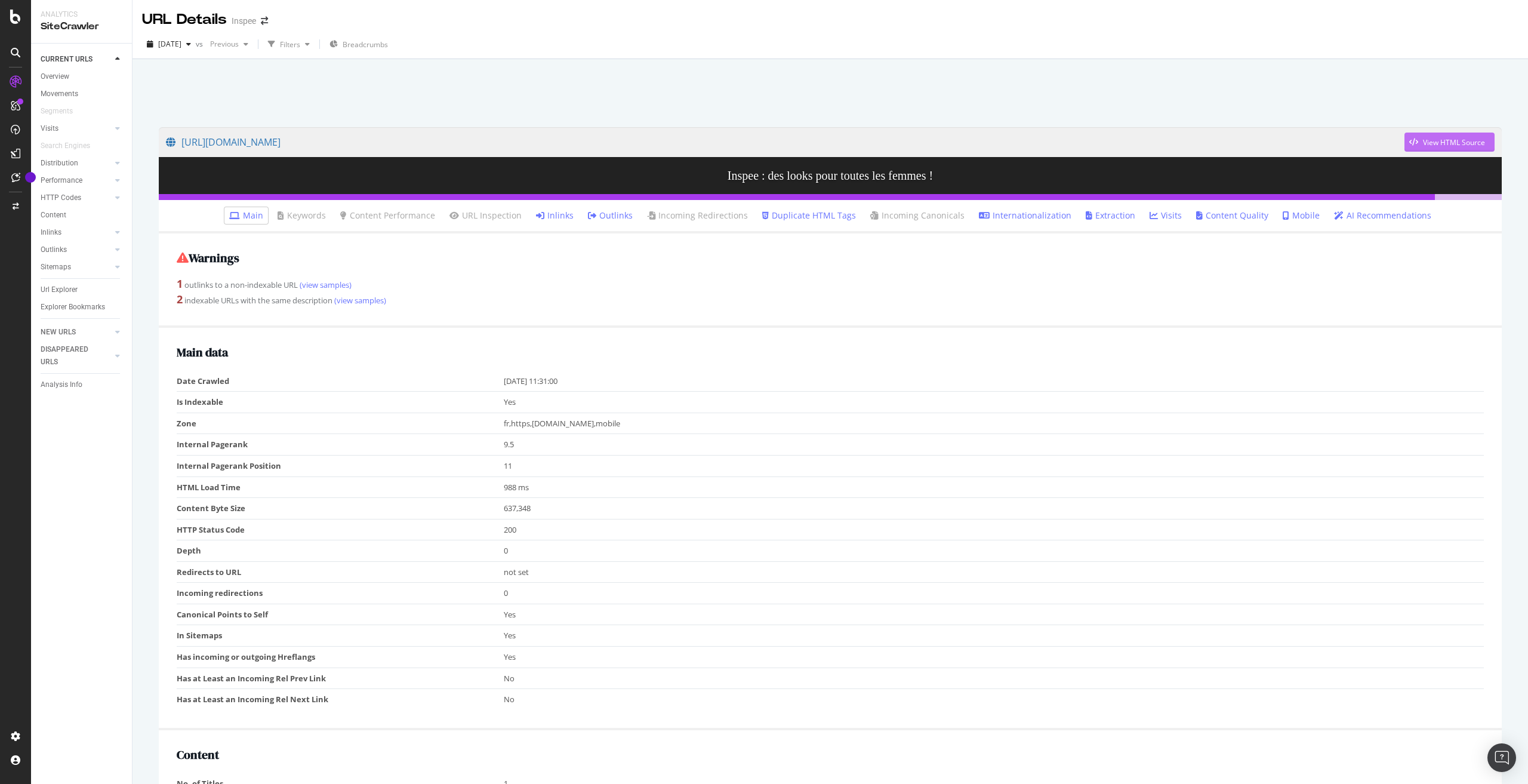
click at [1423, 140] on div "View HTML Source" at bounding box center [1454, 141] width 62 height 10
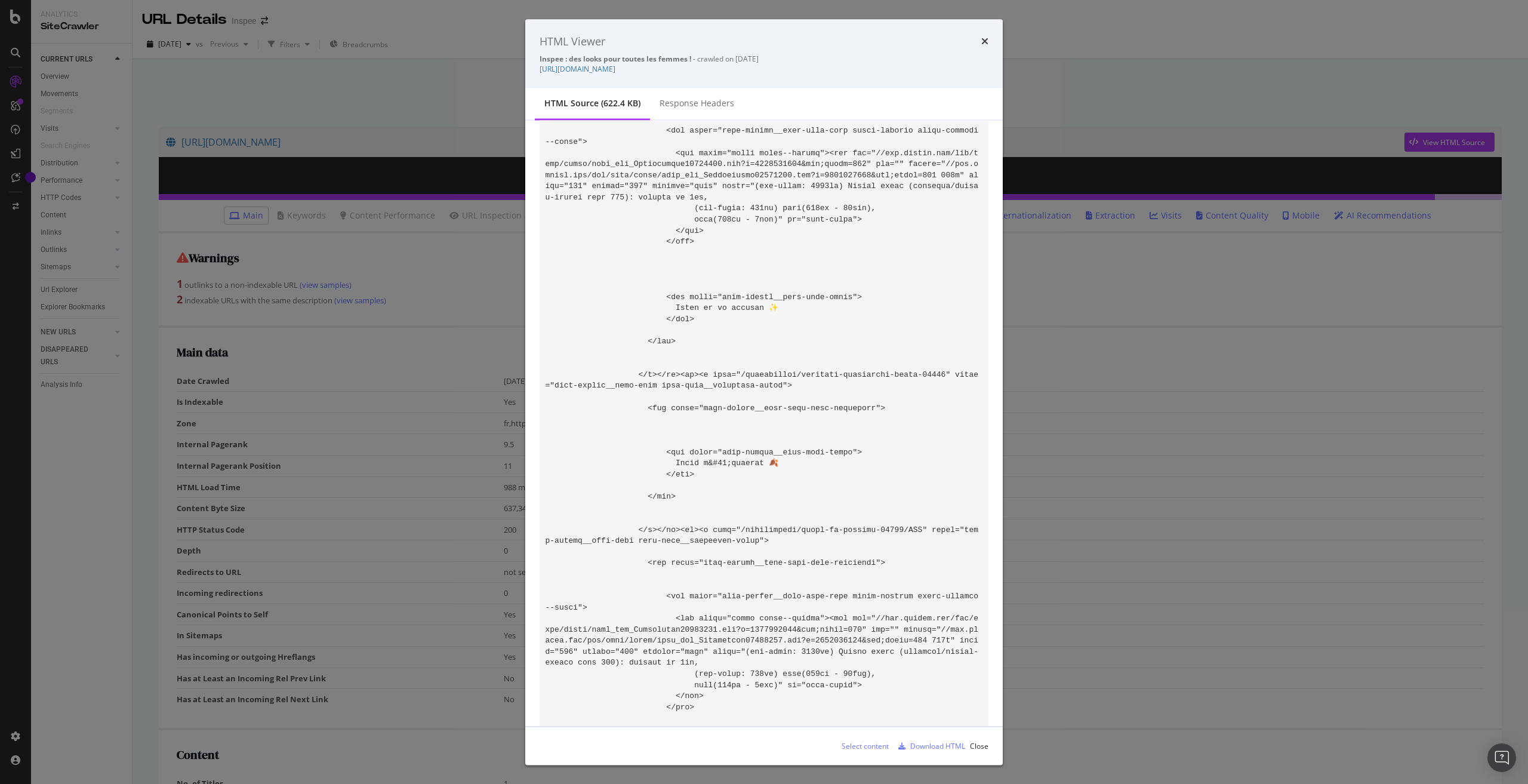
scroll to position [21985, 0]
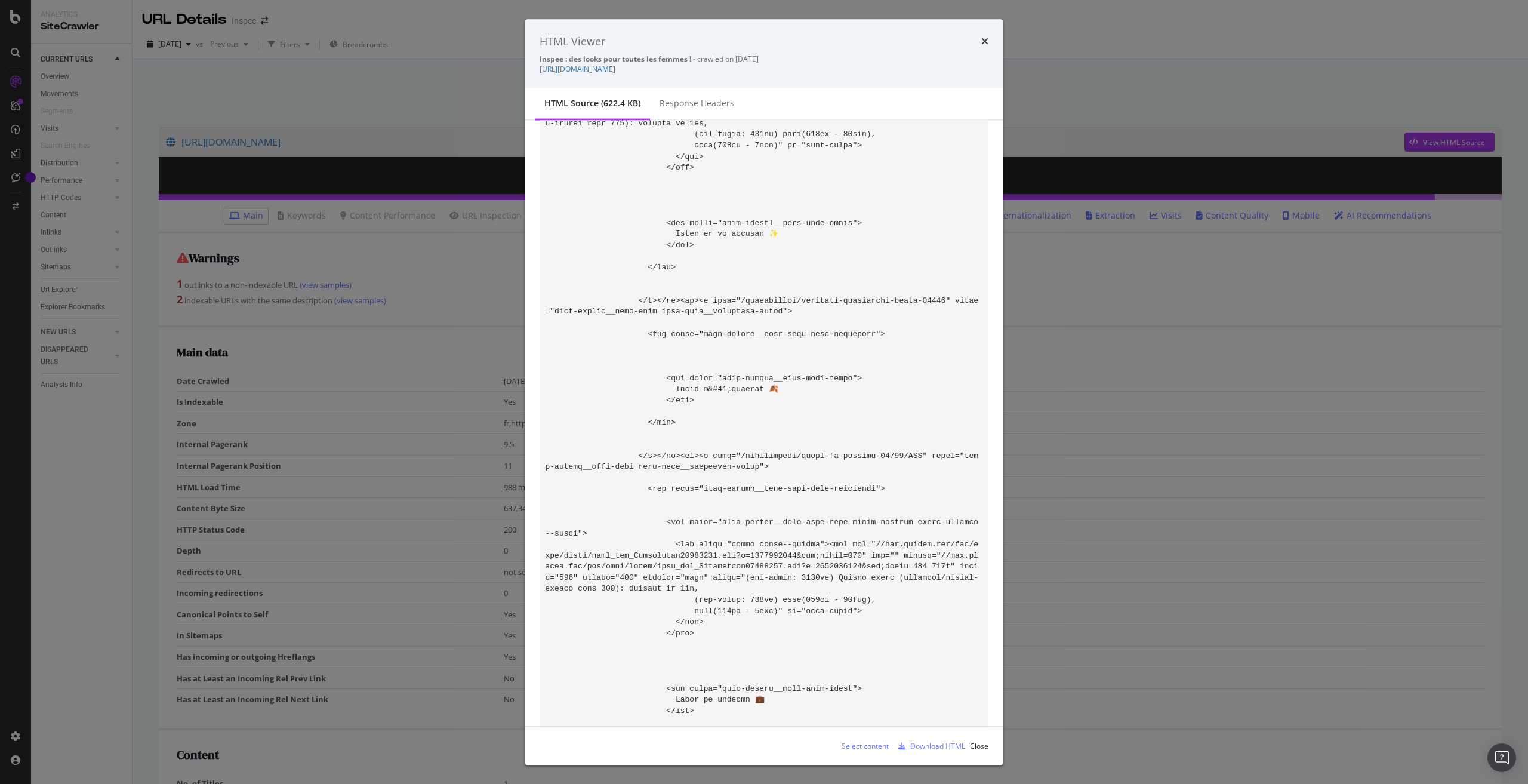
click at [1115, 286] on div "HTML Viewer Inspee : des looks pour toutes les femmes ! - crawled on 2025-08-26…" at bounding box center [764, 392] width 1528 height 784
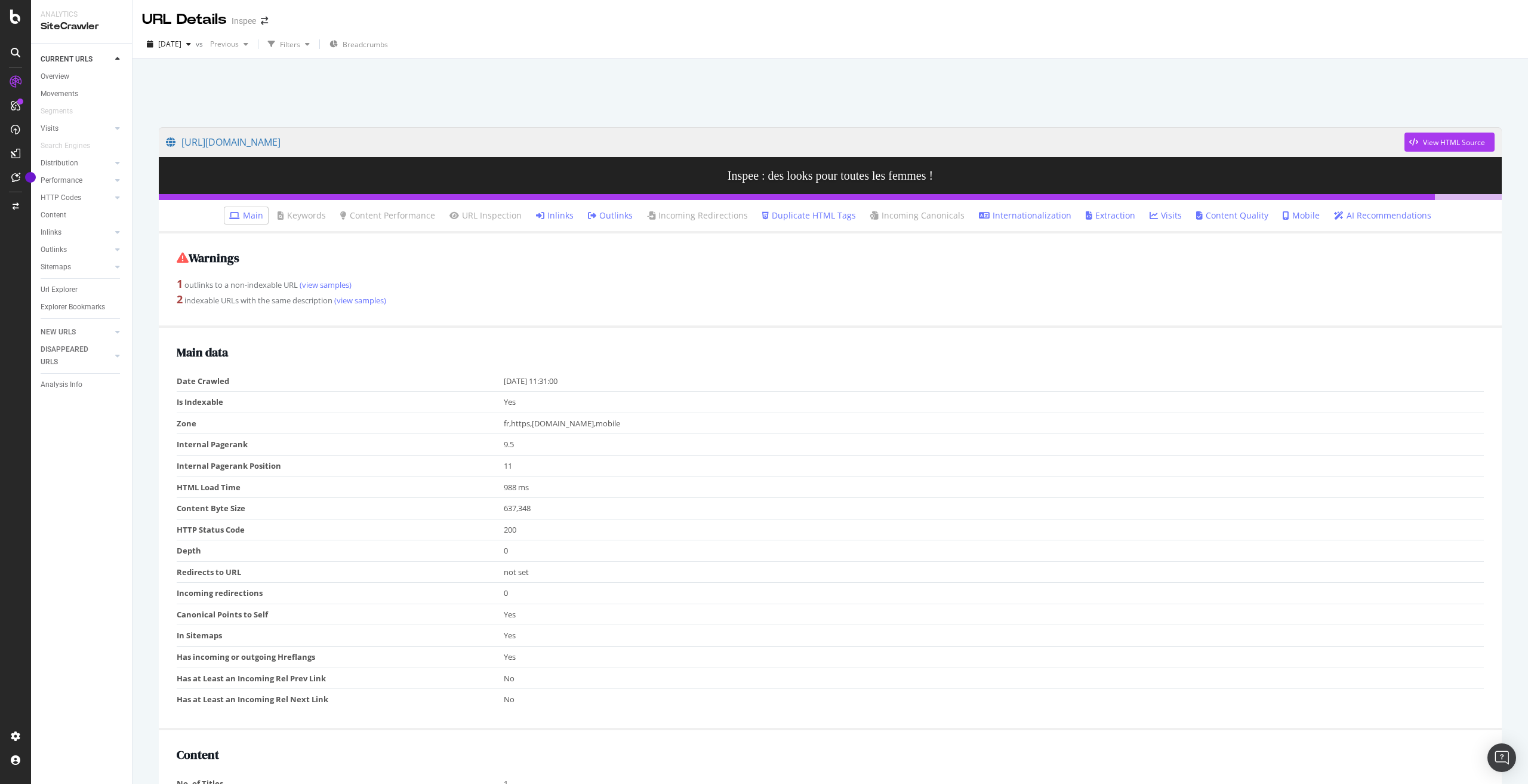
click at [984, 43] on div "2025 Aug. 26th vs Previous Filters Breadcrumbs" at bounding box center [830, 46] width 1396 height 24
drag, startPoint x: 615, startPoint y: 213, endPoint x: 627, endPoint y: 237, distance: 26.8
click at [615, 213] on link "Outlinks" at bounding box center [610, 215] width 44 height 12
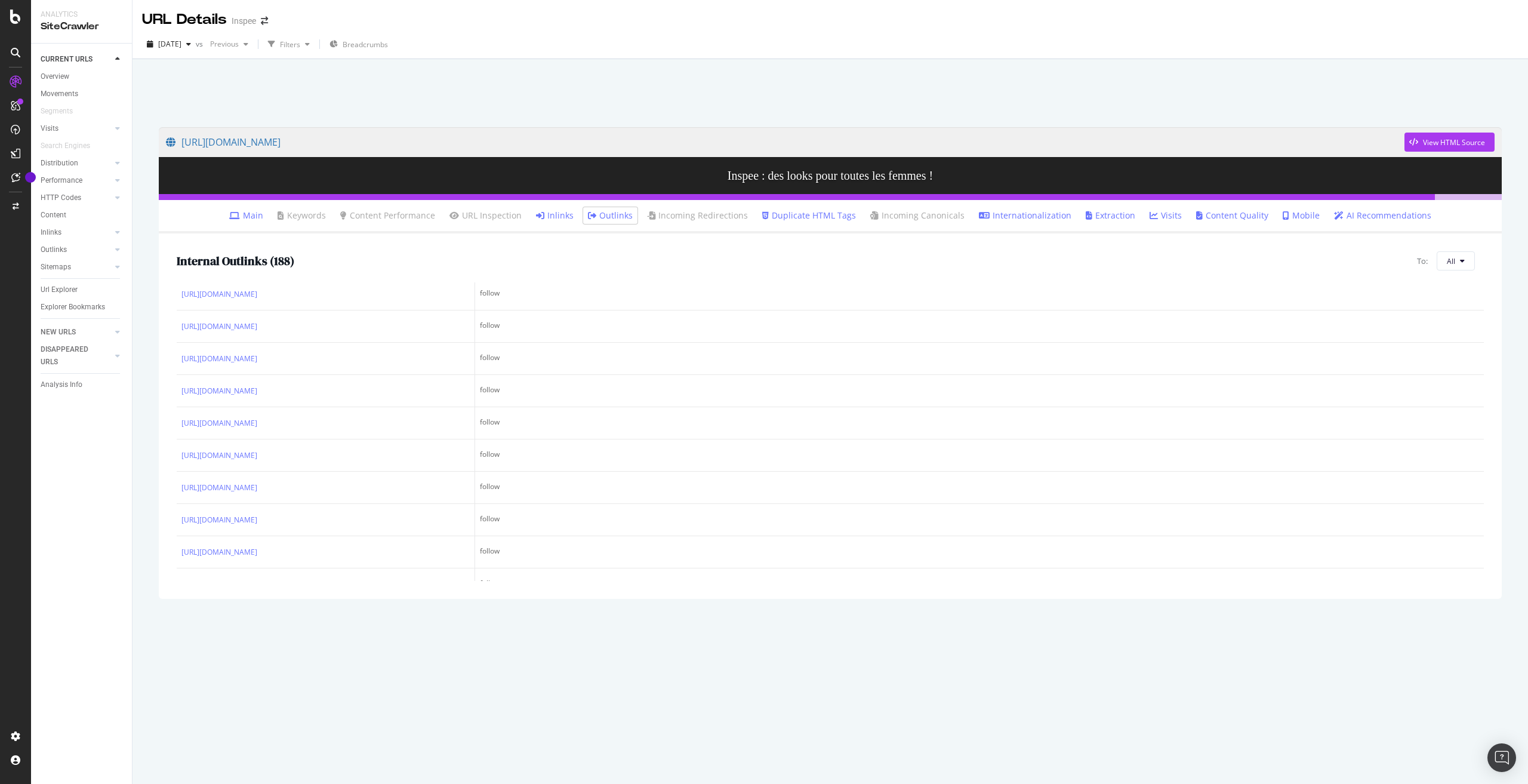
scroll to position [477, 0]
